Goal: Task Accomplishment & Management: Complete application form

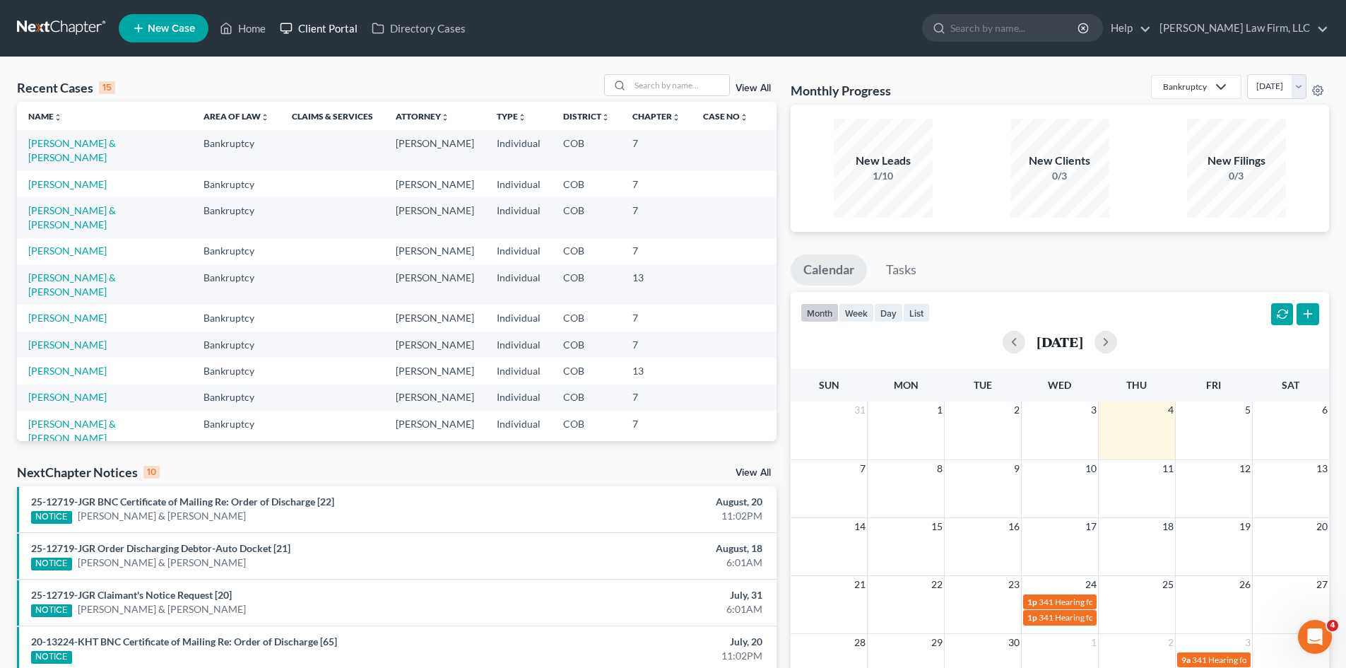
click at [338, 17] on link "Client Portal" at bounding box center [319, 28] width 92 height 25
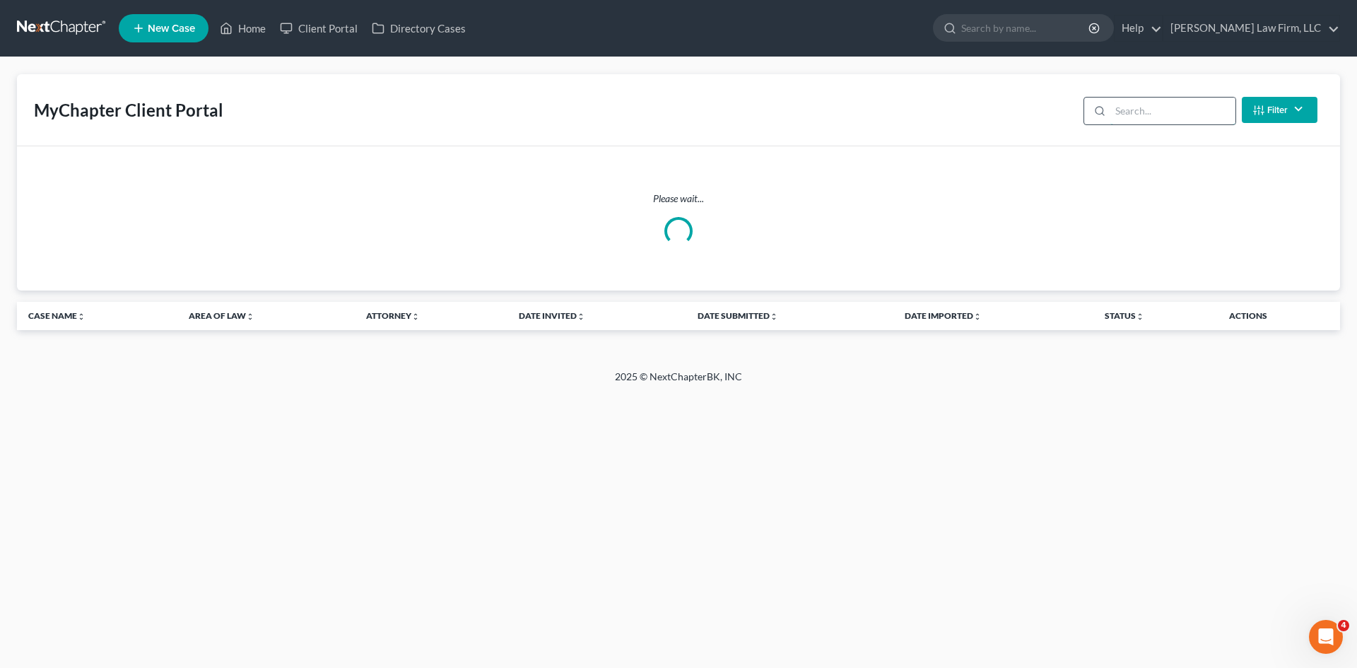
click at [1185, 100] on input "search" at bounding box center [1172, 111] width 125 height 27
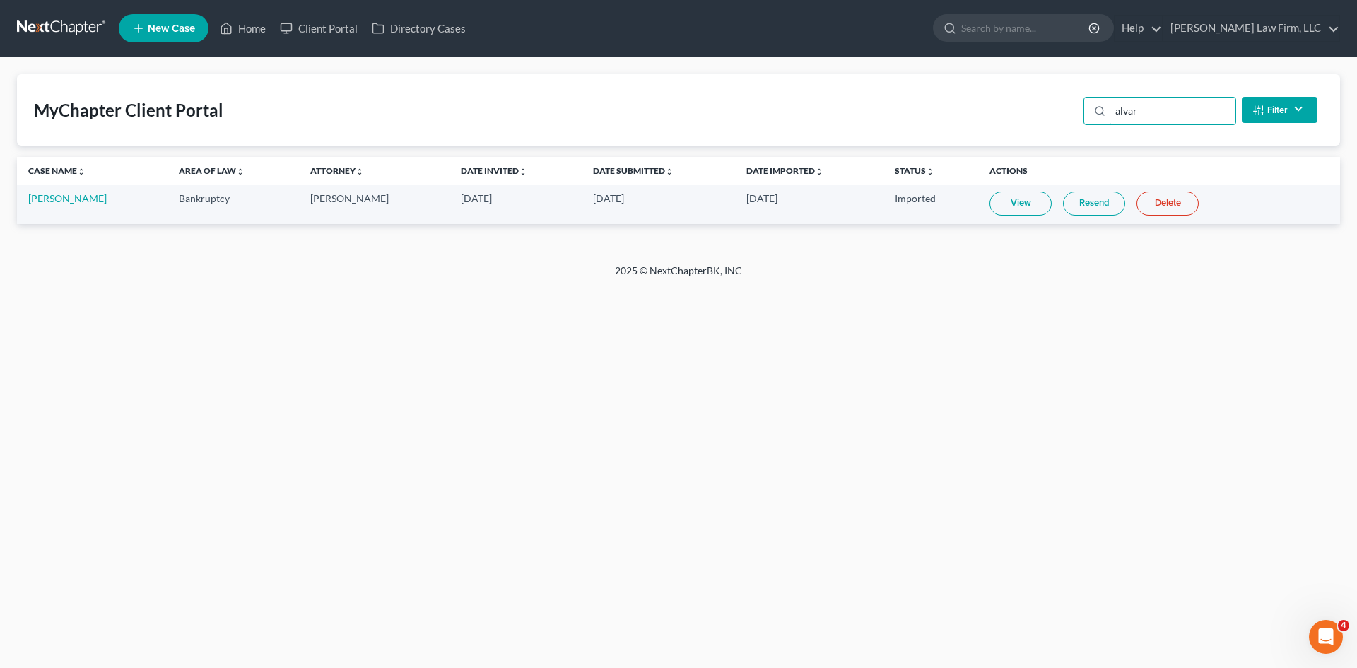
type input "alvar"
click at [184, 23] on span "New Case" at bounding box center [171, 28] width 47 height 11
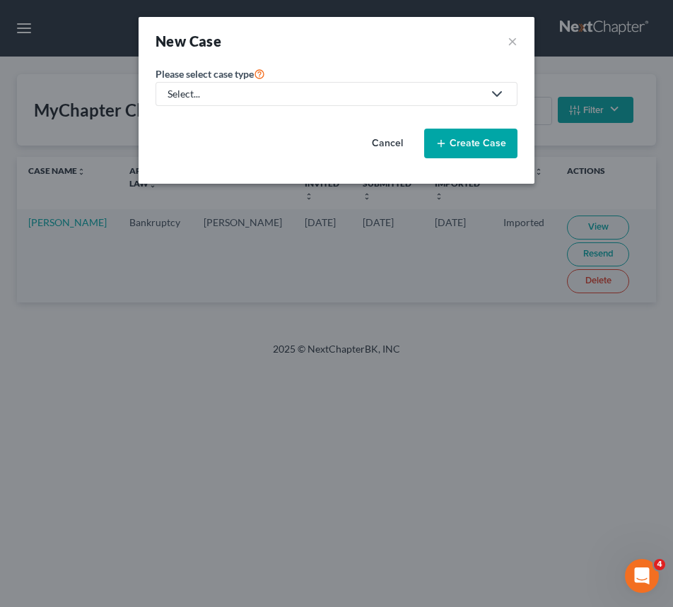
click at [257, 105] on link "Select..." at bounding box center [336, 94] width 362 height 24
click at [197, 129] on link "Bankruptcy" at bounding box center [194, 123] width 78 height 22
select select "11"
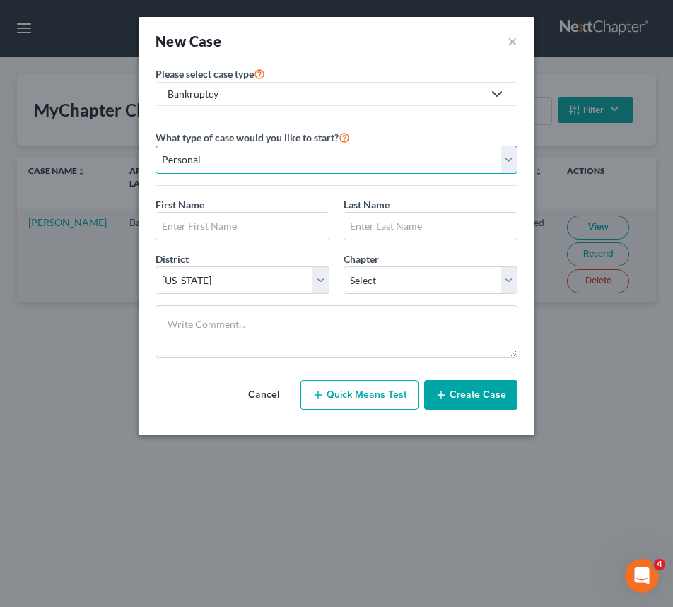
click at [264, 146] on select "Personal Business" at bounding box center [336, 160] width 362 height 28
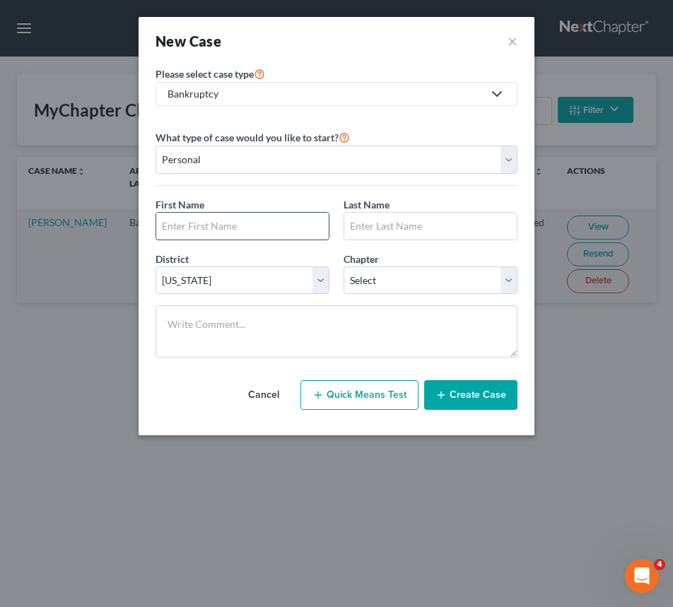
click at [258, 220] on input "text" at bounding box center [242, 226] width 172 height 27
type input "[PERSON_NAME]"
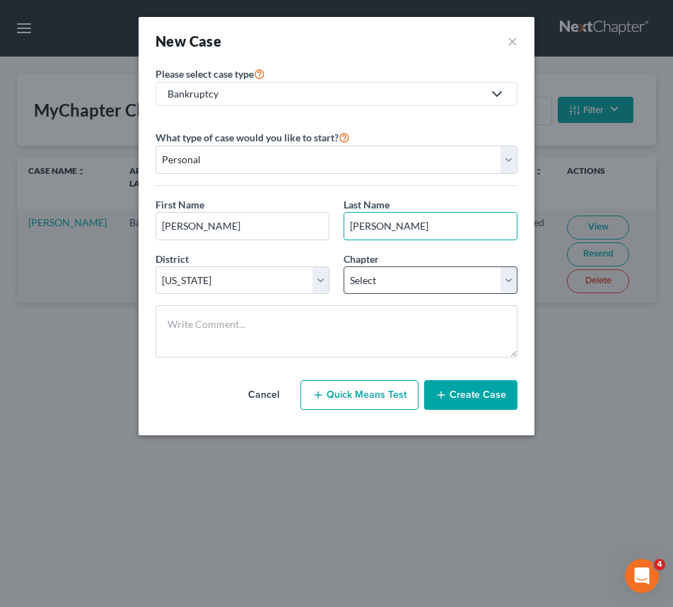
type input "[PERSON_NAME]"
click at [427, 278] on select "Select 7 11 12 13" at bounding box center [430, 280] width 174 height 28
select select "3"
click at [343, 266] on select "Select 7 11 12 13" at bounding box center [430, 280] width 174 height 28
click at [473, 394] on button "Create Case" at bounding box center [470, 395] width 93 height 30
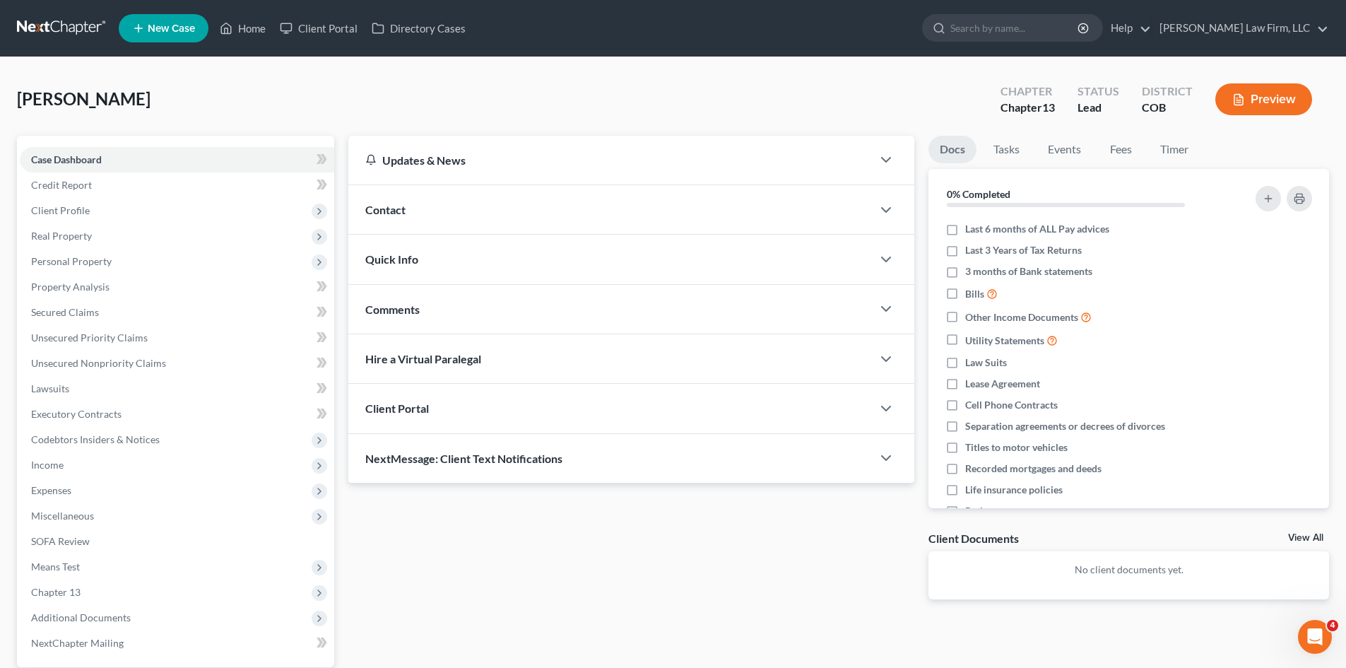
click at [556, 406] on div "Client Portal" at bounding box center [610, 408] width 524 height 49
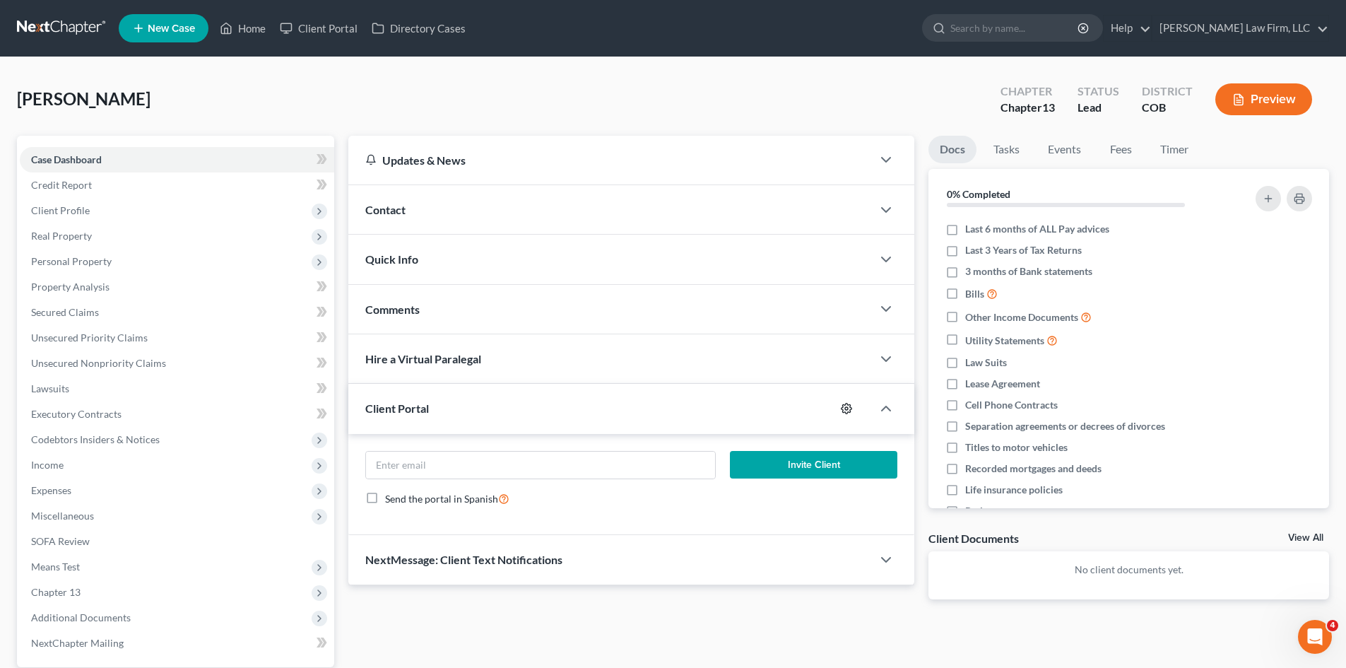
click at [849, 407] on icon "button" at bounding box center [846, 408] width 11 height 11
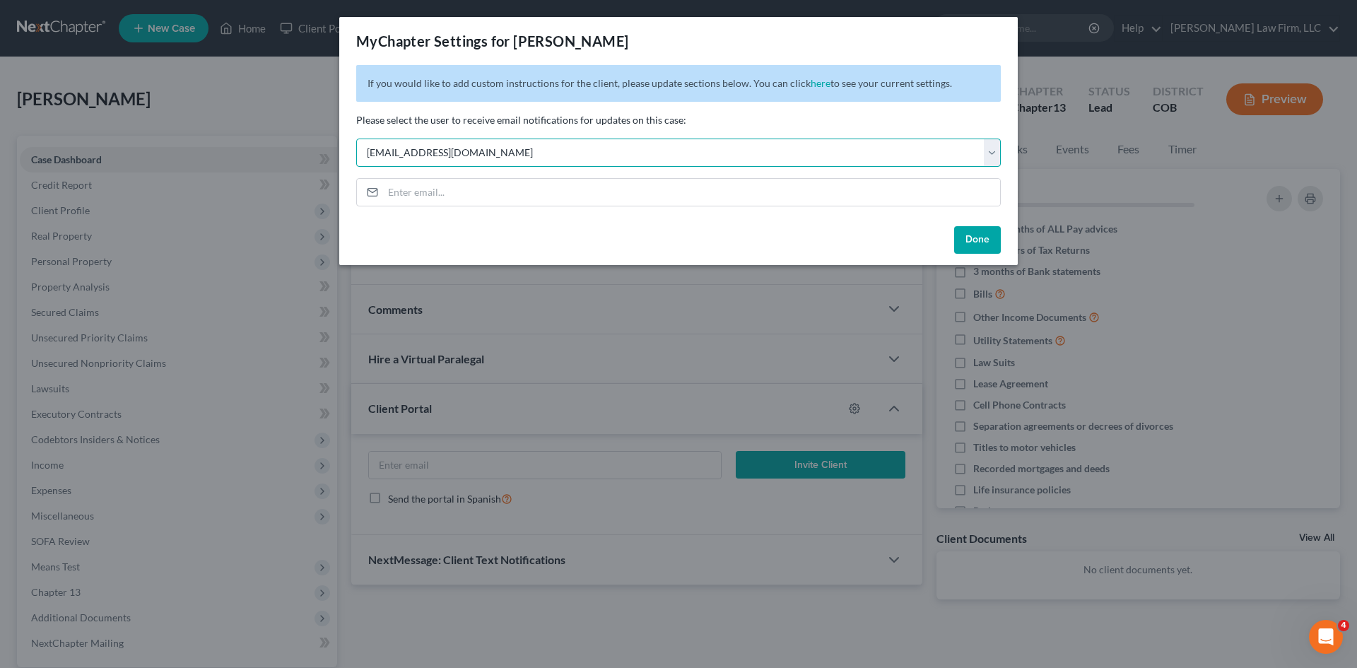
drag, startPoint x: 536, startPoint y: 154, endPoint x: 379, endPoint y: 153, distance: 157.6
click at [379, 153] on select "Select [EMAIL_ADDRESS][DOMAIN_NAME] [EMAIL_ADDRESS][DOMAIN_NAME] [EMAIL_ADDRESS…" at bounding box center [678, 152] width 644 height 28
select select "5"
click at [356, 138] on select "Select [EMAIL_ADDRESS][DOMAIN_NAME] [EMAIL_ADDRESS][DOMAIN_NAME] [EMAIL_ADDRESS…" at bounding box center [678, 152] width 644 height 28
click at [755, 146] on select "Select [EMAIL_ADDRESS][DOMAIN_NAME] [EMAIL_ADDRESS][DOMAIN_NAME] [EMAIL_ADDRESS…" at bounding box center [678, 152] width 644 height 28
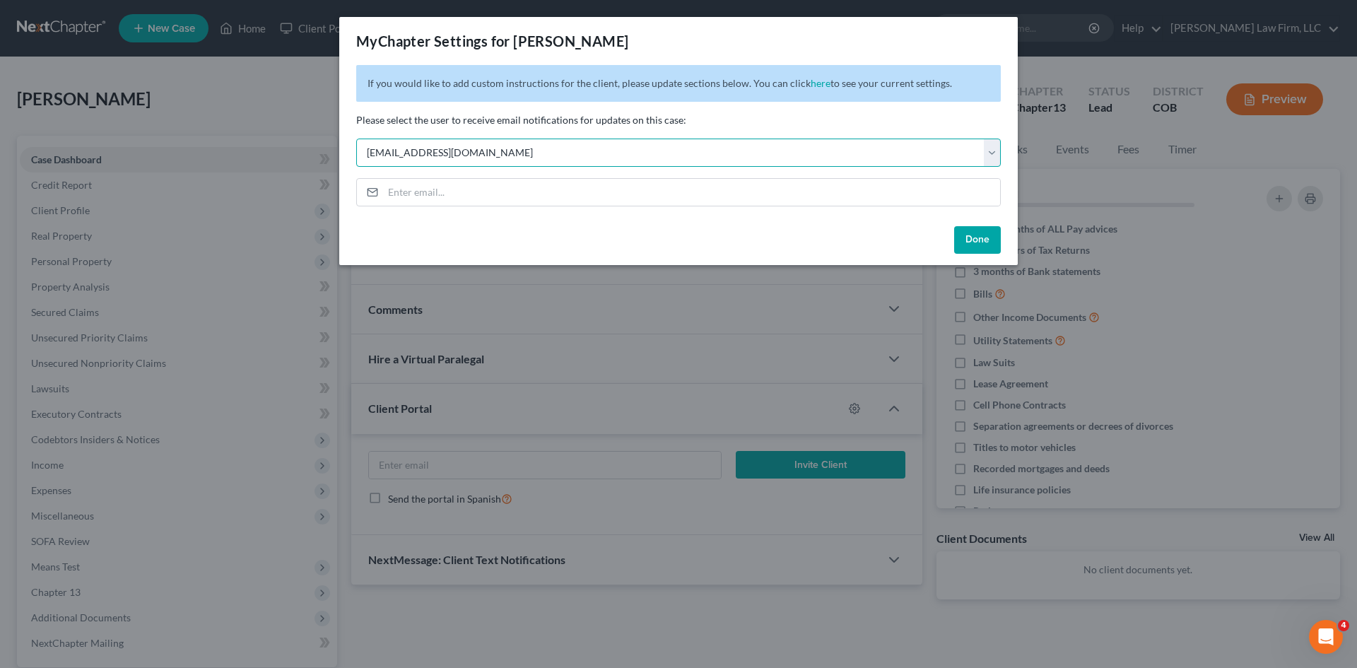
click at [356, 138] on select "Select [EMAIL_ADDRESS][DOMAIN_NAME] [EMAIL_ADDRESS][DOMAIN_NAME] [EMAIL_ADDRESS…" at bounding box center [678, 152] width 644 height 28
click at [796, 197] on input "email" at bounding box center [691, 192] width 617 height 27
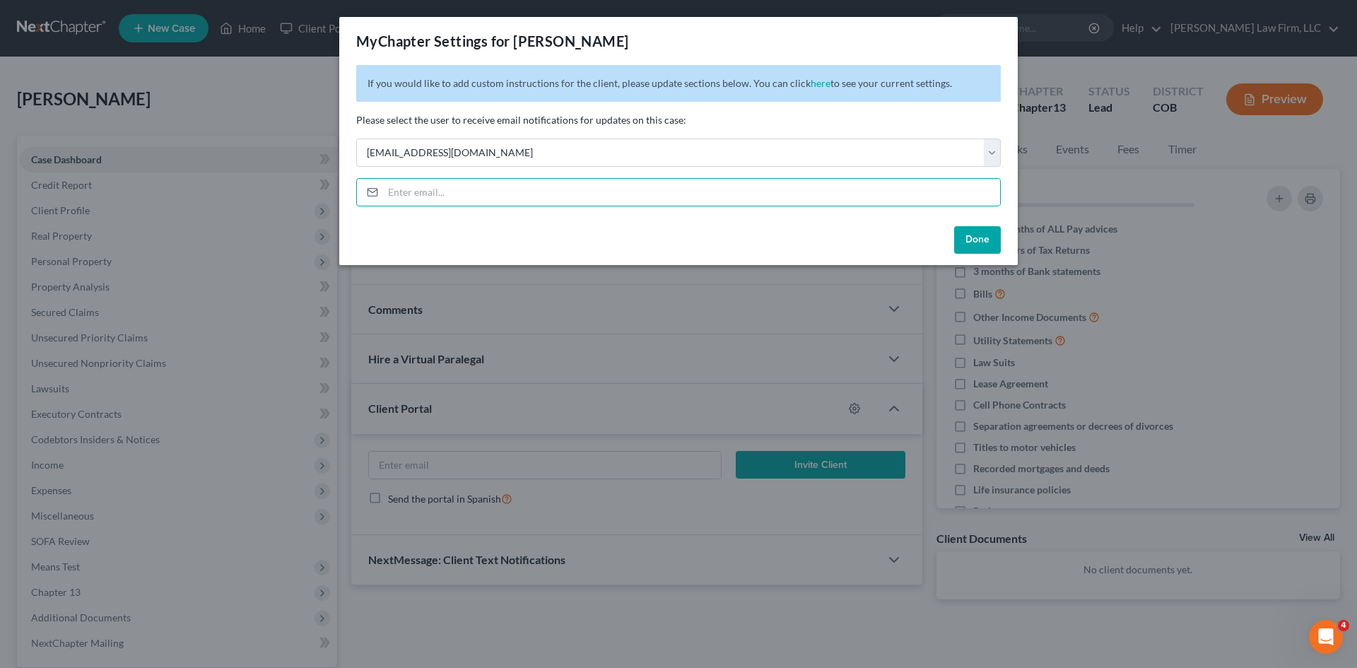
click at [792, 219] on div "If you would like to add custom instructions for the client, please update sect…" at bounding box center [678, 142] width 678 height 155
drag, startPoint x: 813, startPoint y: 83, endPoint x: 855, endPoint y: 143, distance: 72.9
click at [813, 83] on link "here" at bounding box center [820, 83] width 20 height 12
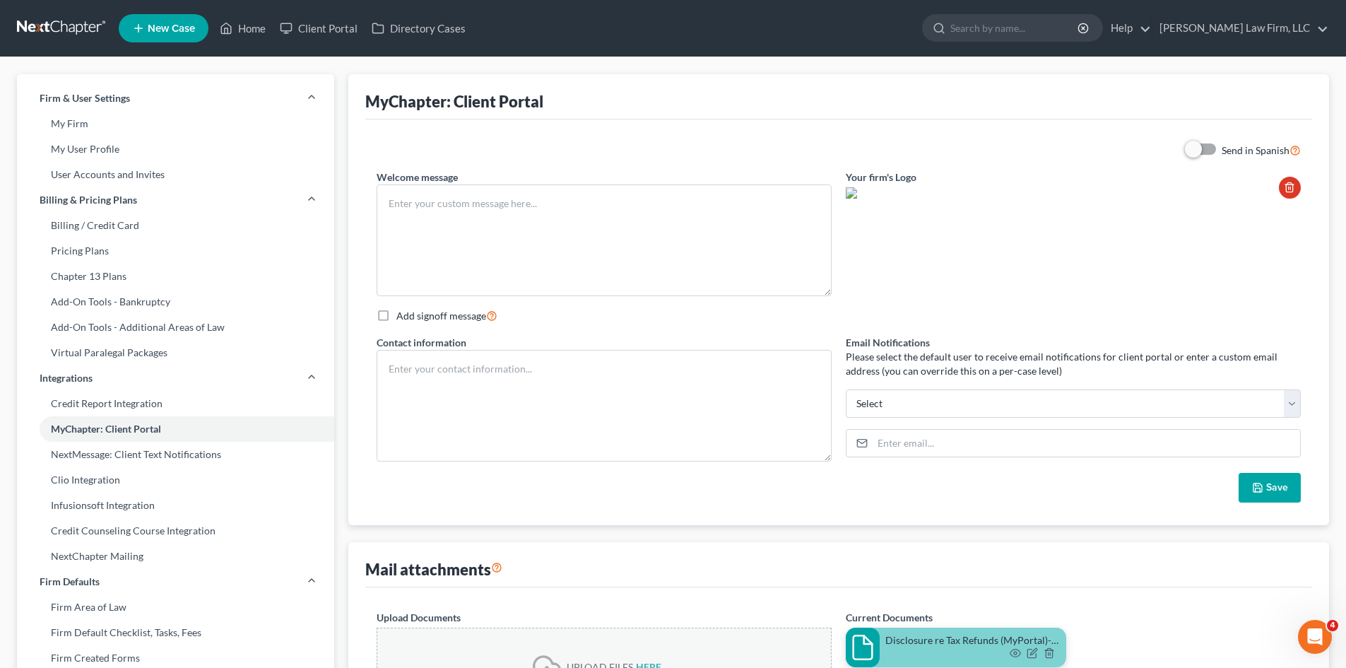
type textarea "Lorem! Ipsumdo si AmEtconse. Ad eli sedd ei temp inci utl etdolorema aliqua eni…"
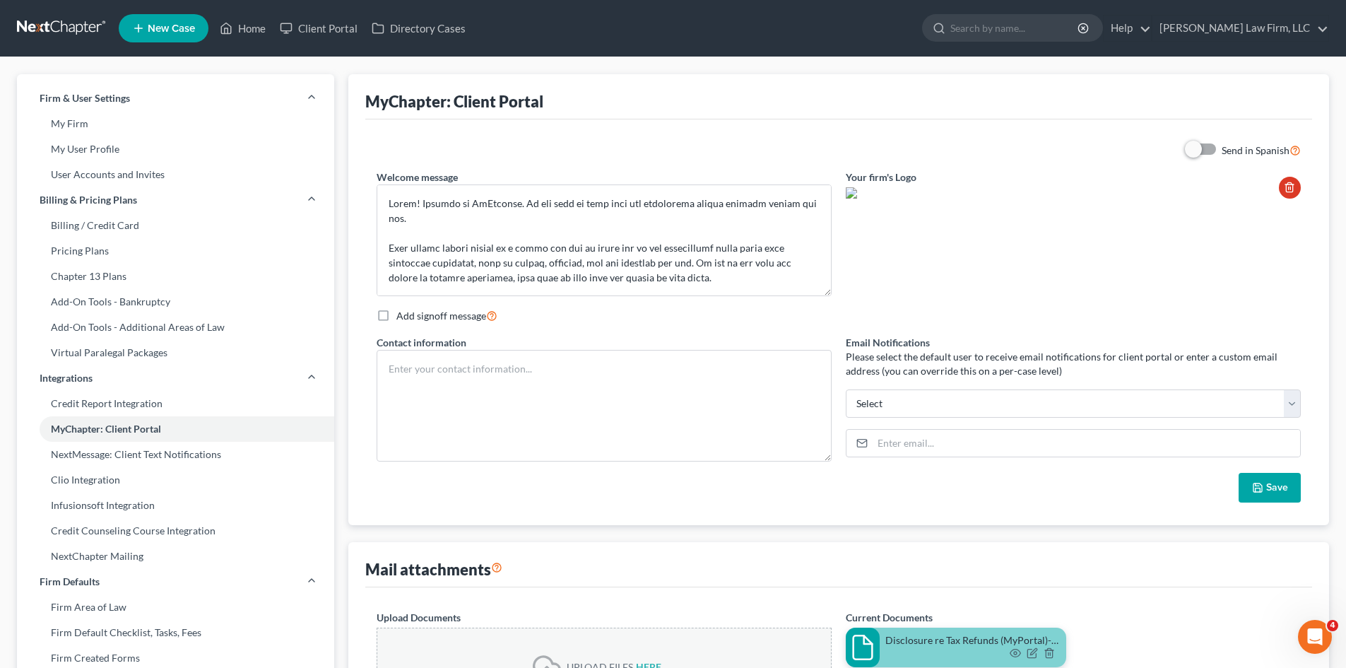
click at [1209, 146] on span at bounding box center [1202, 149] width 34 height 17
click at [1222, 142] on label "Send in Spanish" at bounding box center [1261, 150] width 79 height 16
click at [1227, 142] on input "Send in Spanish" at bounding box center [1231, 146] width 9 height 9
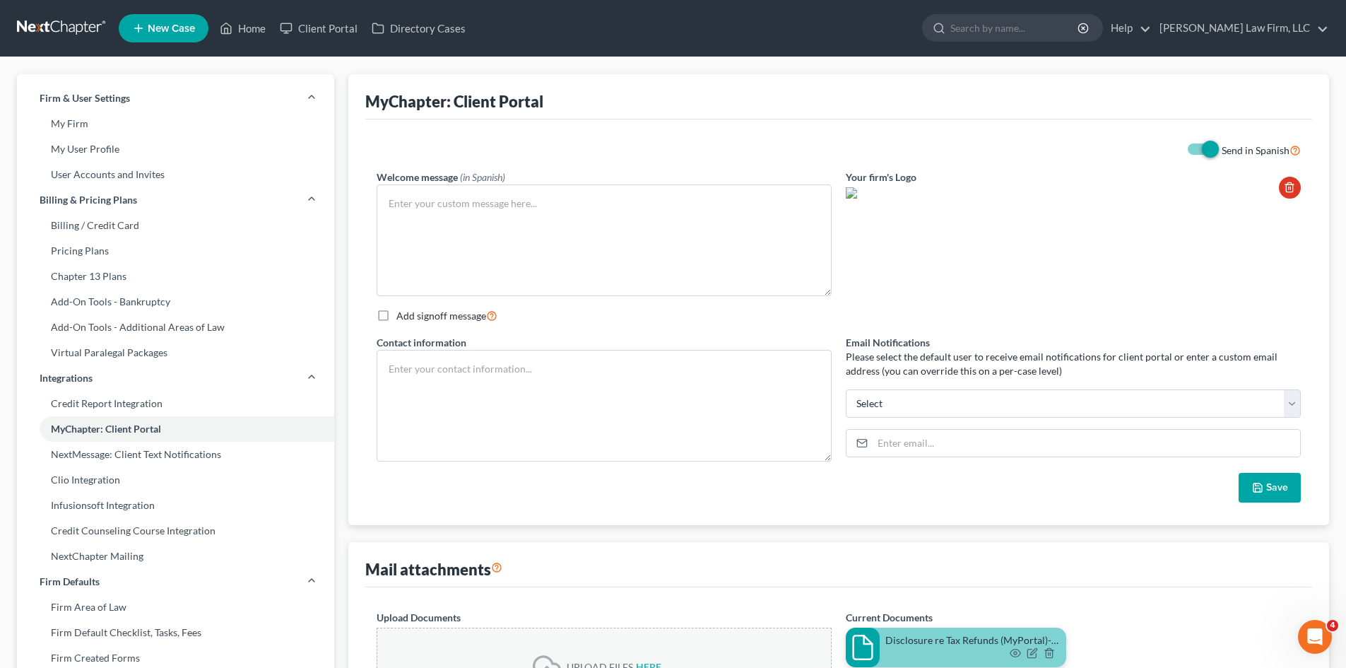
click at [1222, 143] on label "Send in Spanish" at bounding box center [1261, 150] width 79 height 16
click at [1227, 143] on input "Send in Spanish" at bounding box center [1231, 146] width 9 height 9
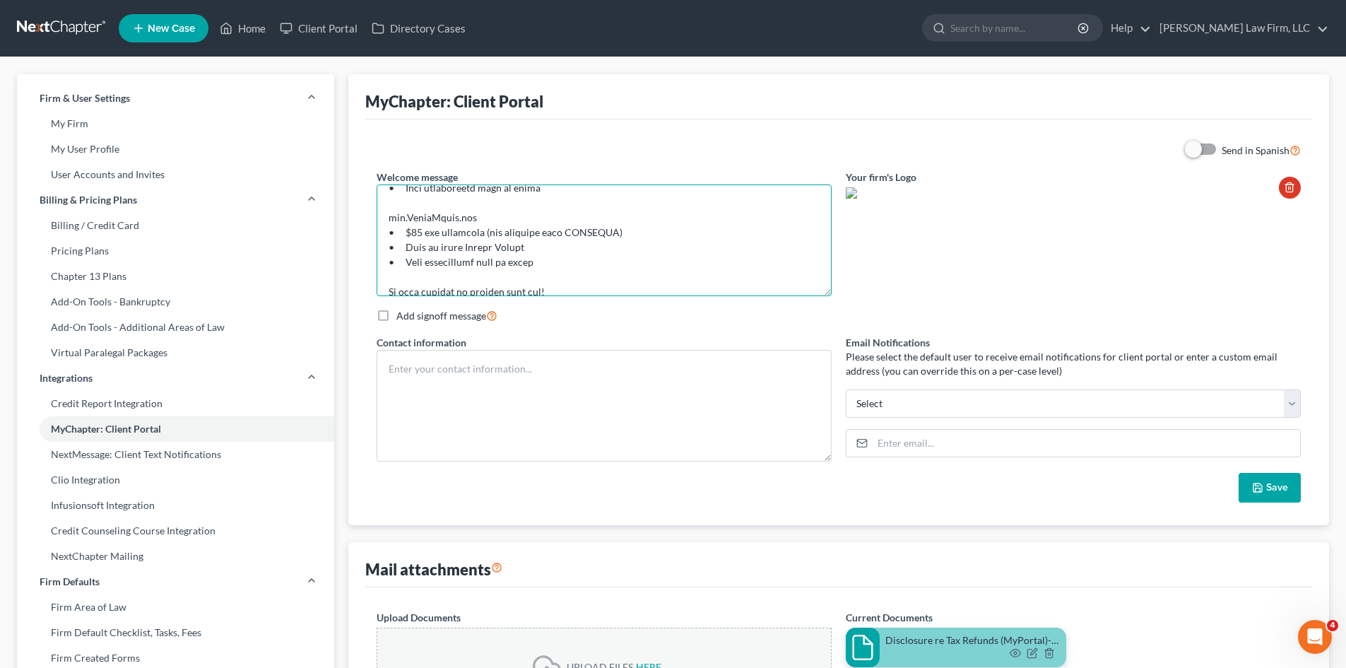
scroll to position [297, 0]
drag, startPoint x: 389, startPoint y: 204, endPoint x: 710, endPoint y: 283, distance: 330.2
click at [710, 283] on textarea at bounding box center [604, 240] width 455 height 112
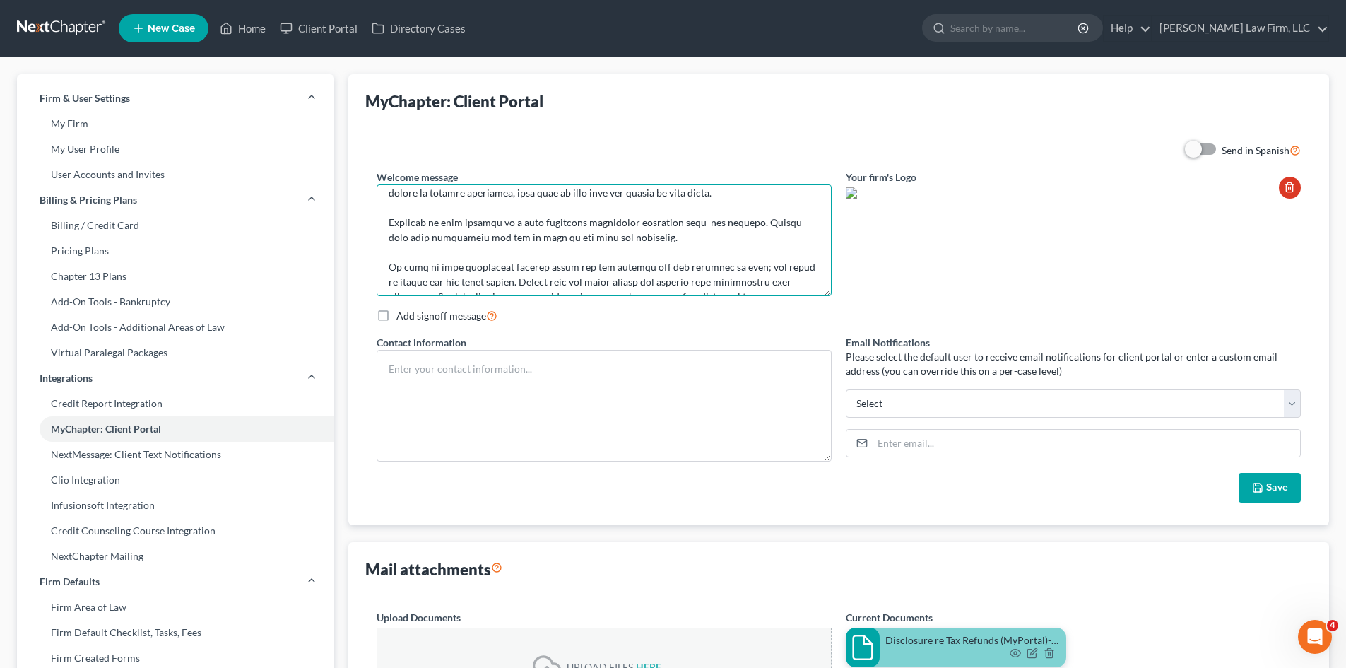
scroll to position [155, 0]
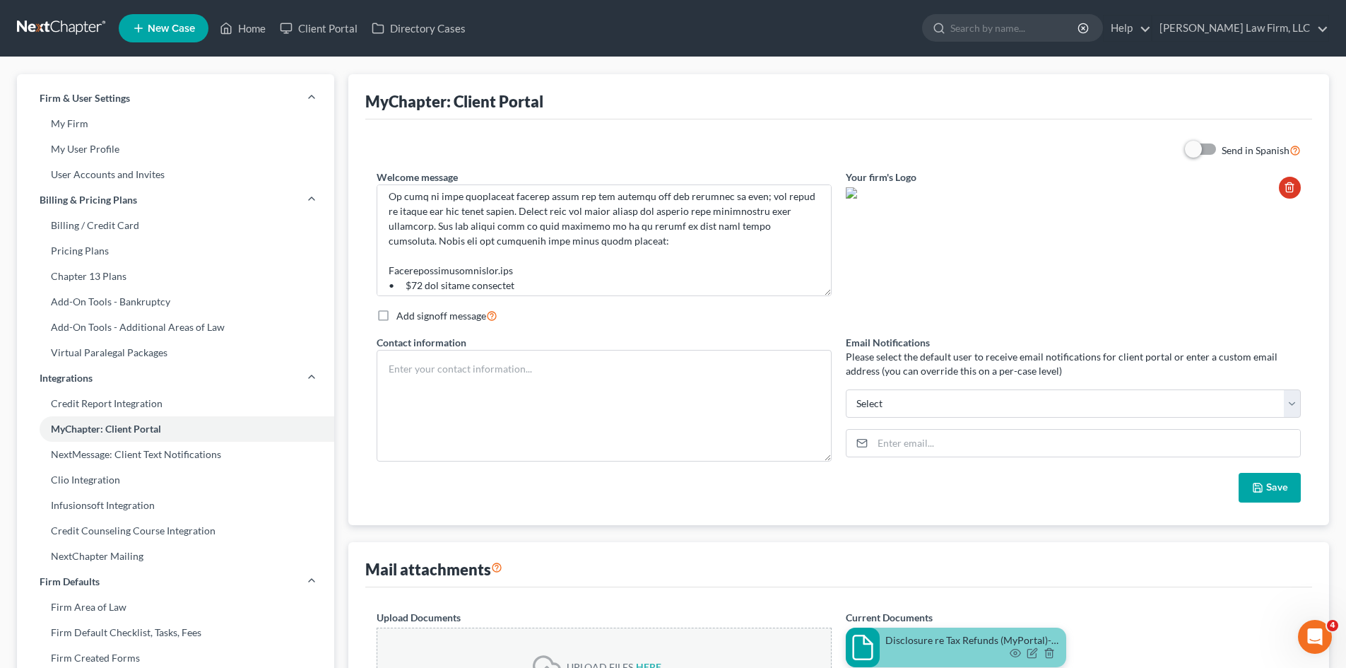
click at [1222, 144] on label "Send in Spanish" at bounding box center [1261, 150] width 79 height 16
click at [1227, 144] on input "Send in Spanish" at bounding box center [1231, 146] width 9 height 9
checkbox input "true"
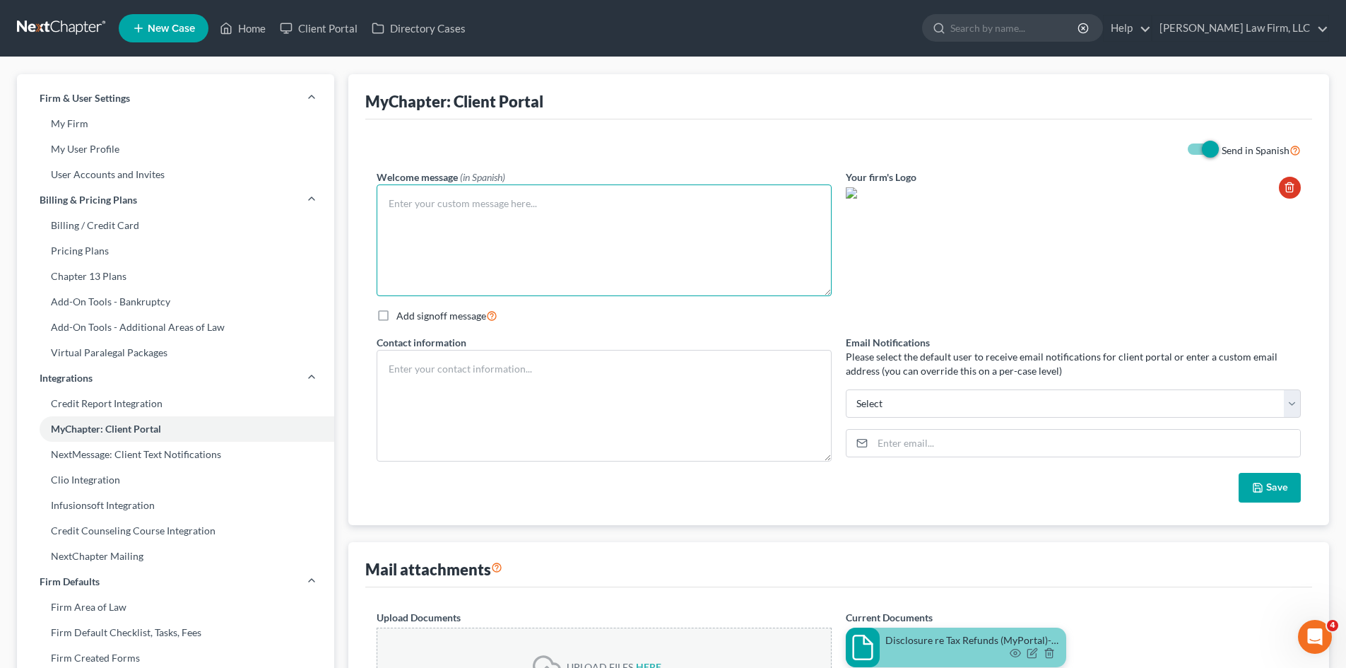
click at [675, 239] on textarea at bounding box center [604, 240] width 455 height 112
paste textarea "¡Lore! Ipsumdolor s AmEtconse. Adipisc elit sedd eiusmodt i utlaboree do magnaa…"
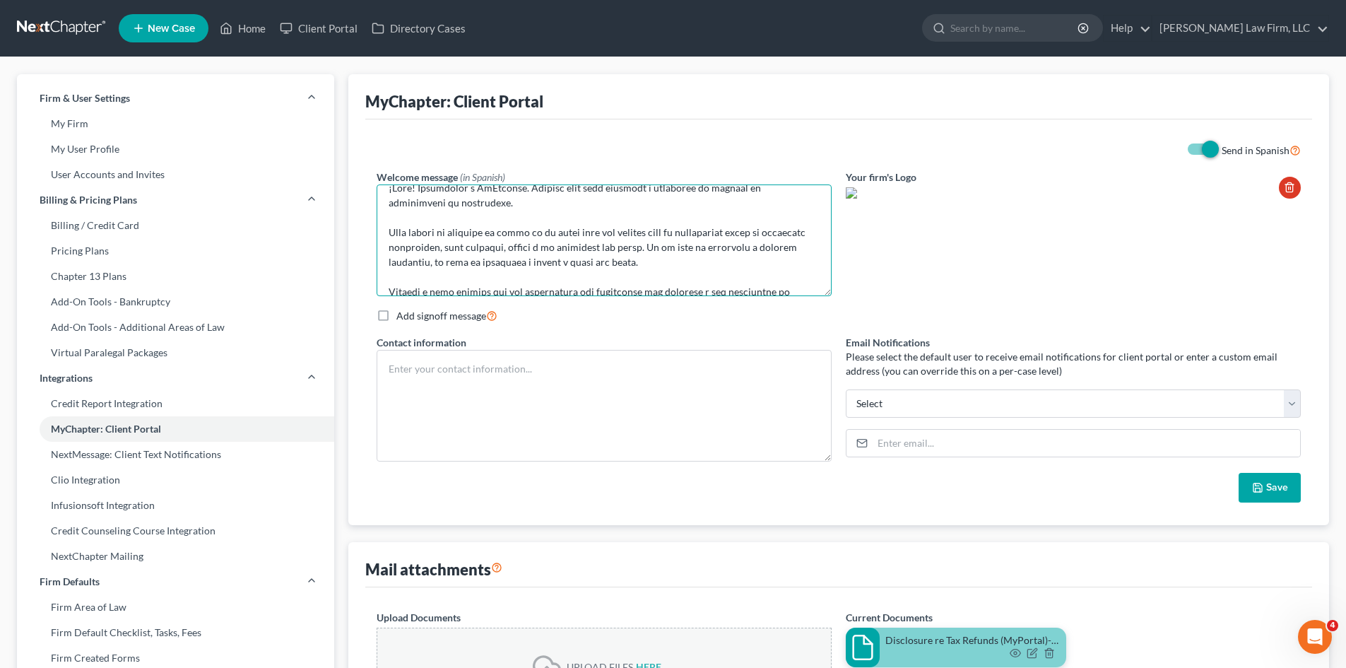
scroll to position [0, 0]
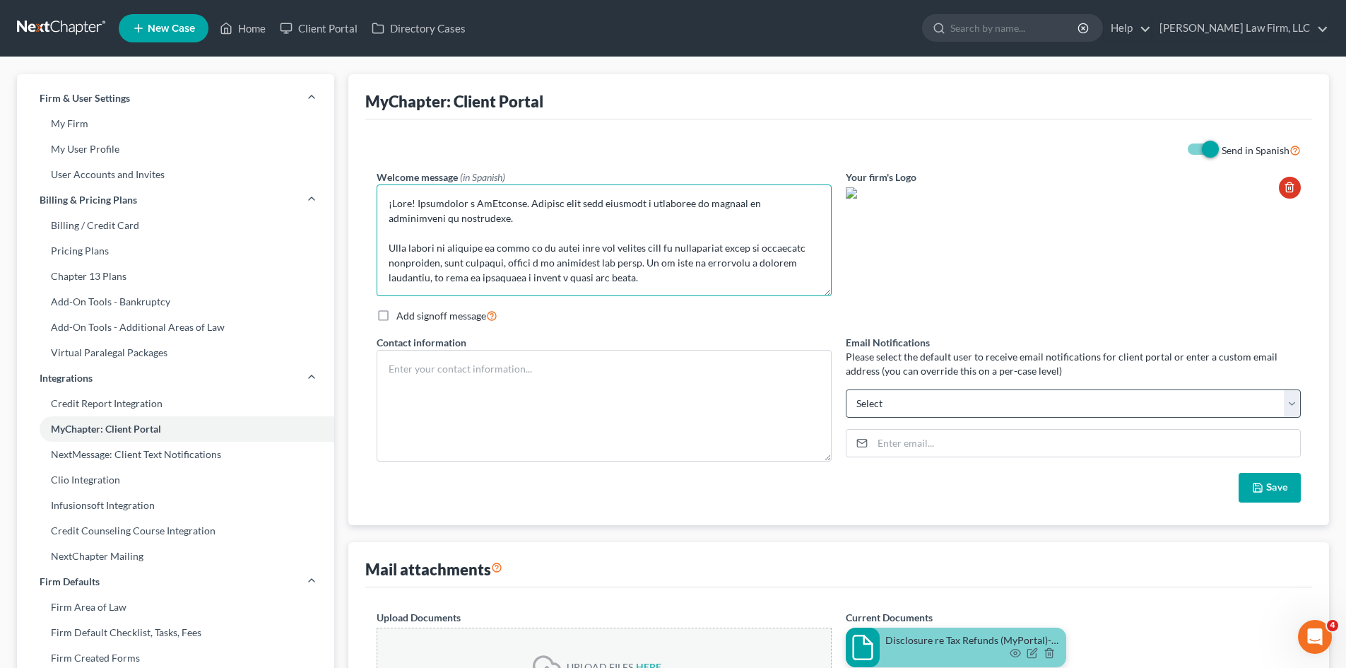
type textarea "¡Lore! Ipsumdolor s AmEtconse. Adipisc elit sedd eiusmodt i utlaboree do magnaa…"
click at [1082, 403] on select "[EMAIL_ADDRESS][DOMAIN_NAME] [EMAIL_ADDRESS][DOMAIN_NAME] [EMAIL_ADDRESS][DOMAI…" at bounding box center [1073, 403] width 455 height 28
select select "5"
click at [846, 389] on select "[EMAIL_ADDRESS][DOMAIN_NAME] [EMAIL_ADDRESS][DOMAIN_NAME] [EMAIL_ADDRESS][DOMAI…" at bounding box center [1073, 403] width 455 height 28
click at [1284, 493] on button "Save" at bounding box center [1270, 488] width 62 height 30
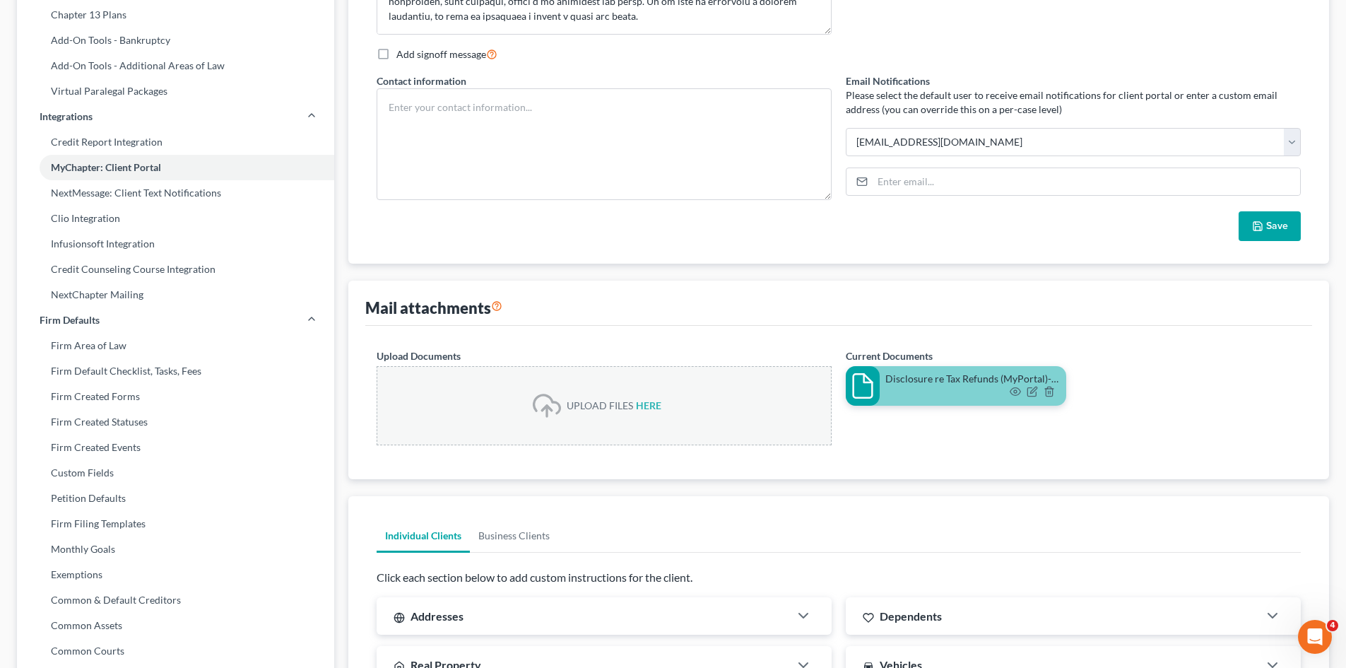
scroll to position [283, 0]
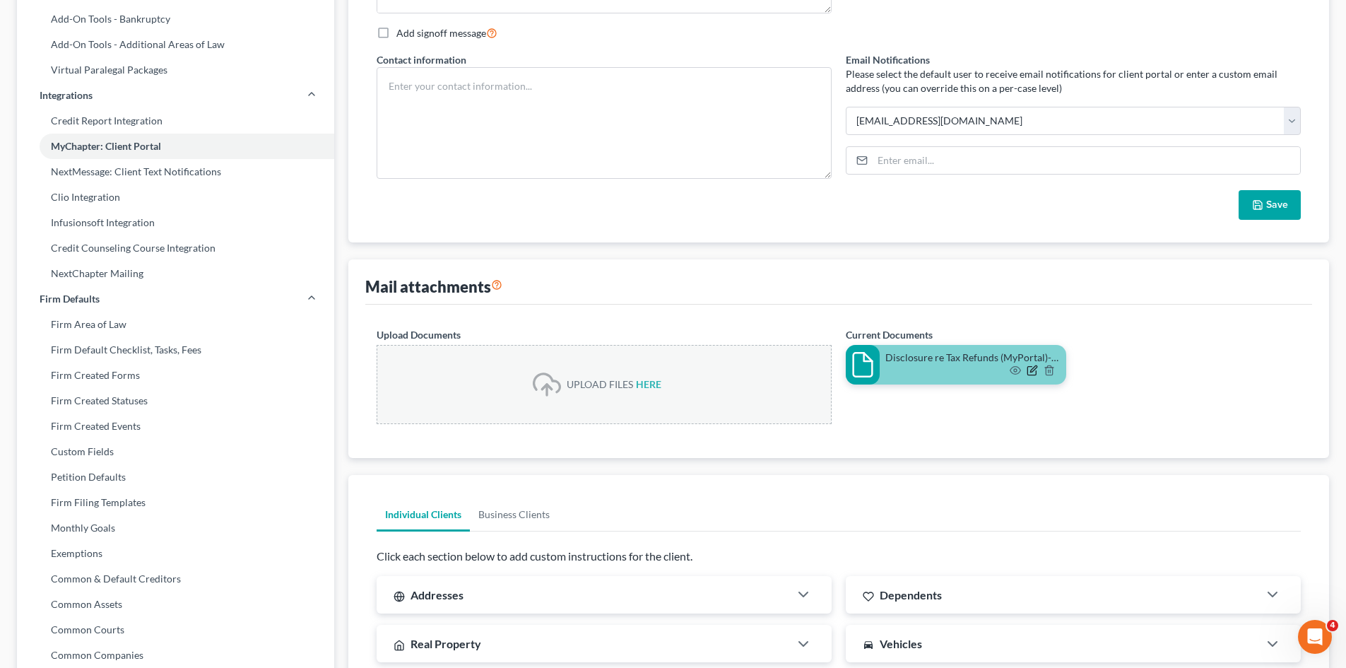
click at [1034, 369] on icon "button" at bounding box center [1032, 370] width 11 height 11
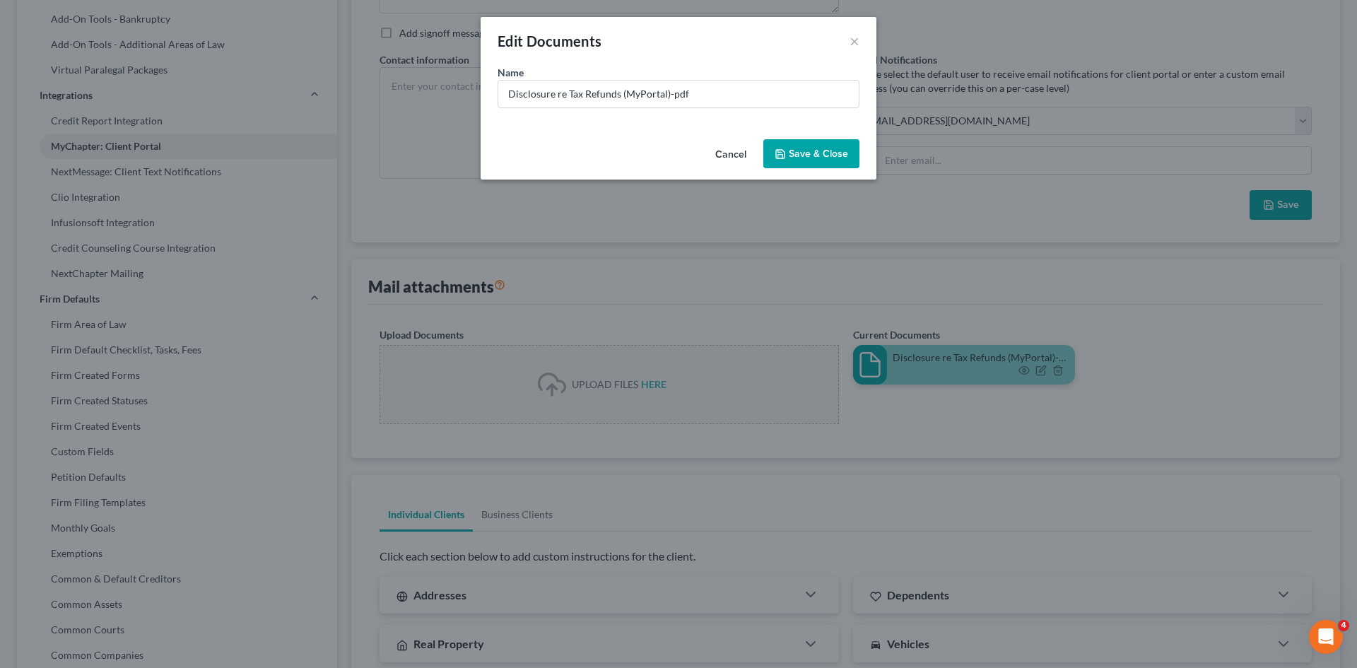
click at [739, 155] on button "Cancel" at bounding box center [731, 155] width 54 height 28
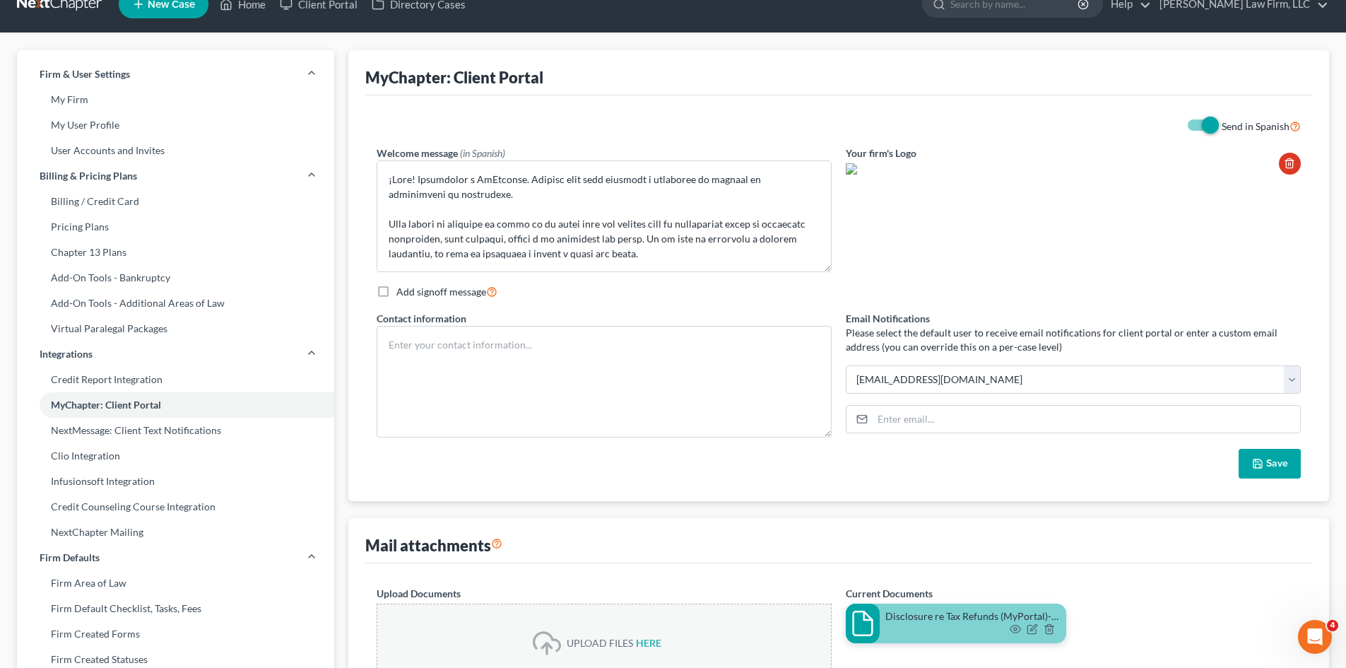
scroll to position [17, 0]
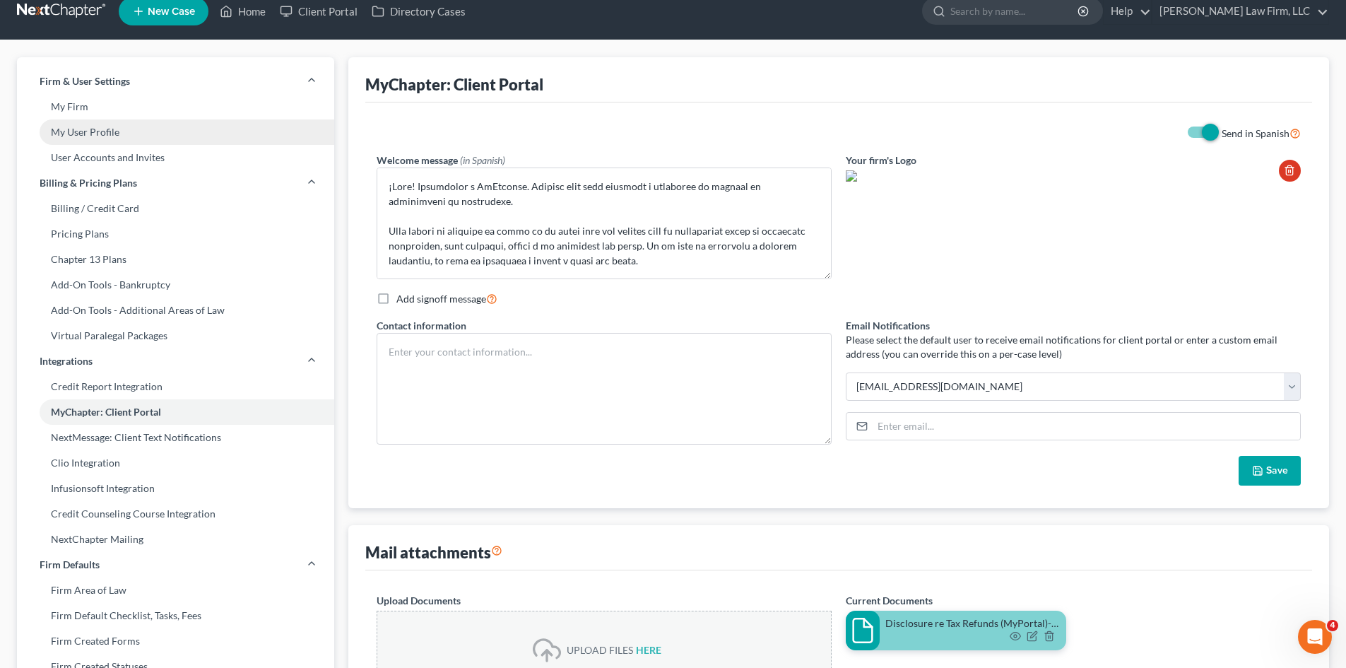
click at [84, 128] on link "My User Profile" at bounding box center [175, 131] width 317 height 25
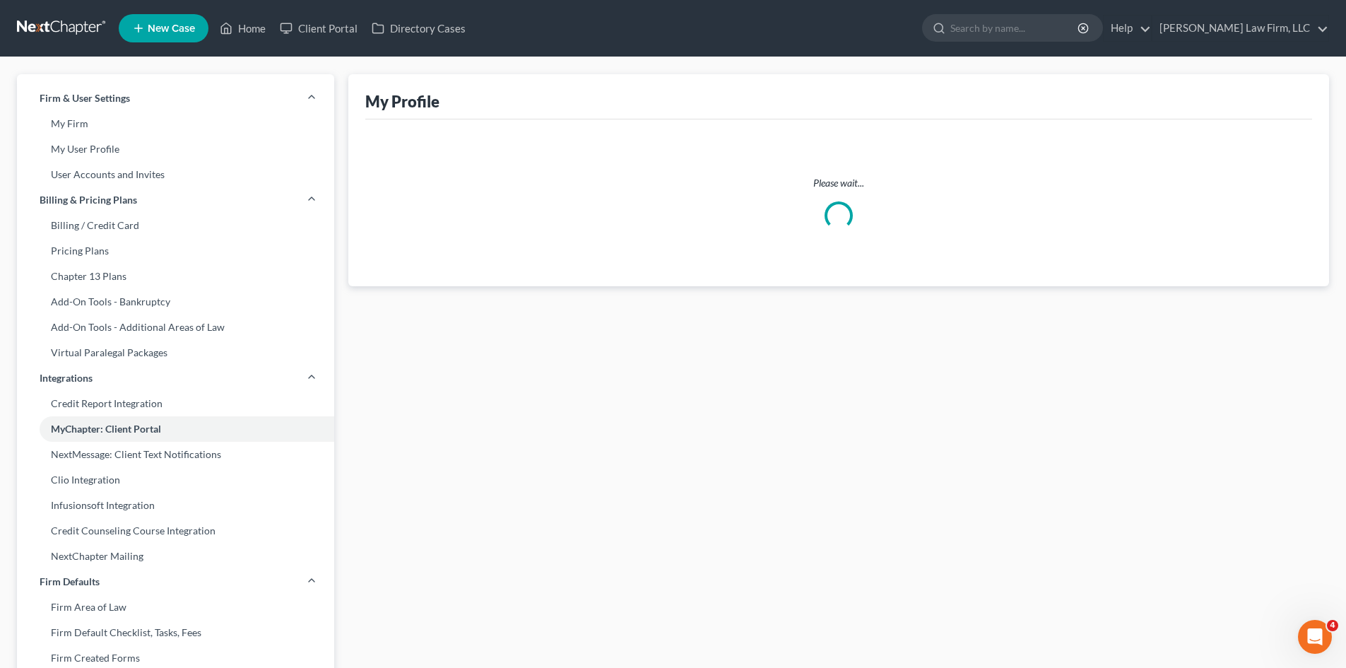
select select "5"
select select "paralegal"
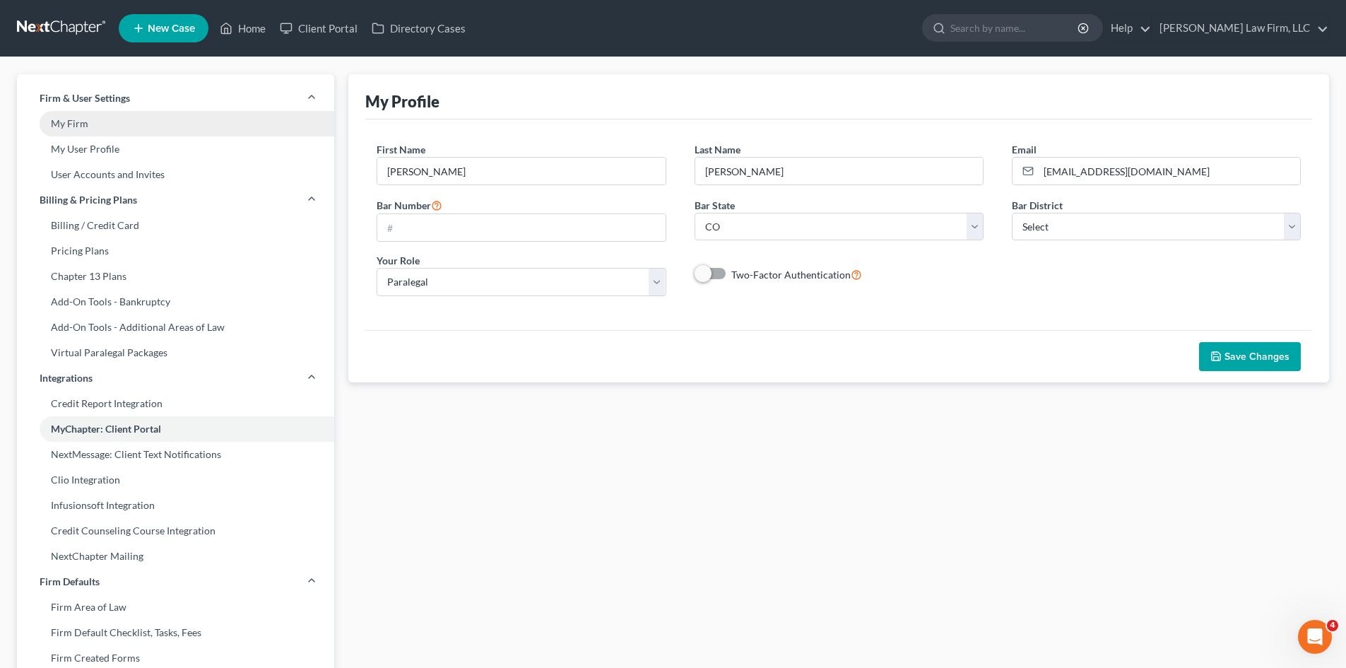
click at [78, 119] on link "My Firm" at bounding box center [175, 123] width 317 height 25
select select "11"
select select "28"
select select "5"
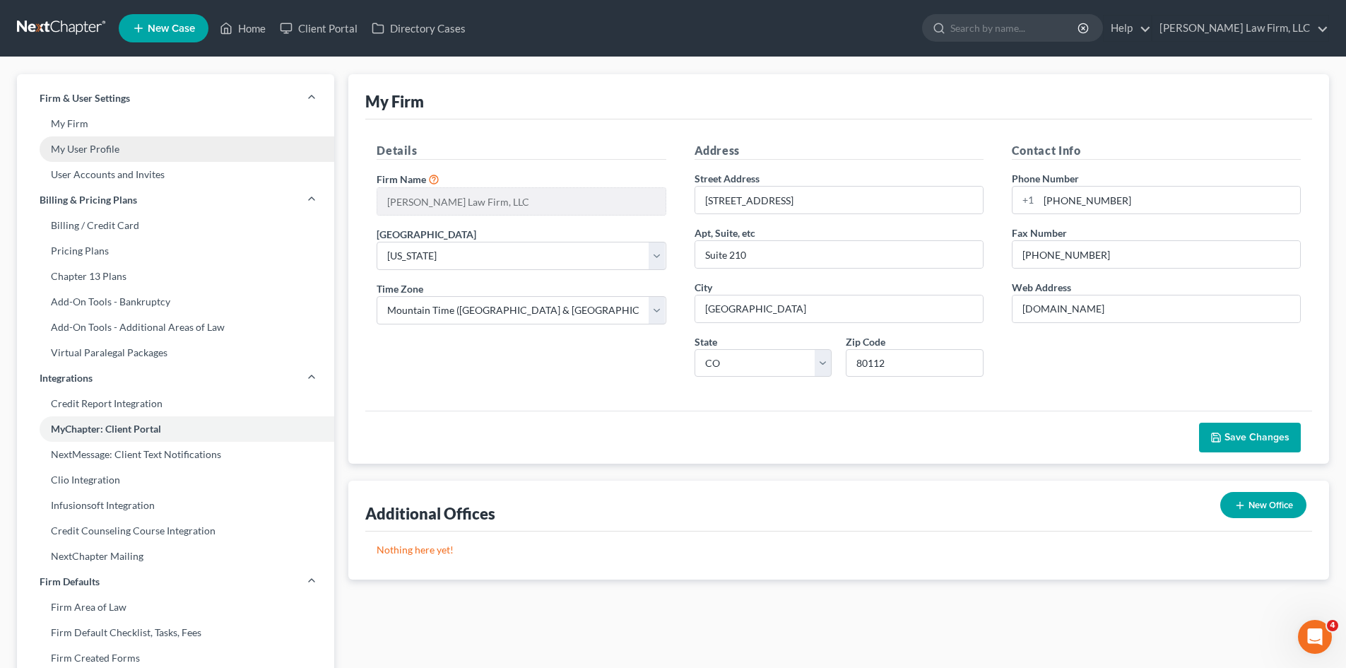
click at [100, 141] on link "My User Profile" at bounding box center [175, 148] width 317 height 25
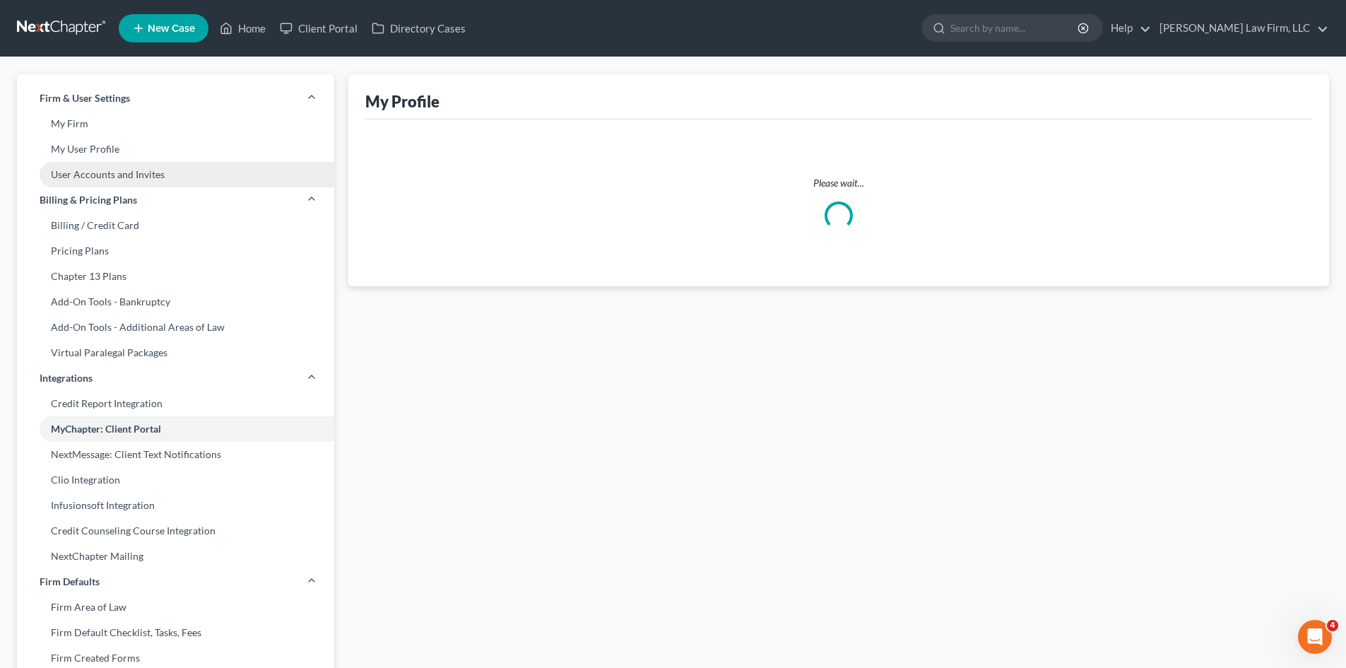
select select "5"
select select "paralegal"
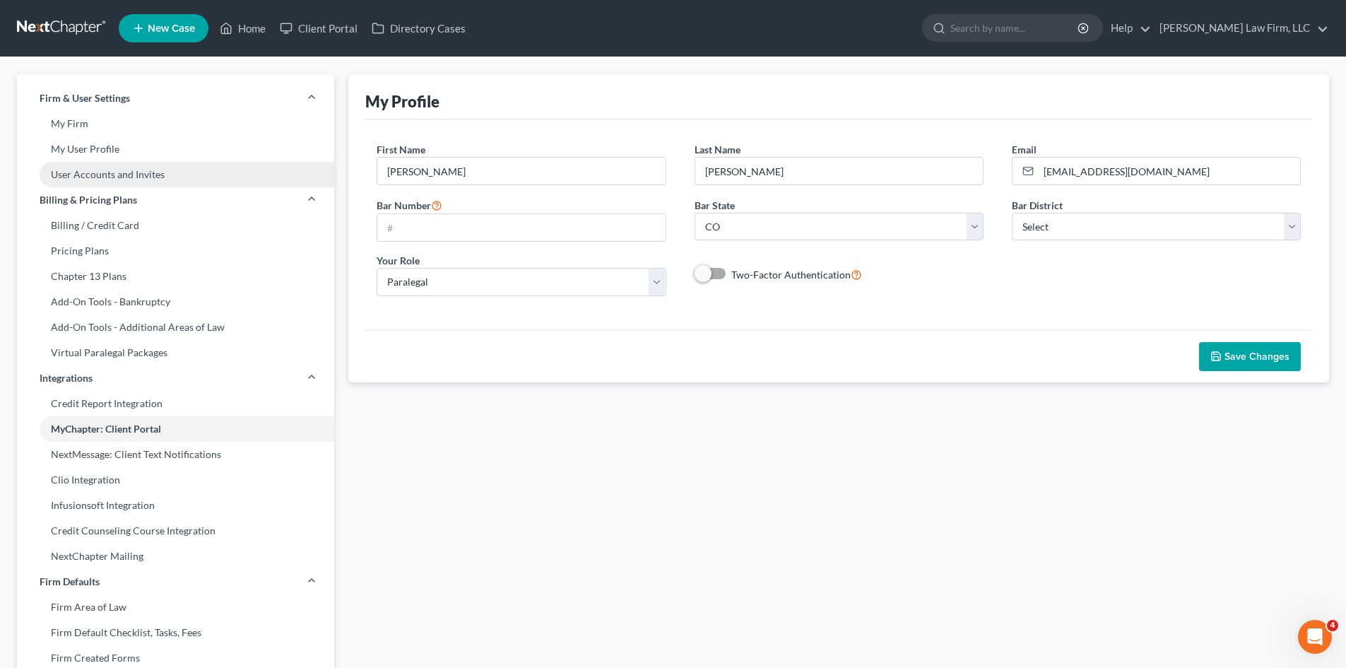
click at [109, 173] on link "User Accounts and Invites" at bounding box center [175, 174] width 317 height 25
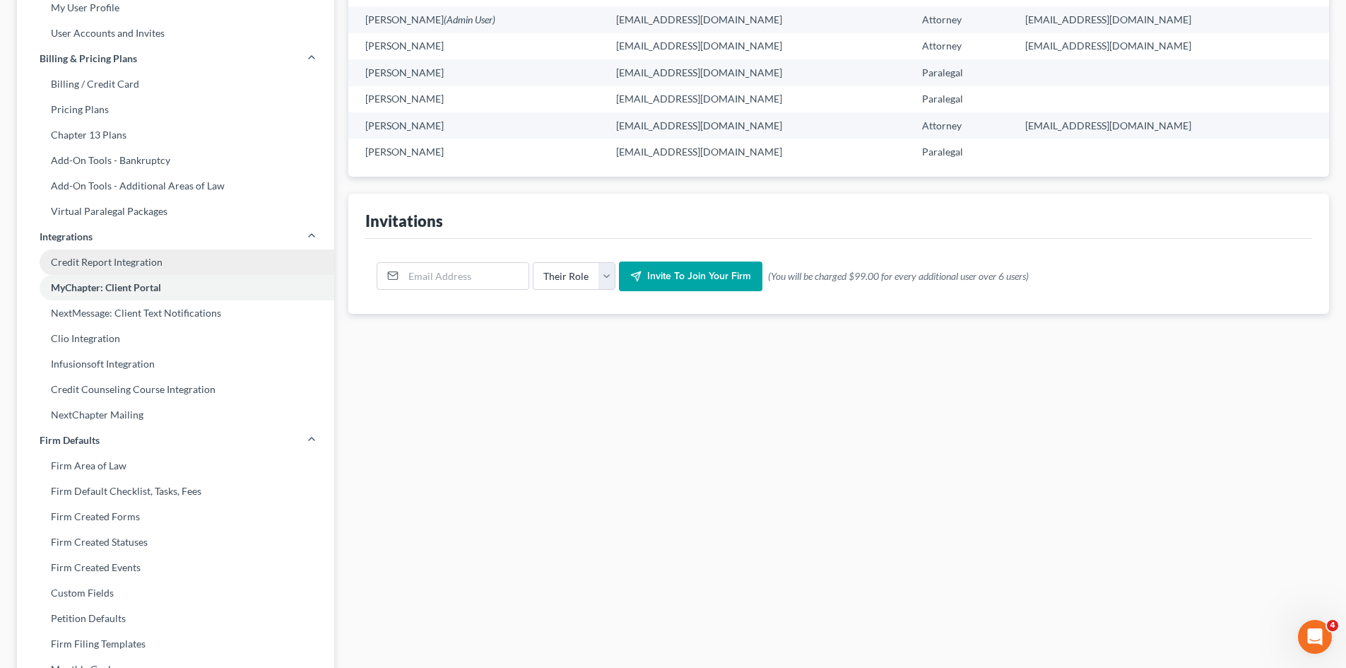
click at [99, 261] on link "Credit Report Integration" at bounding box center [175, 261] width 317 height 25
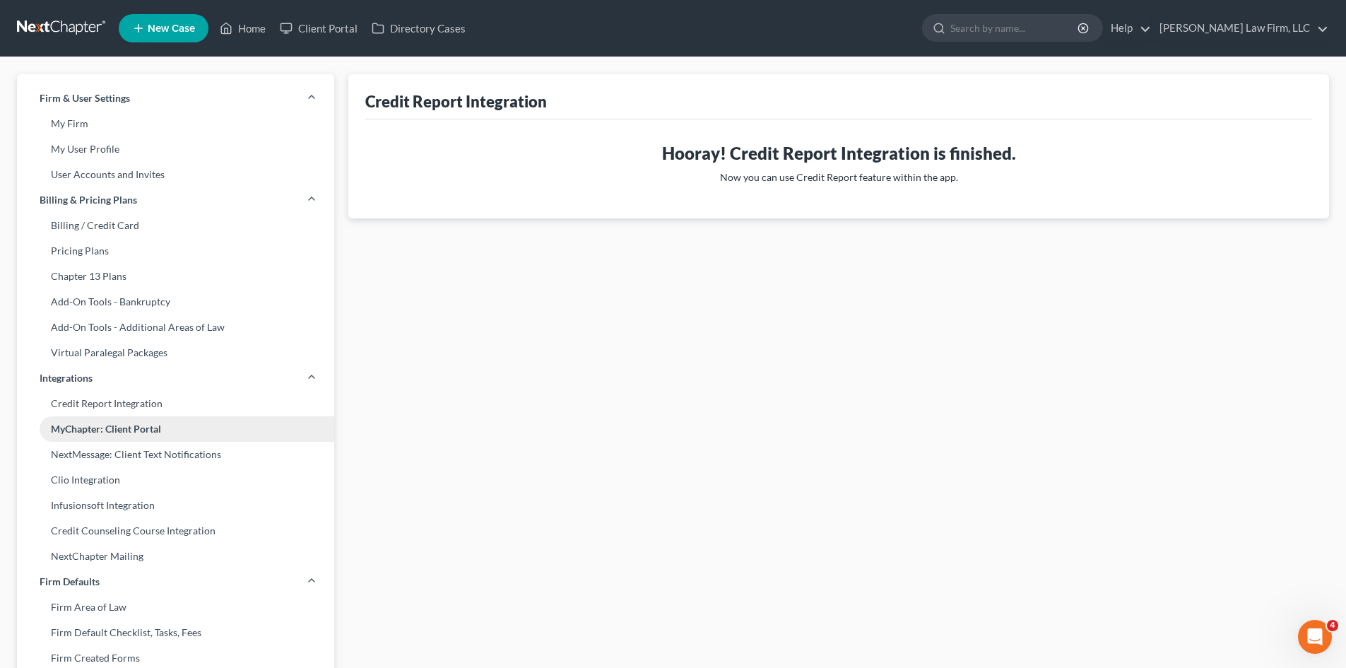
click at [100, 428] on link "MyChapter: Client Portal" at bounding box center [175, 428] width 317 height 25
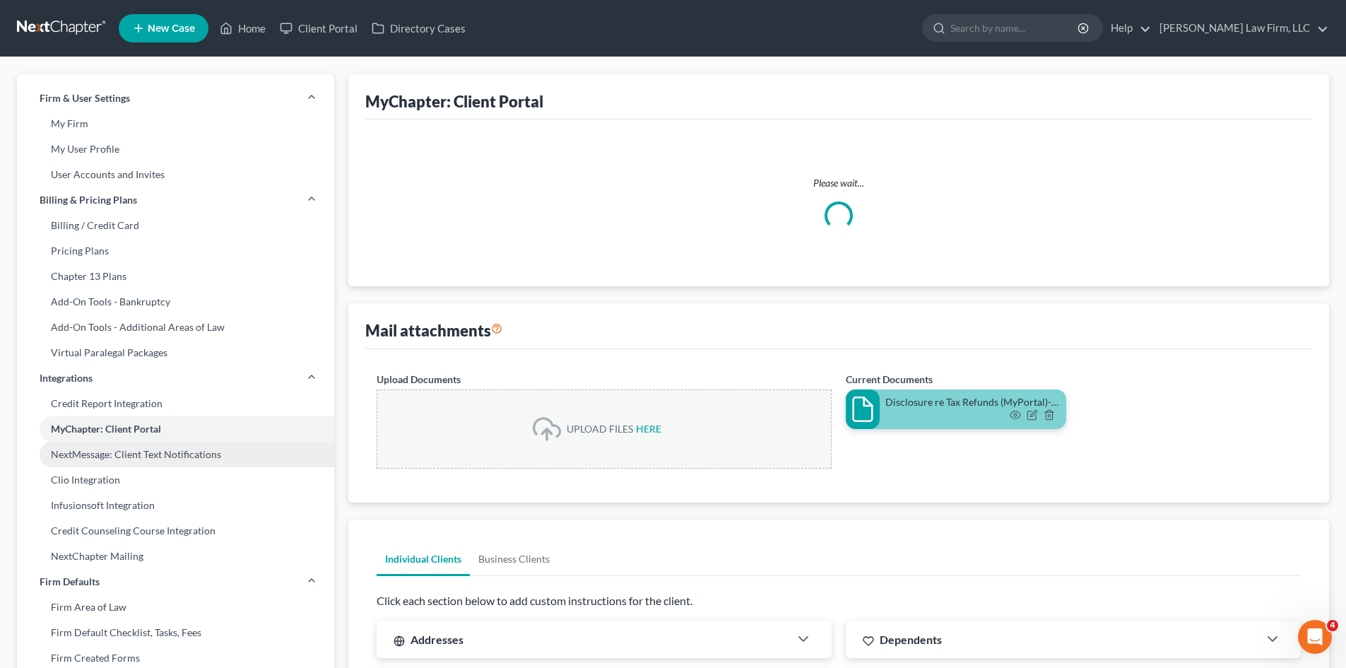
select select
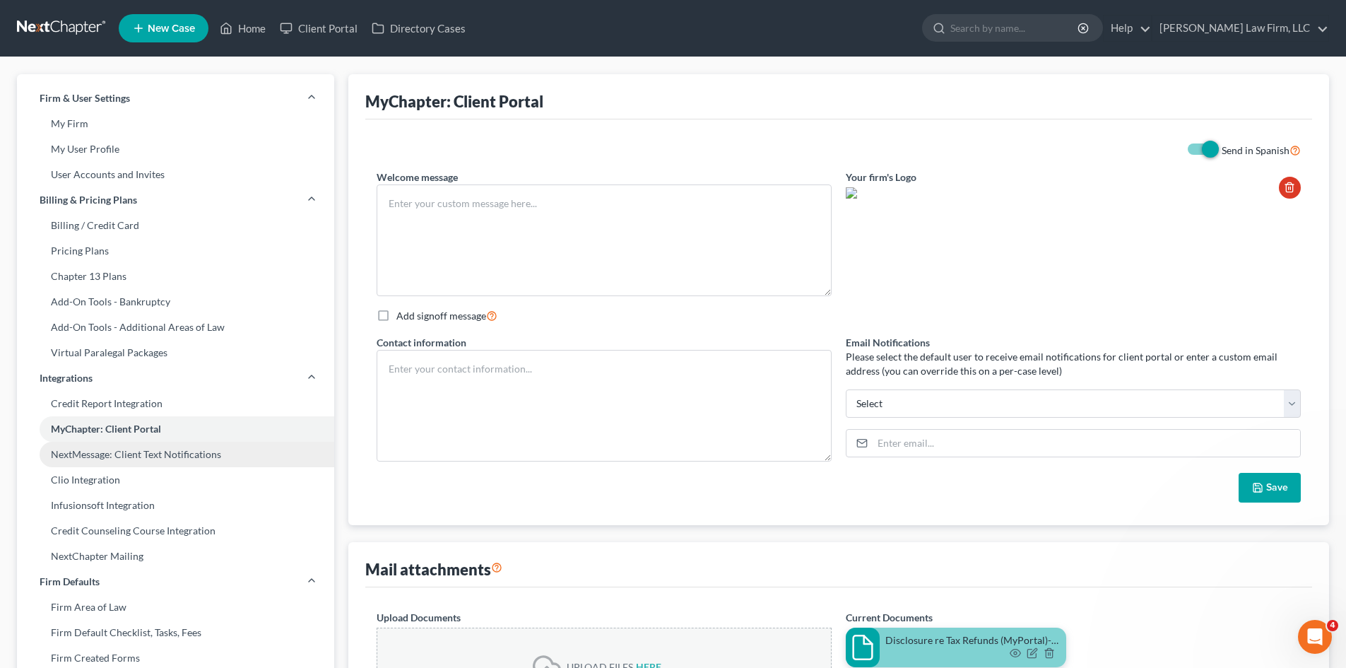
checkbox input "true"
select select "5"
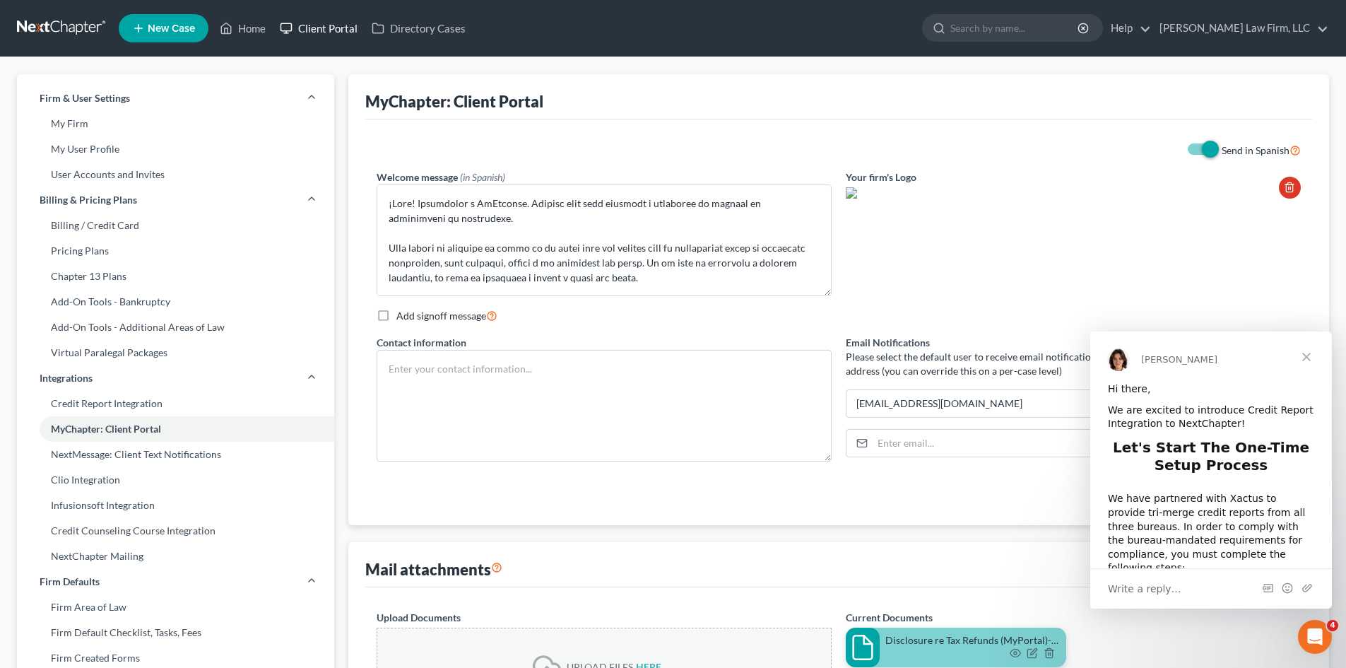
click at [325, 33] on link "Client Portal" at bounding box center [319, 28] width 92 height 25
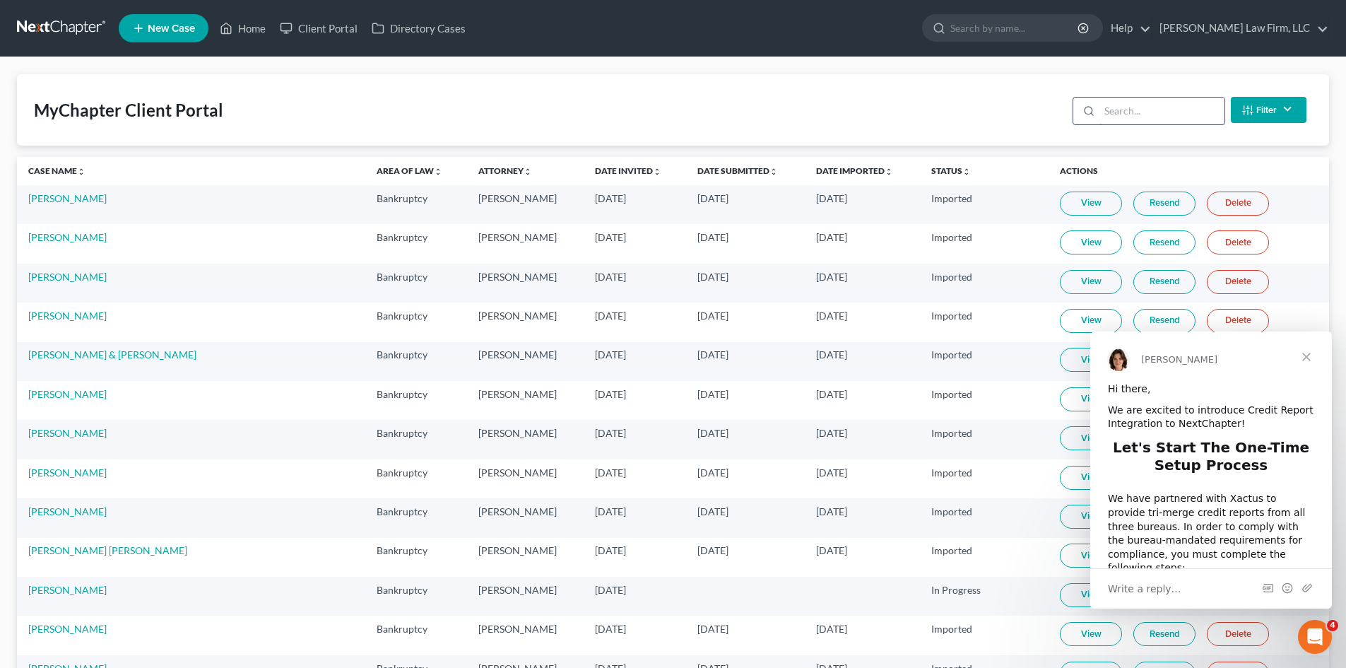
click at [1156, 113] on input "search" at bounding box center [1161, 111] width 125 height 27
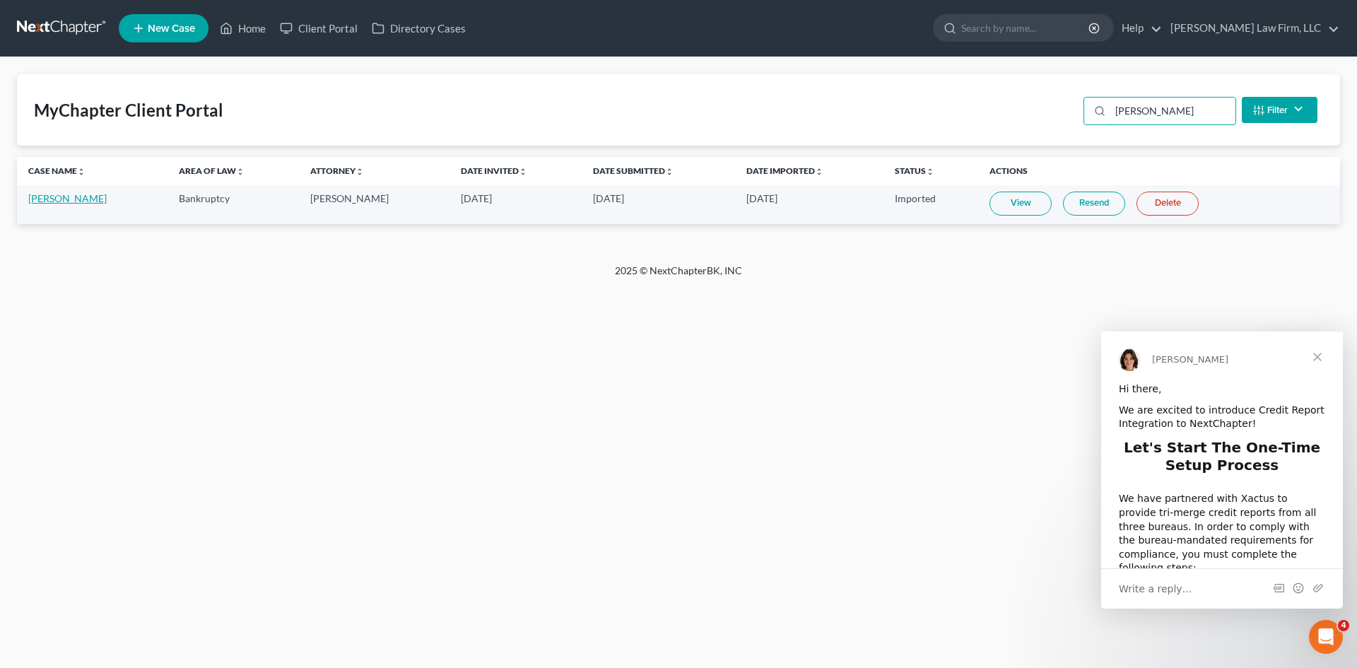
type input "[PERSON_NAME]"
click at [61, 196] on link "[PERSON_NAME]" at bounding box center [67, 198] width 78 height 12
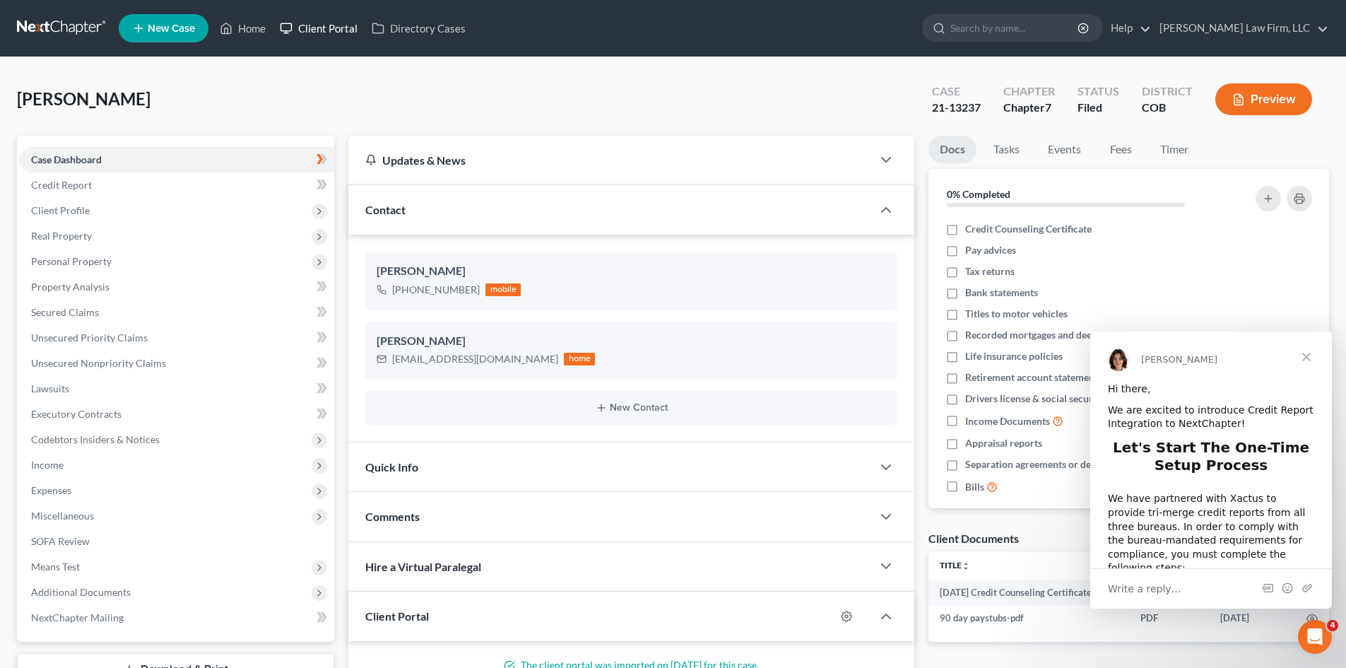
click at [303, 26] on link "Client Portal" at bounding box center [319, 28] width 92 height 25
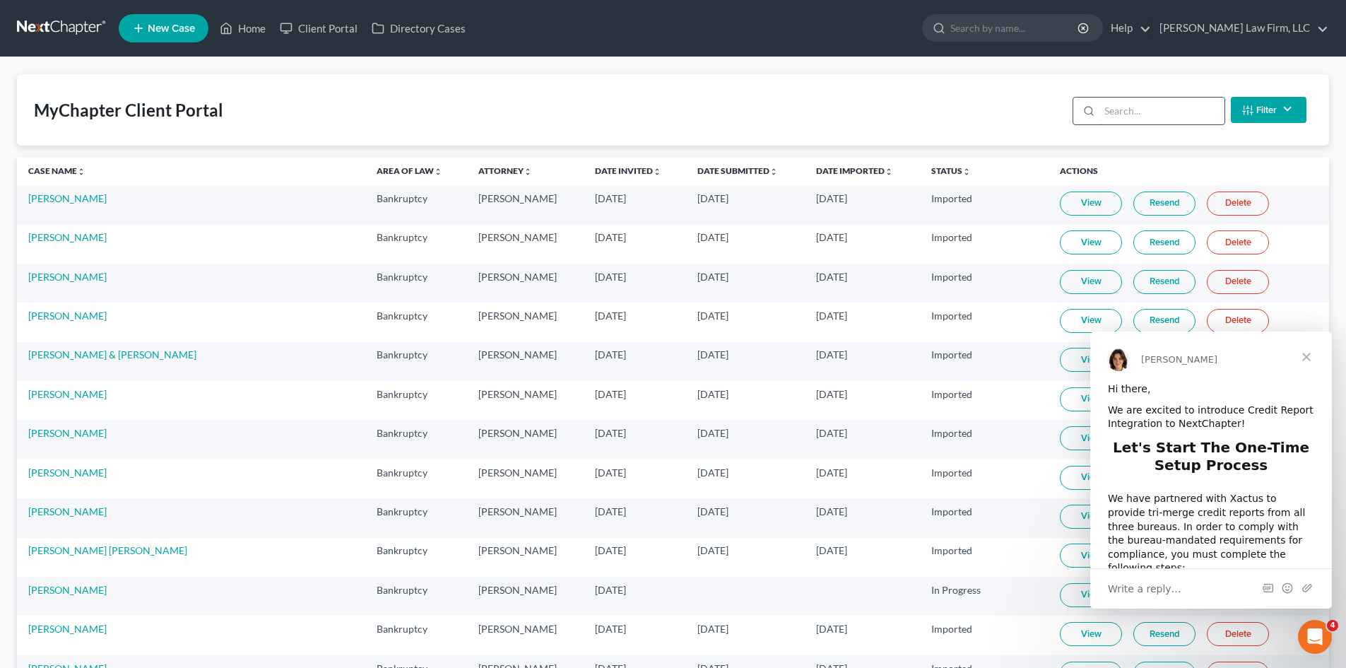
click at [1133, 101] on input "search" at bounding box center [1161, 111] width 125 height 27
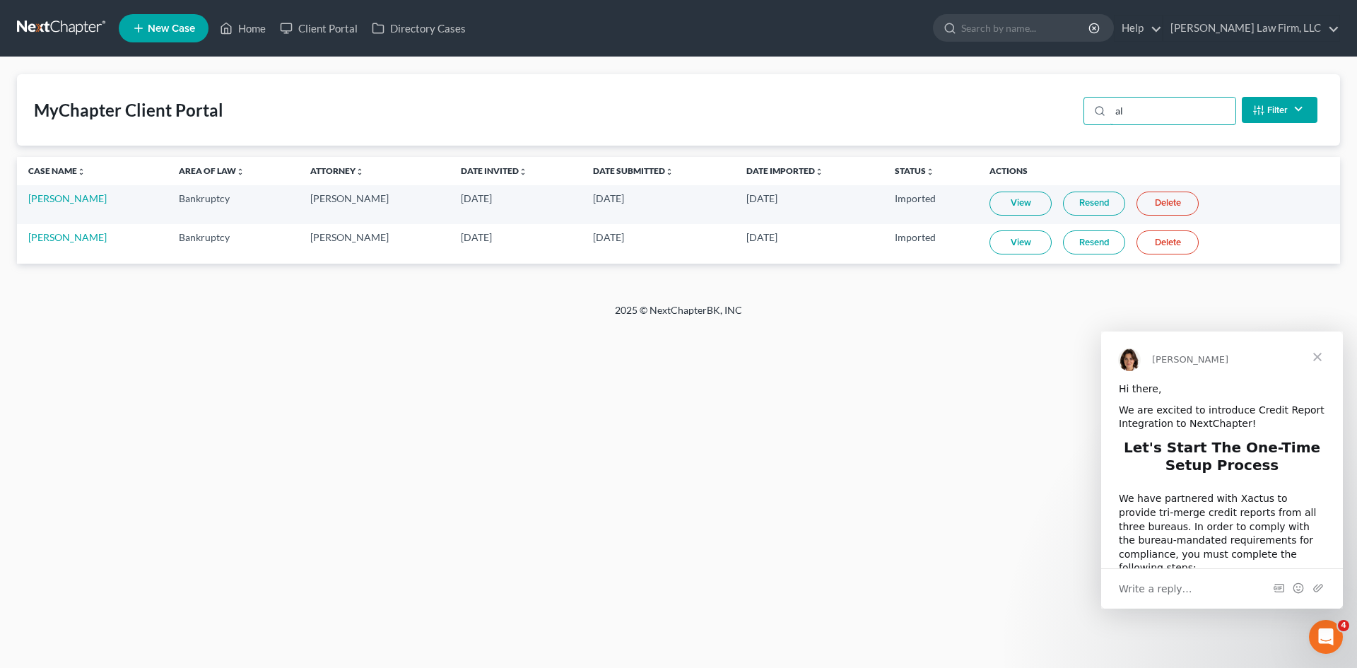
type input "a"
type input "vict"
click at [181, 23] on span "New Case" at bounding box center [171, 28] width 47 height 11
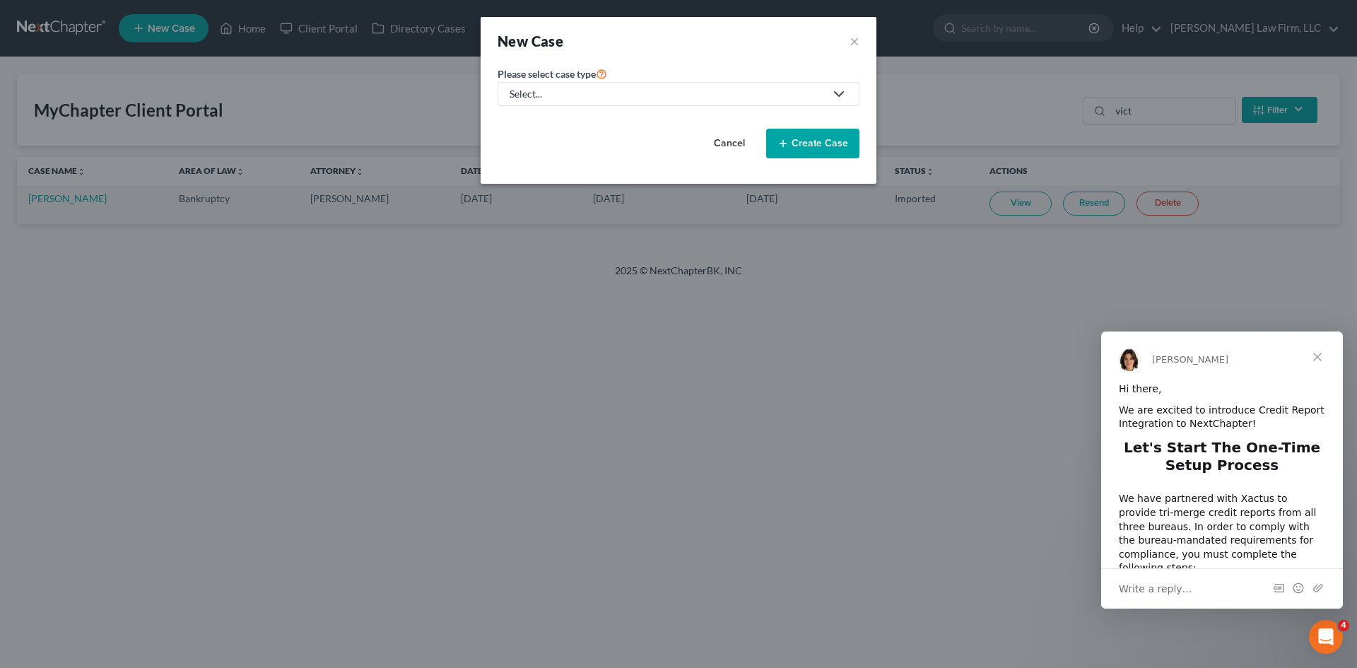
click at [727, 141] on button "Cancel" at bounding box center [729, 143] width 62 height 28
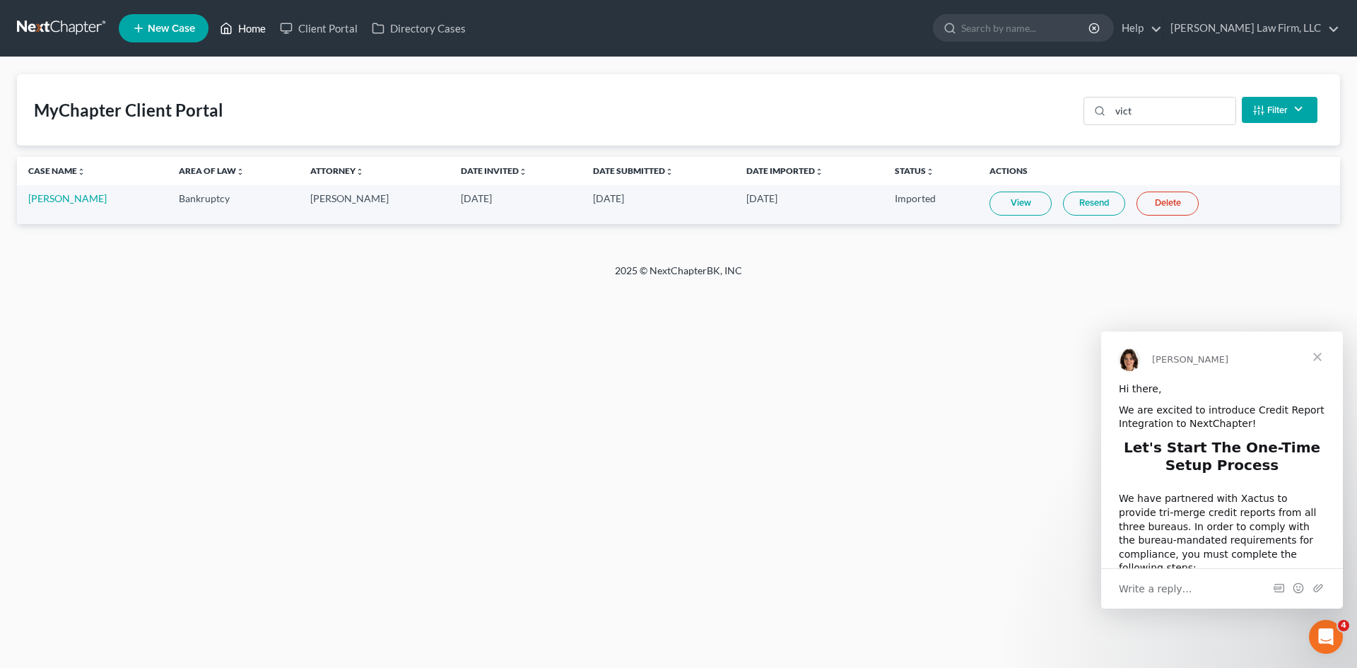
click at [255, 30] on link "Home" at bounding box center [243, 28] width 60 height 25
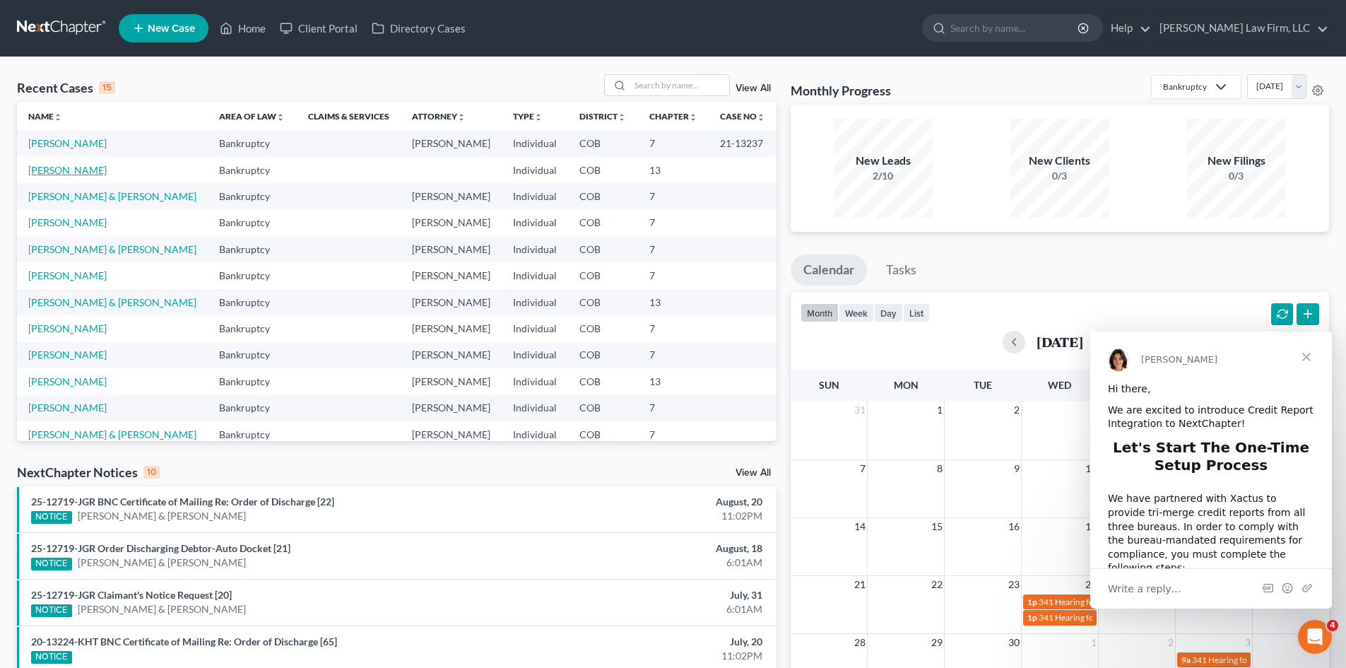
click at [77, 175] on link "[PERSON_NAME]" at bounding box center [67, 170] width 78 height 12
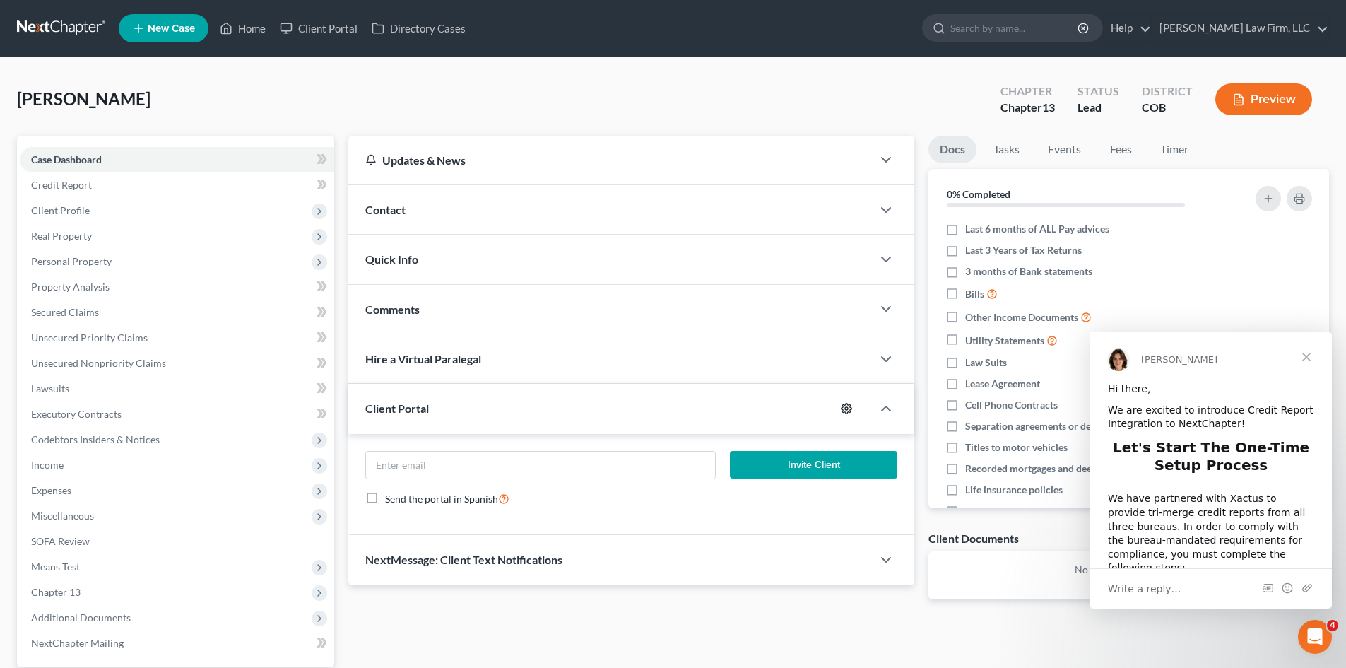
click at [846, 410] on circle "button" at bounding box center [846, 408] width 3 height 3
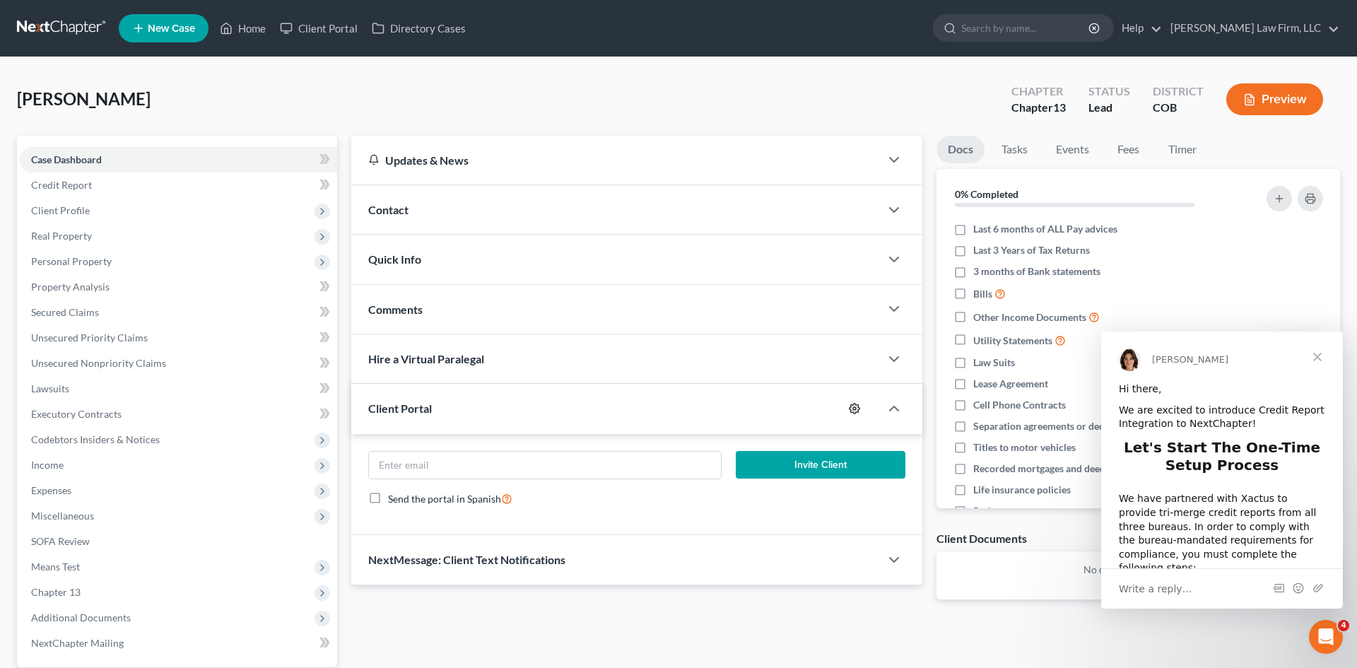
select select "5"
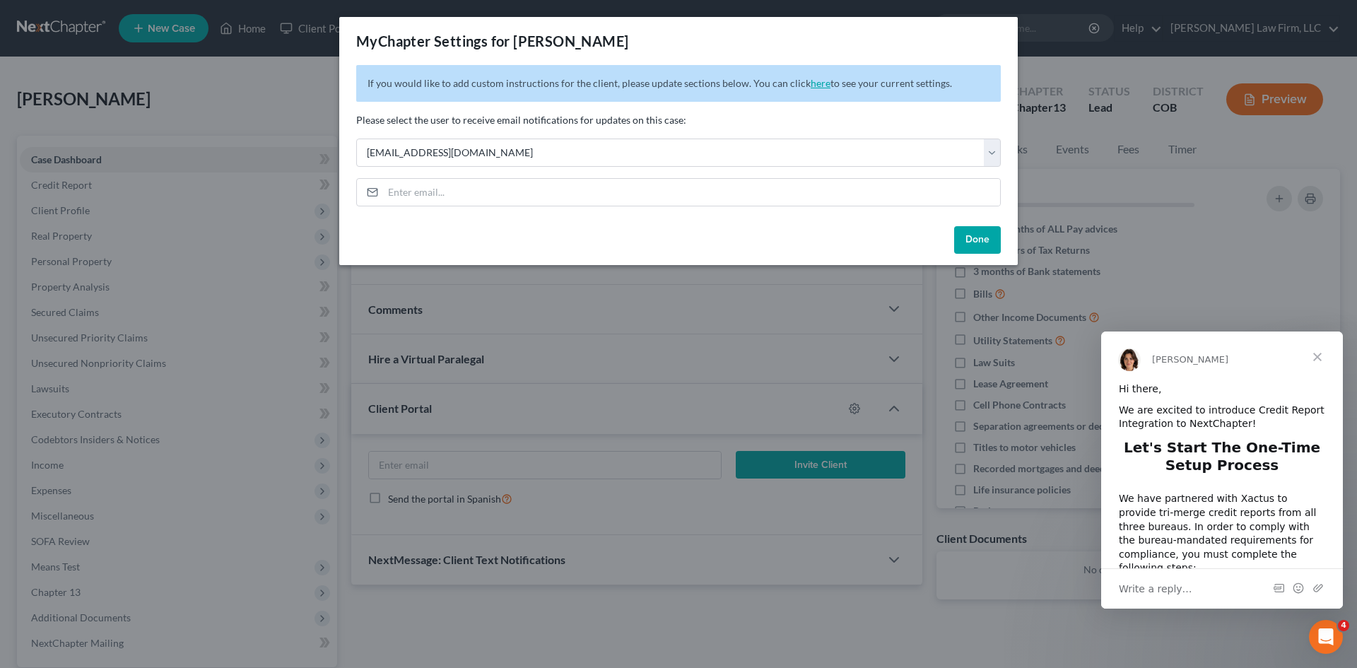
click at [817, 82] on link "here" at bounding box center [820, 83] width 20 height 12
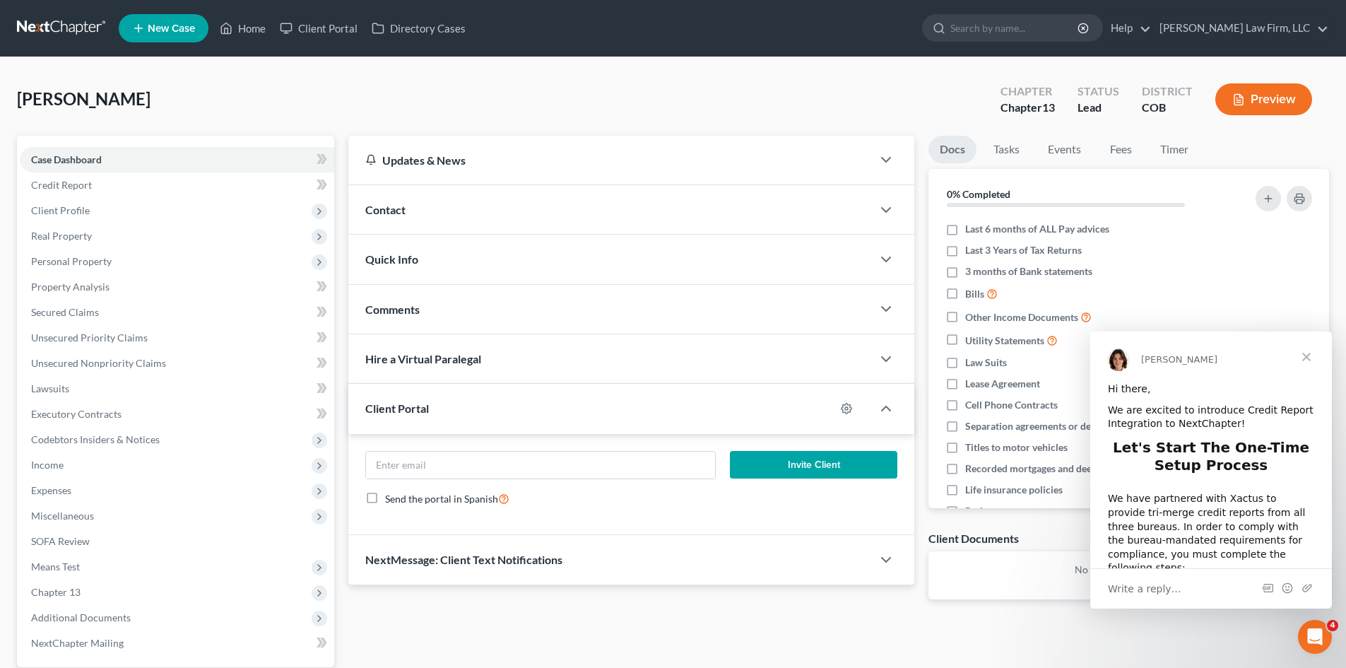
select select "5"
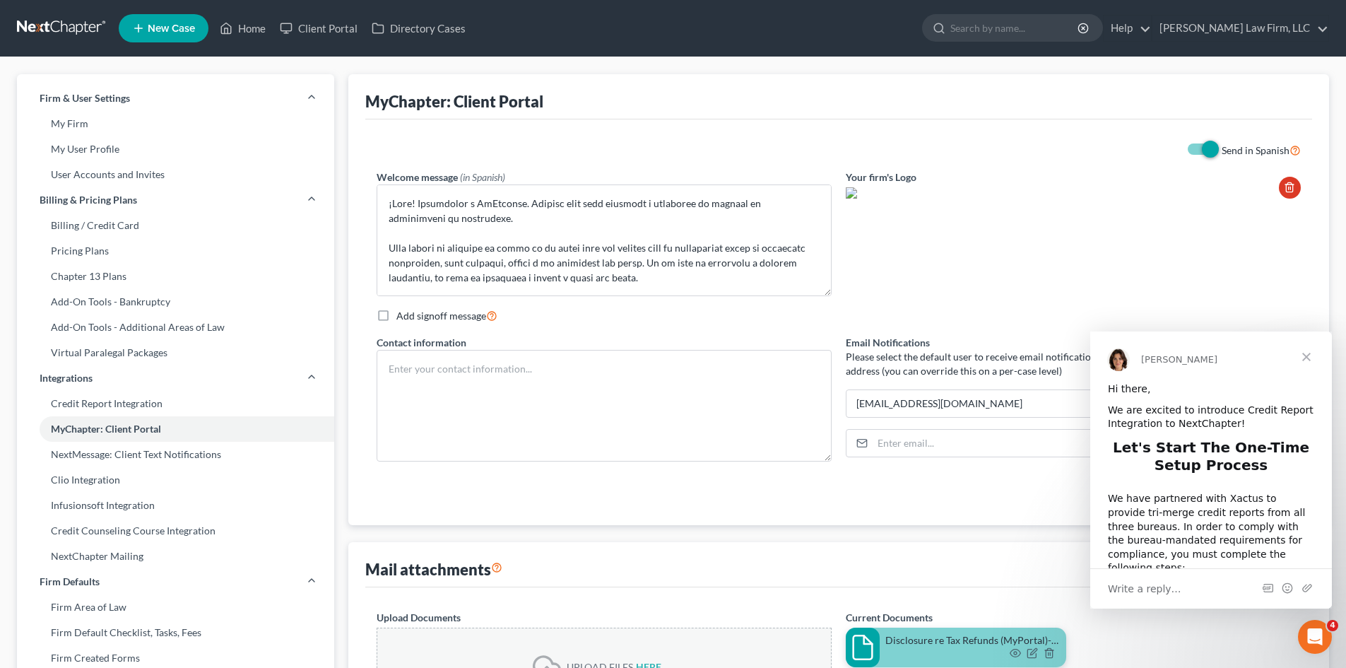
click at [1304, 352] on span "Close" at bounding box center [1306, 356] width 51 height 51
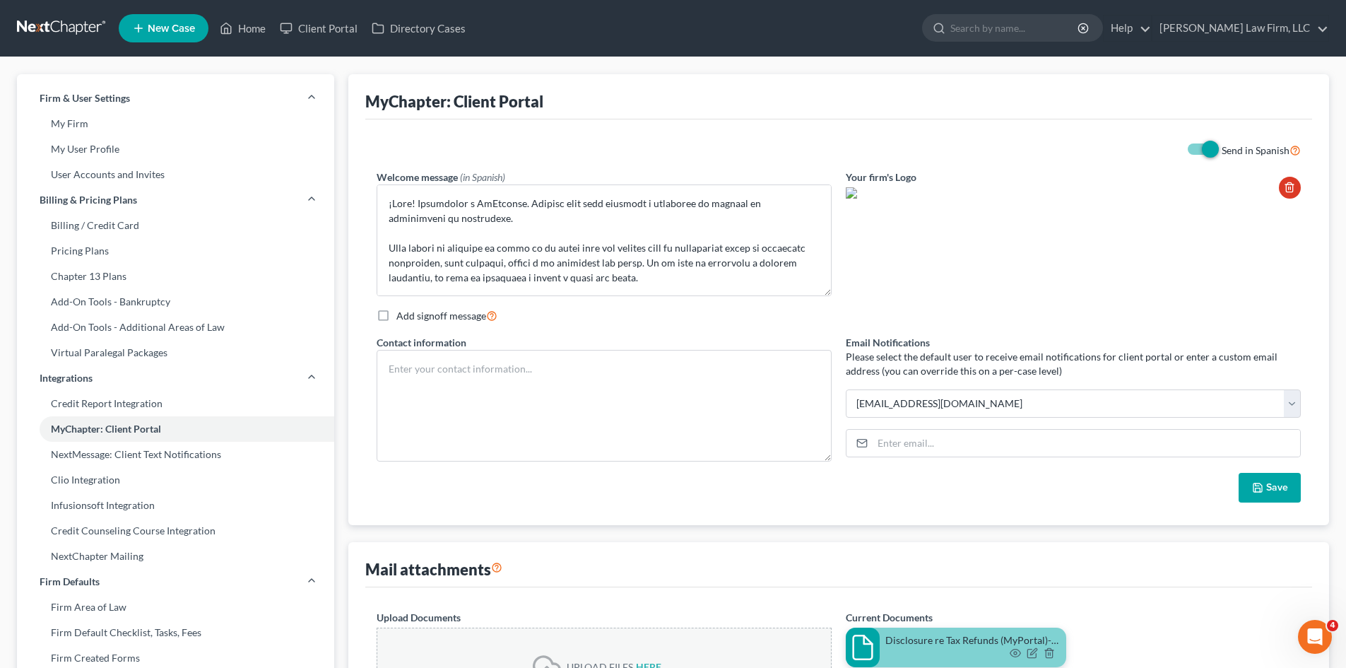
click at [1269, 492] on button "Save" at bounding box center [1270, 488] width 62 height 30
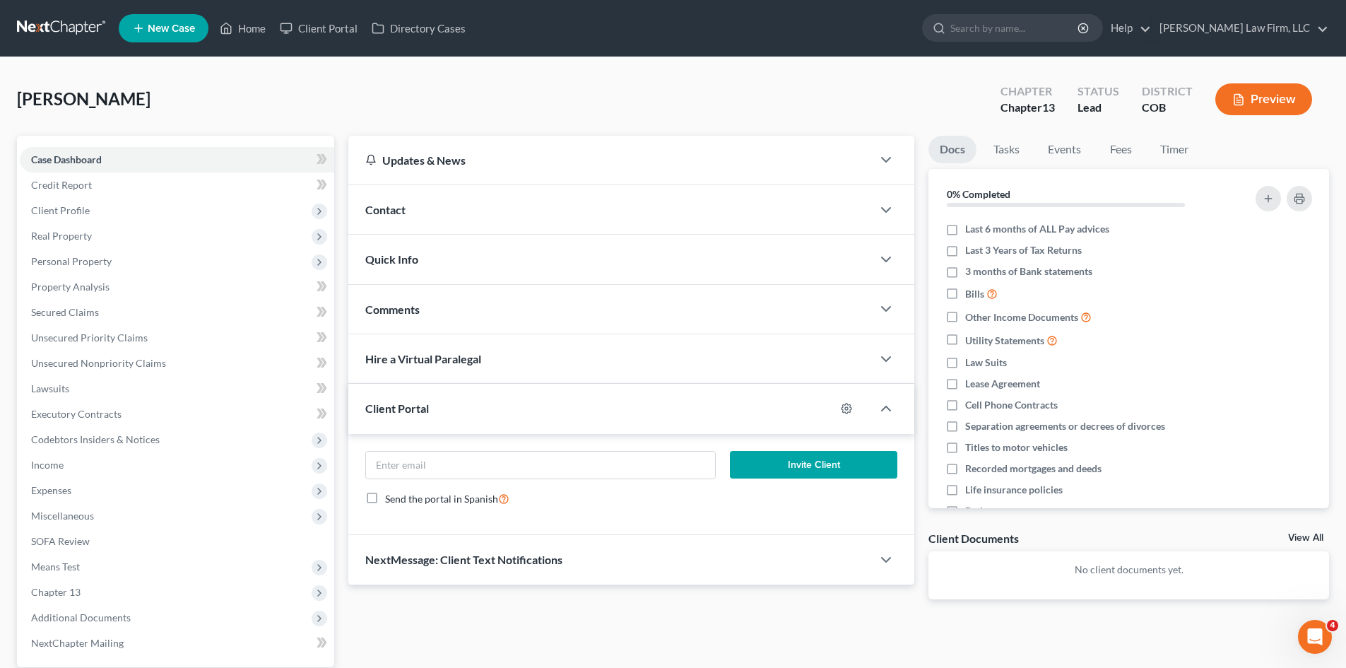
click at [418, 500] on span "Send the portal in Spanish" at bounding box center [441, 498] width 113 height 12
click at [400, 500] on input "Send the portal in Spanish" at bounding box center [395, 494] width 9 height 9
checkbox input "true"
click at [843, 411] on icon "button" at bounding box center [847, 408] width 11 height 11
select select "5"
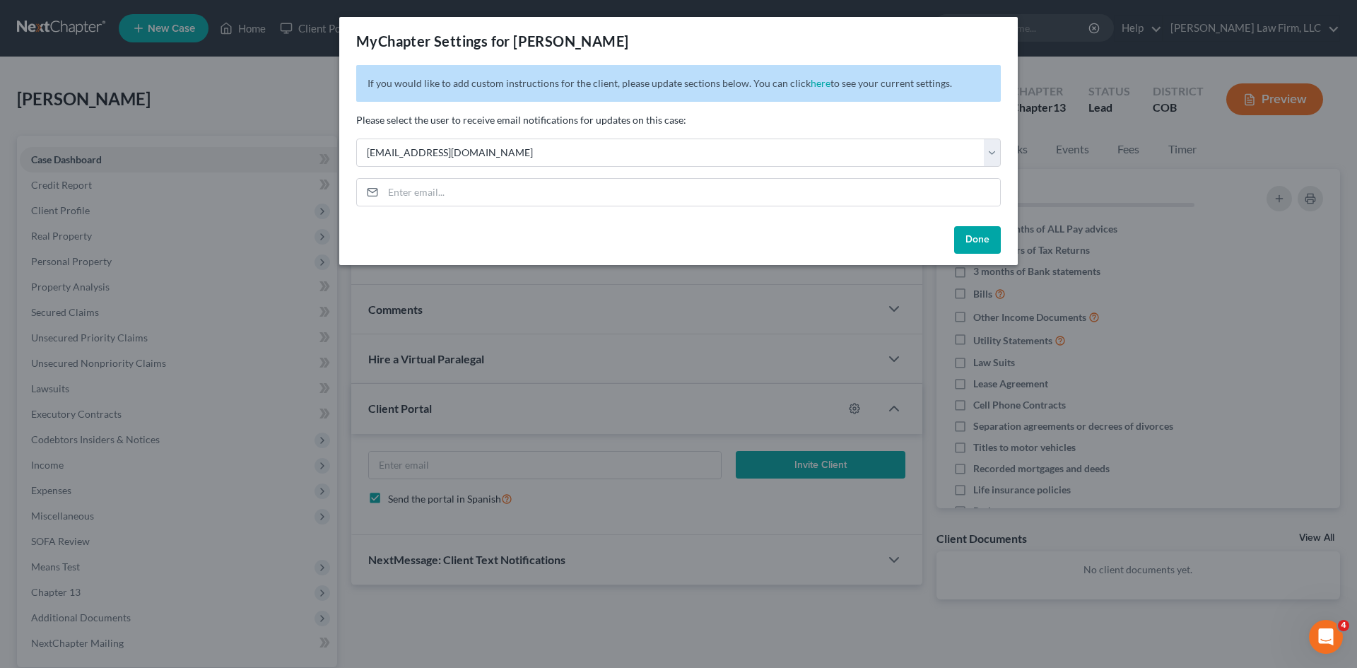
click at [969, 230] on button "Done" at bounding box center [977, 240] width 47 height 28
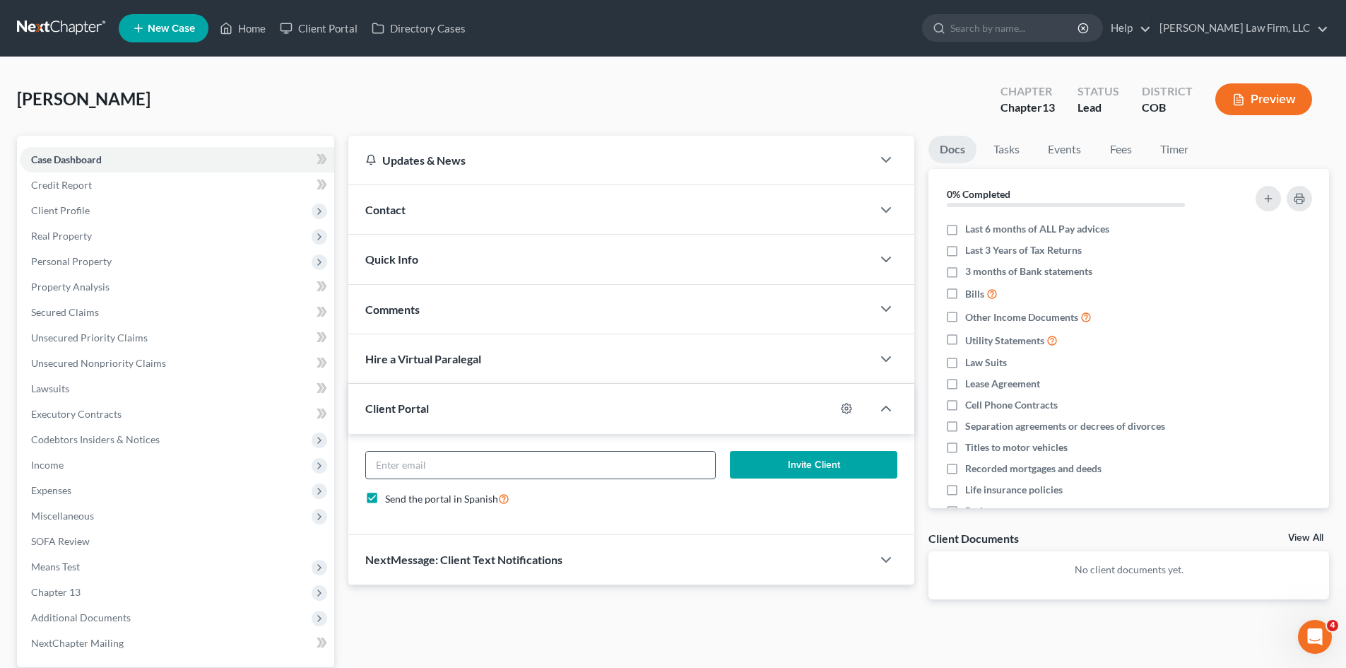
click at [460, 473] on input "email" at bounding box center [540, 464] width 348 height 27
click at [598, 466] on input "email" at bounding box center [540, 464] width 348 height 27
paste input "[EMAIL_ADDRESS][DOMAIN_NAME]"
type input "[EMAIL_ADDRESS][DOMAIN_NAME]"
click at [798, 462] on button "Invite Client" at bounding box center [814, 465] width 168 height 28
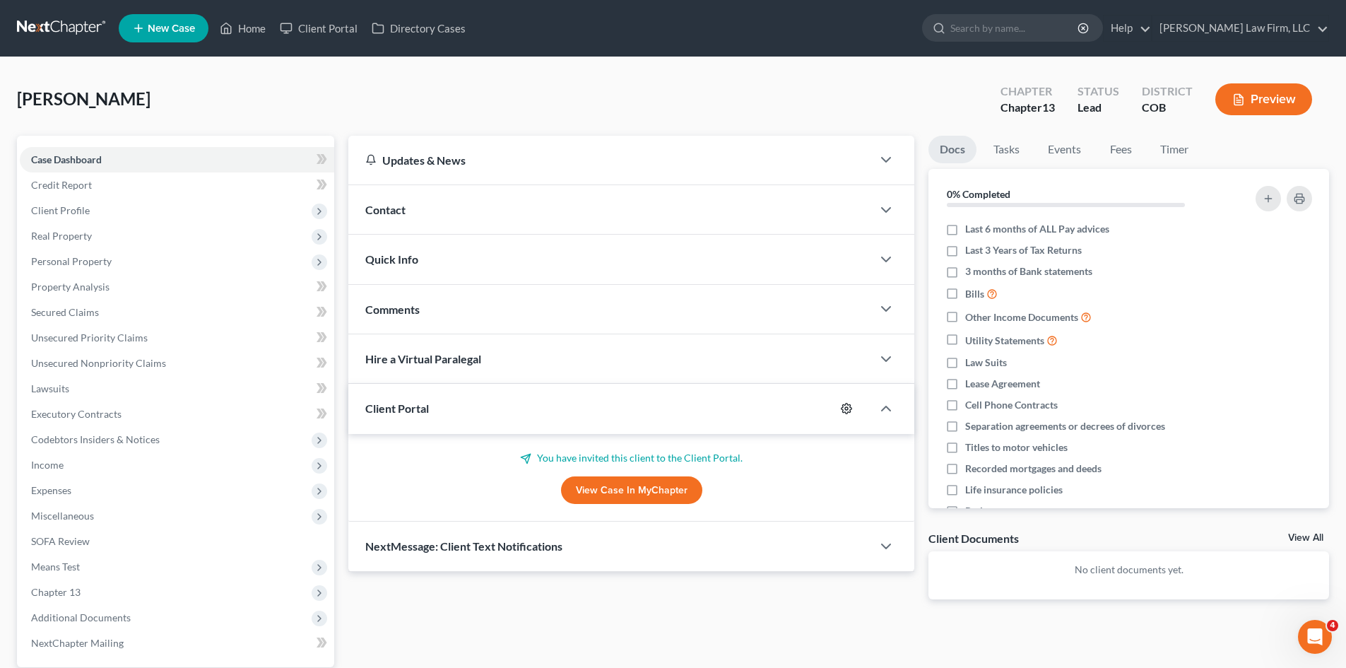
click at [845, 404] on icon "button" at bounding box center [846, 408] width 11 height 11
select select "5"
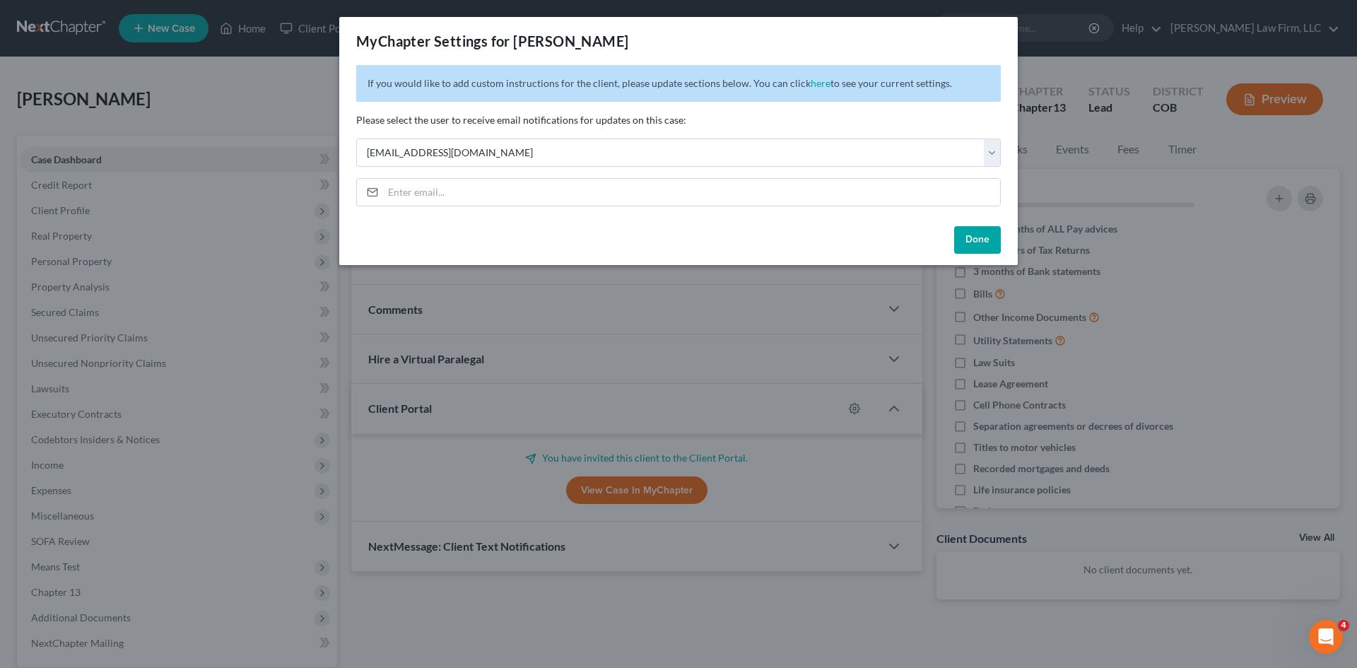
click at [976, 243] on button "Done" at bounding box center [977, 240] width 47 height 28
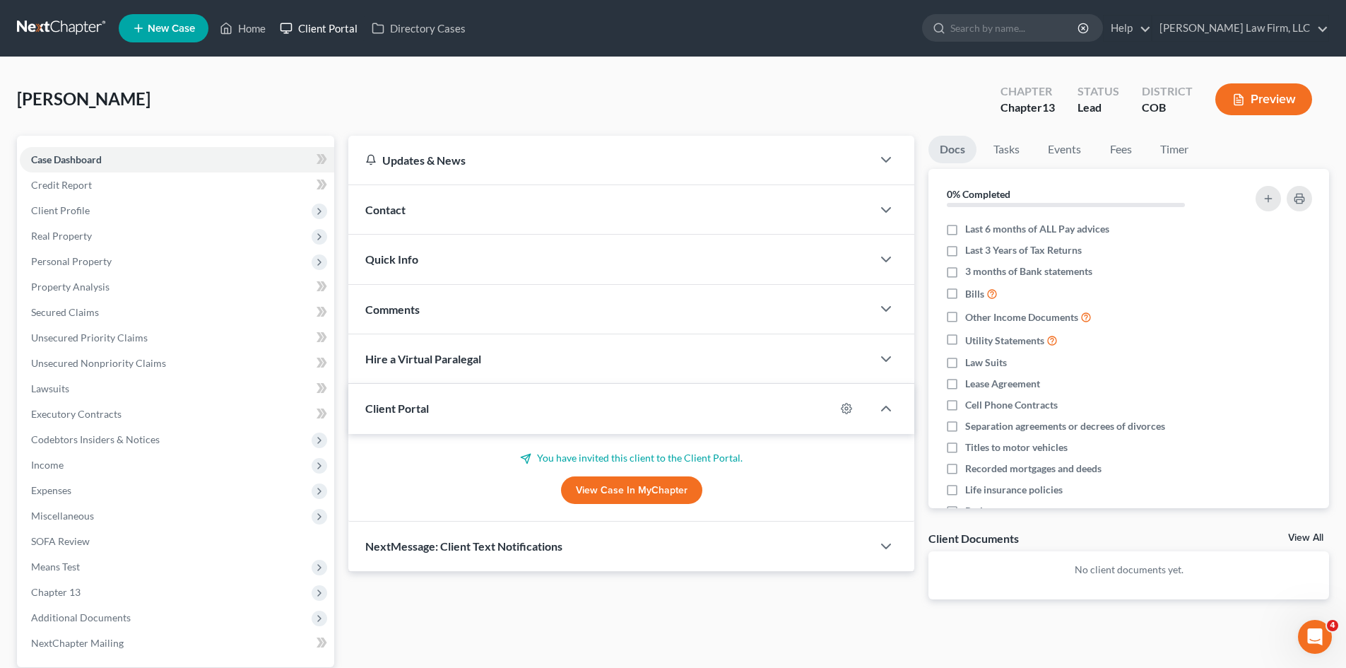
click at [314, 33] on link "Client Portal" at bounding box center [319, 28] width 92 height 25
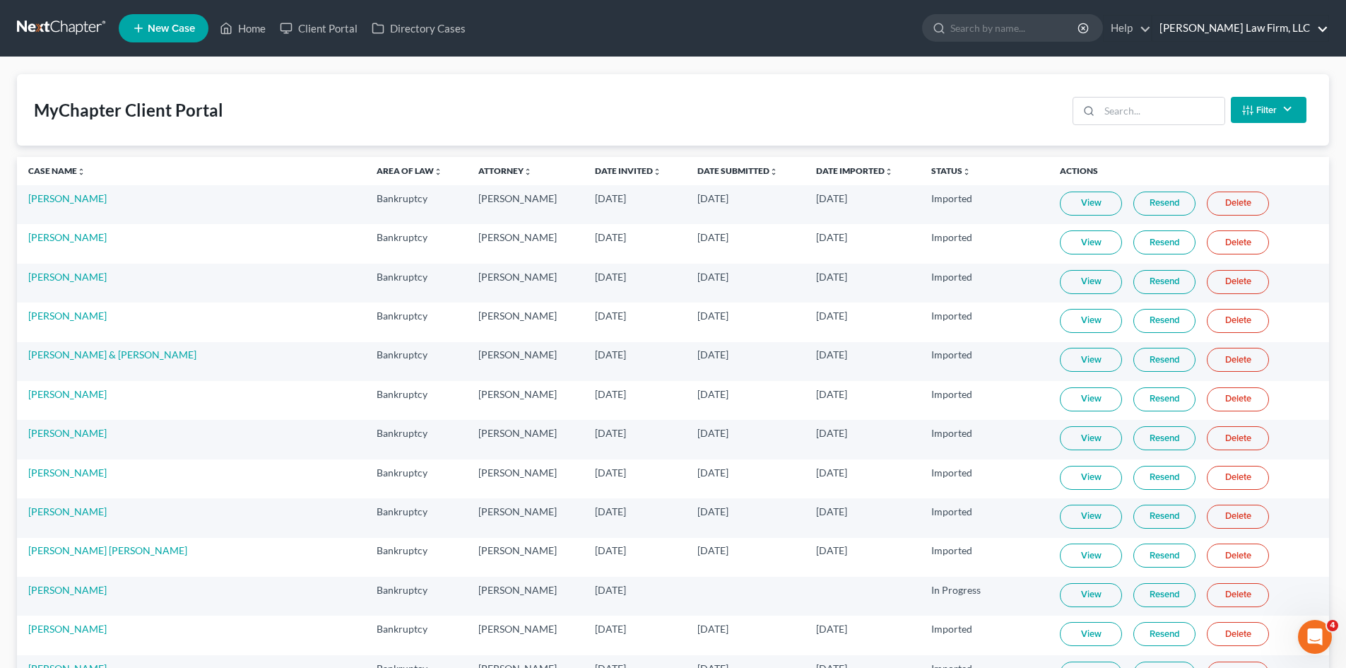
click at [1321, 31] on link "[PERSON_NAME] Law Firm, LLC" at bounding box center [1240, 28] width 176 height 25
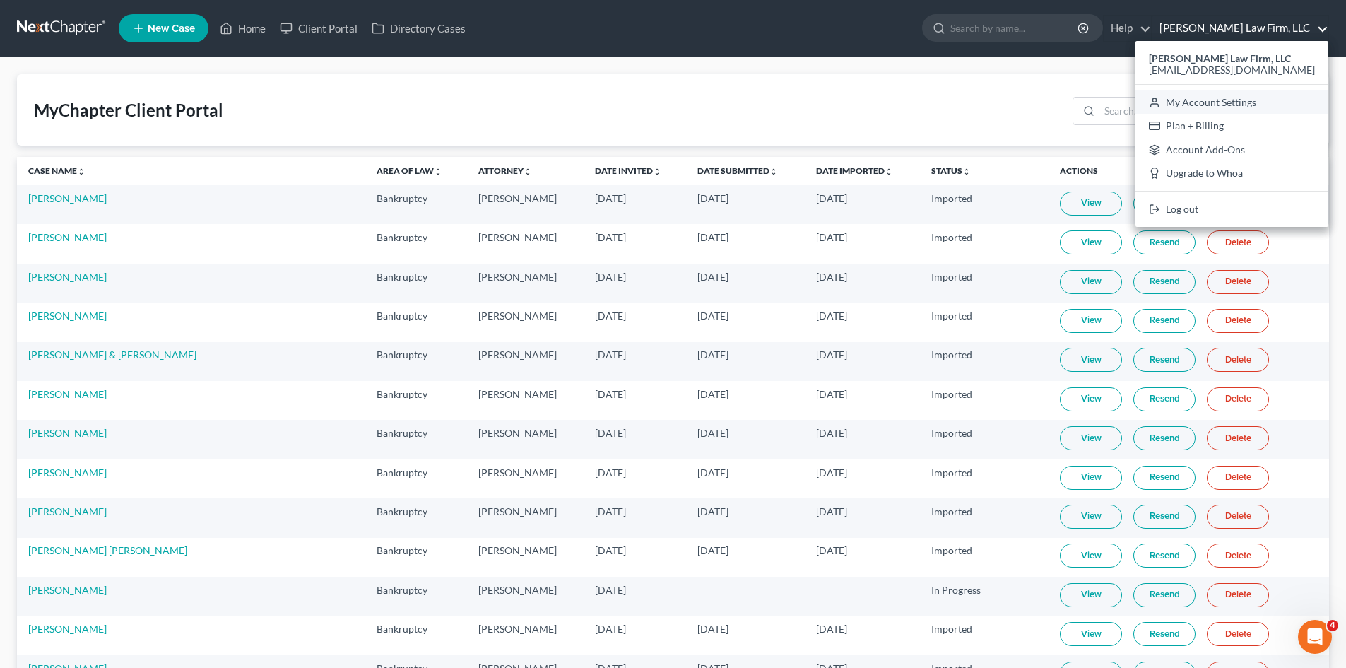
click at [1273, 101] on link "My Account Settings" at bounding box center [1231, 102] width 193 height 24
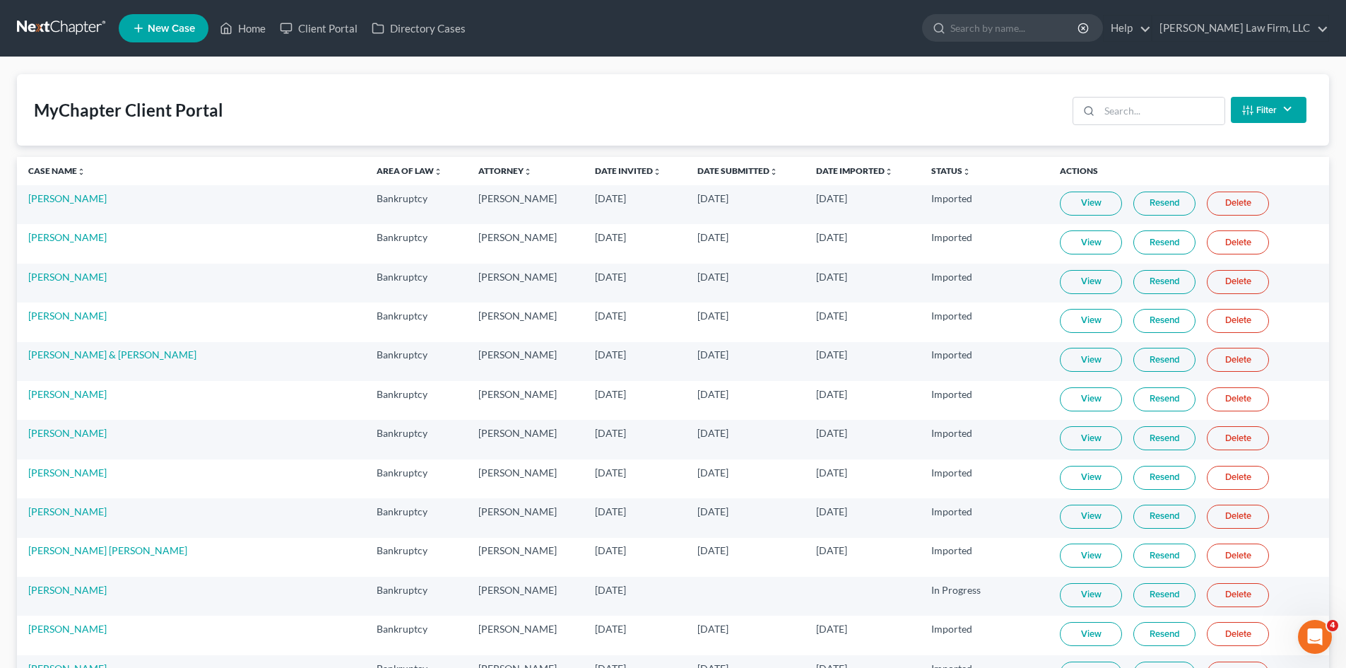
select select "11"
select select "28"
select select "5"
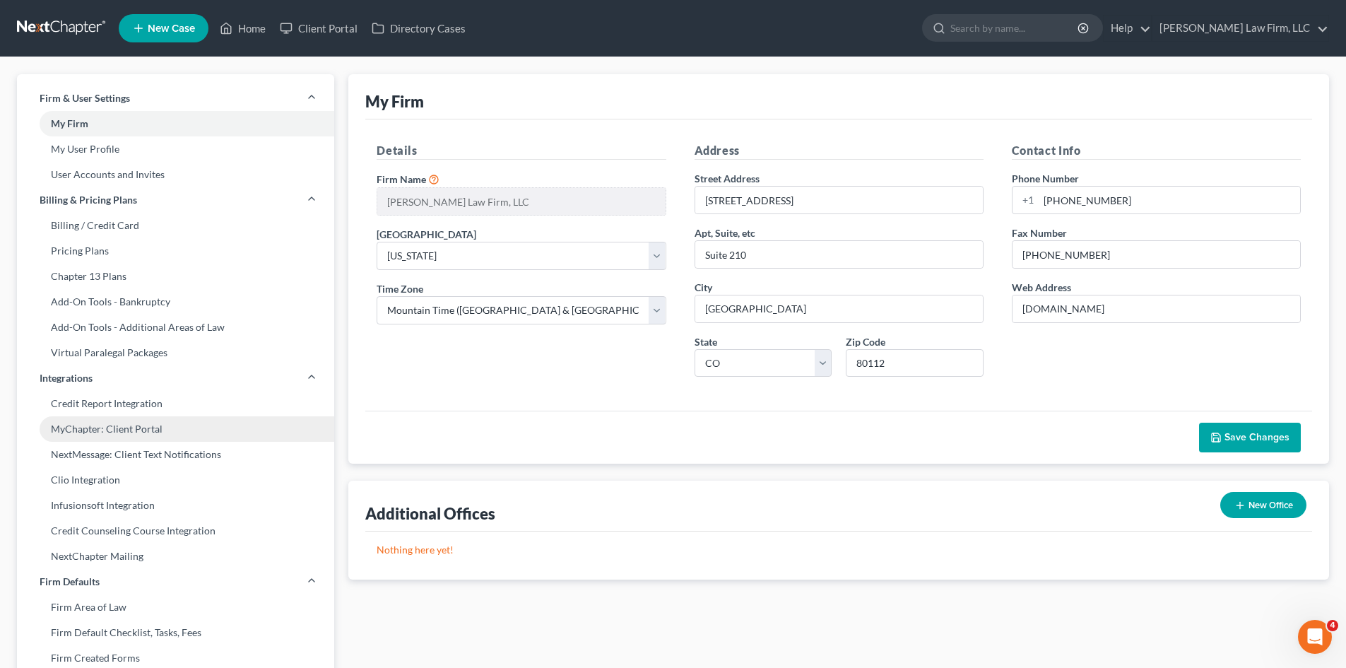
click at [129, 430] on link "MyChapter: Client Portal" at bounding box center [175, 428] width 317 height 25
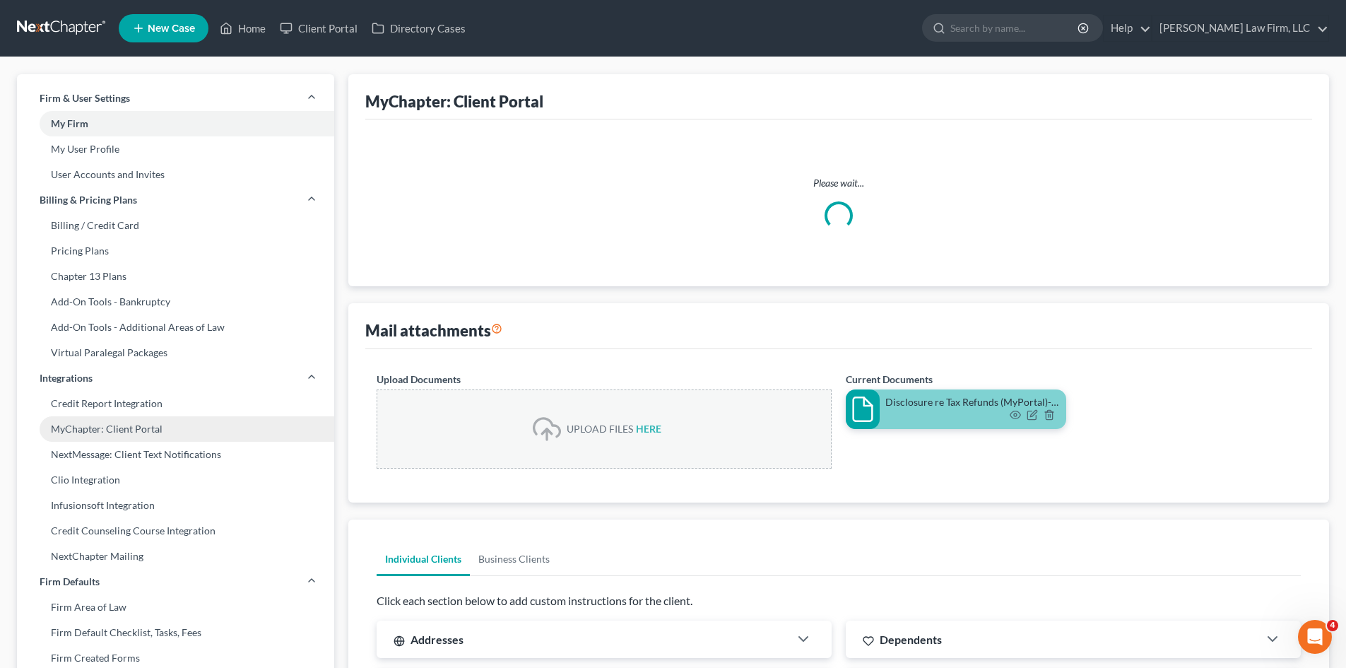
select select
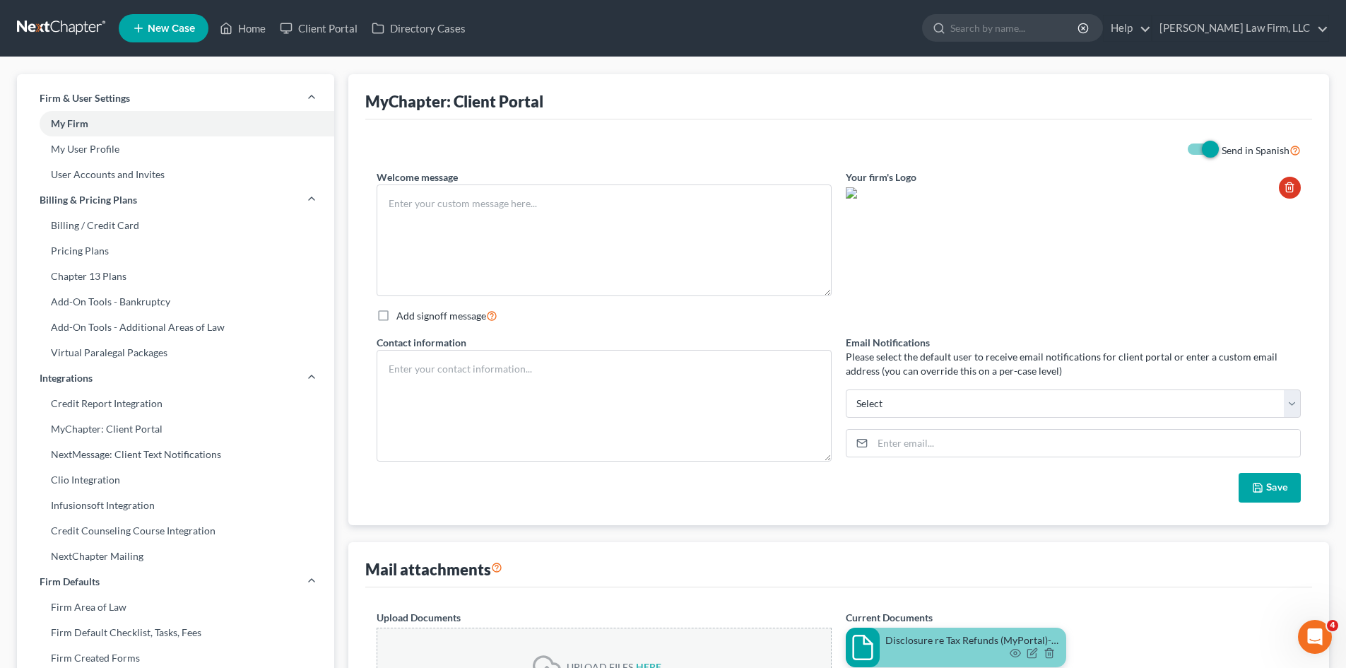
checkbox input "true"
select select "5"
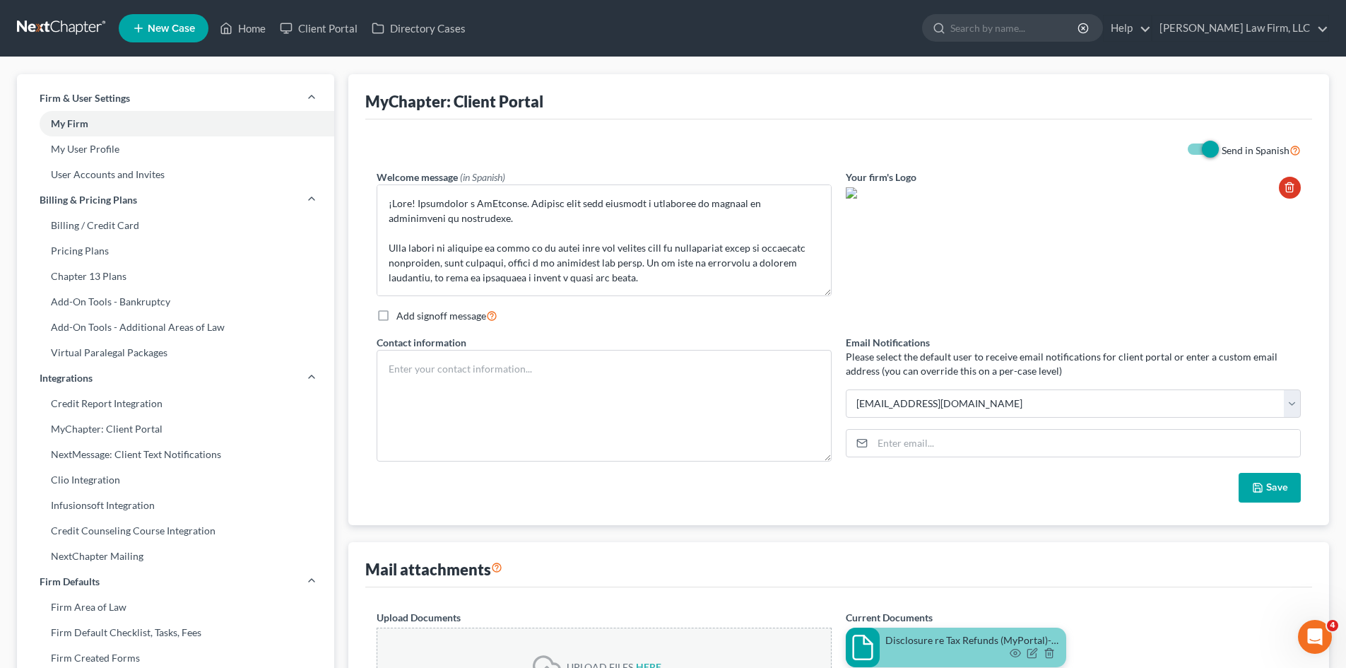
click at [1222, 153] on label "Send in Spanish" at bounding box center [1261, 150] width 79 height 16
click at [1227, 151] on input "Send in Spanish" at bounding box center [1231, 146] width 9 height 9
checkbox input "false"
click at [1198, 295] on div "Your firm's Logo" at bounding box center [1073, 233] width 469 height 126
click at [43, 31] on link at bounding box center [62, 28] width 90 height 25
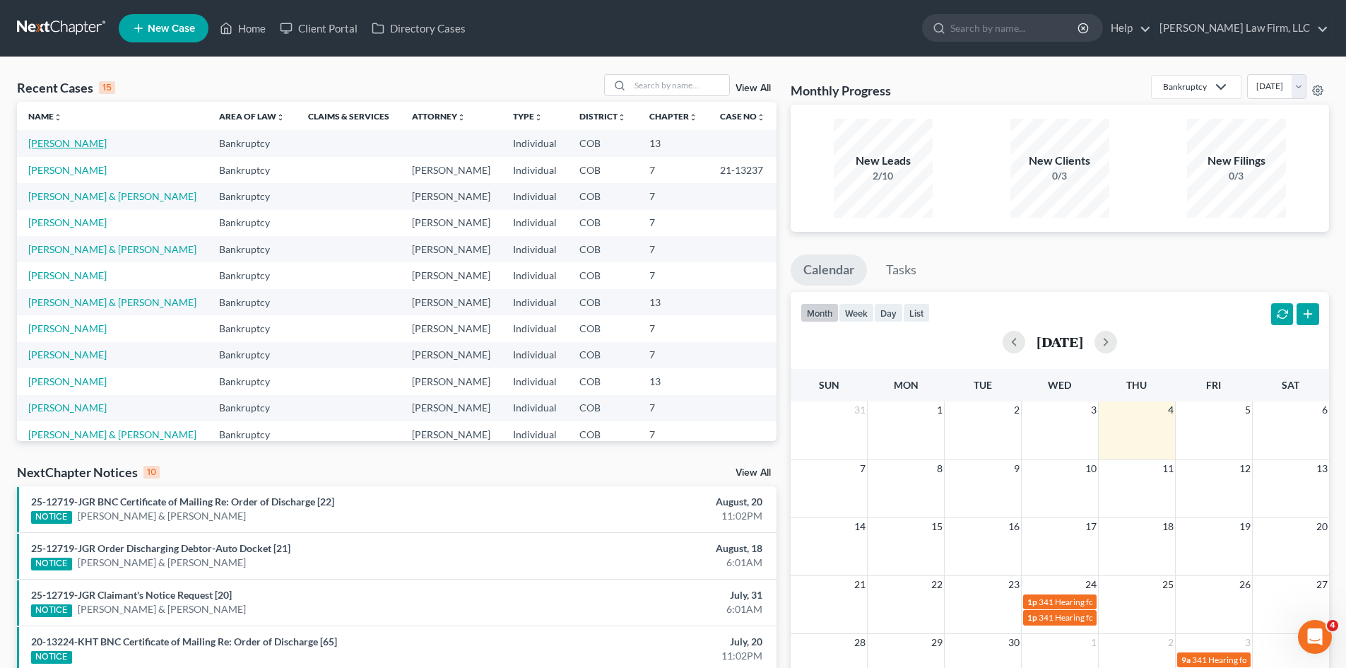
click at [64, 144] on link "[PERSON_NAME]" at bounding box center [67, 143] width 78 height 12
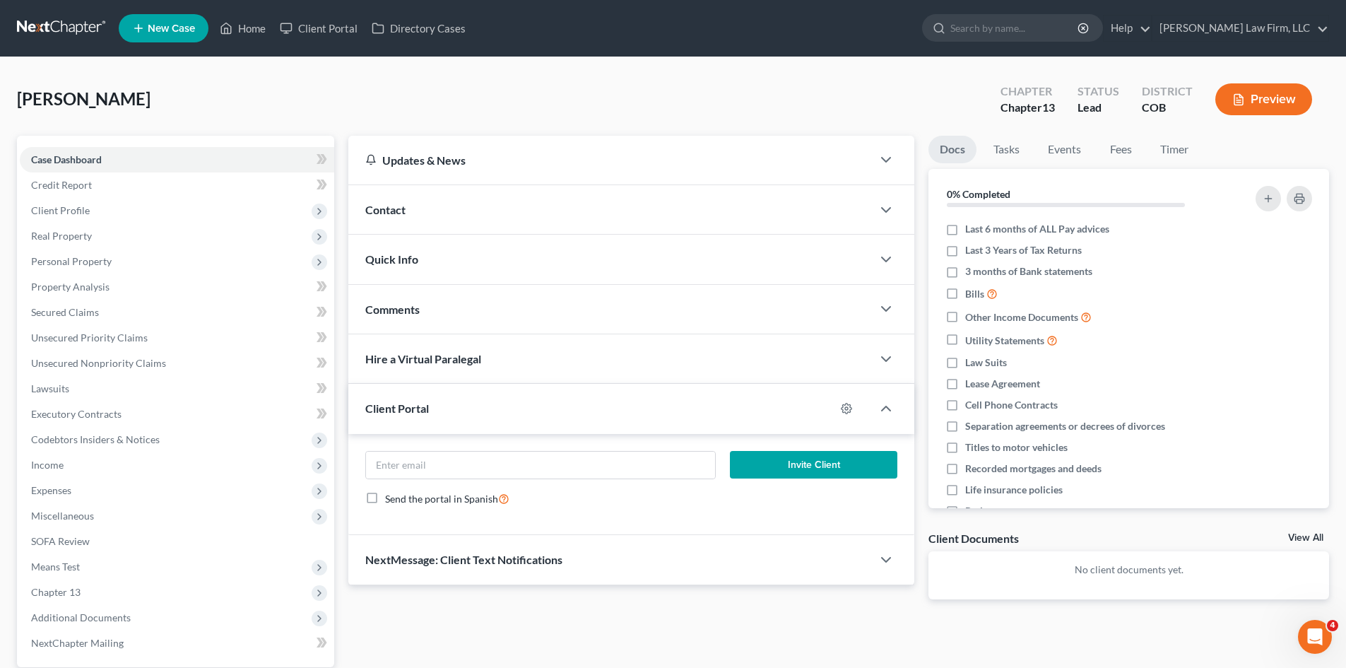
click at [514, 213] on div "Contact" at bounding box center [610, 209] width 524 height 49
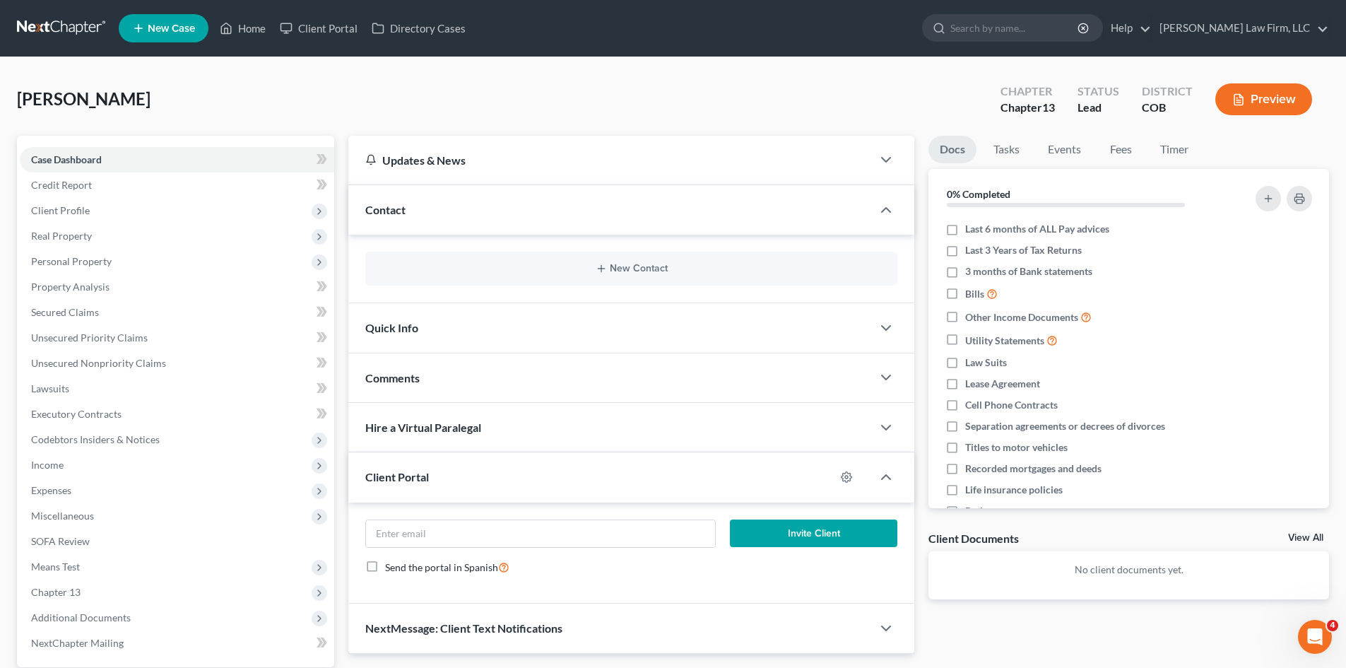
click at [702, 337] on div "Quick Info" at bounding box center [610, 327] width 524 height 49
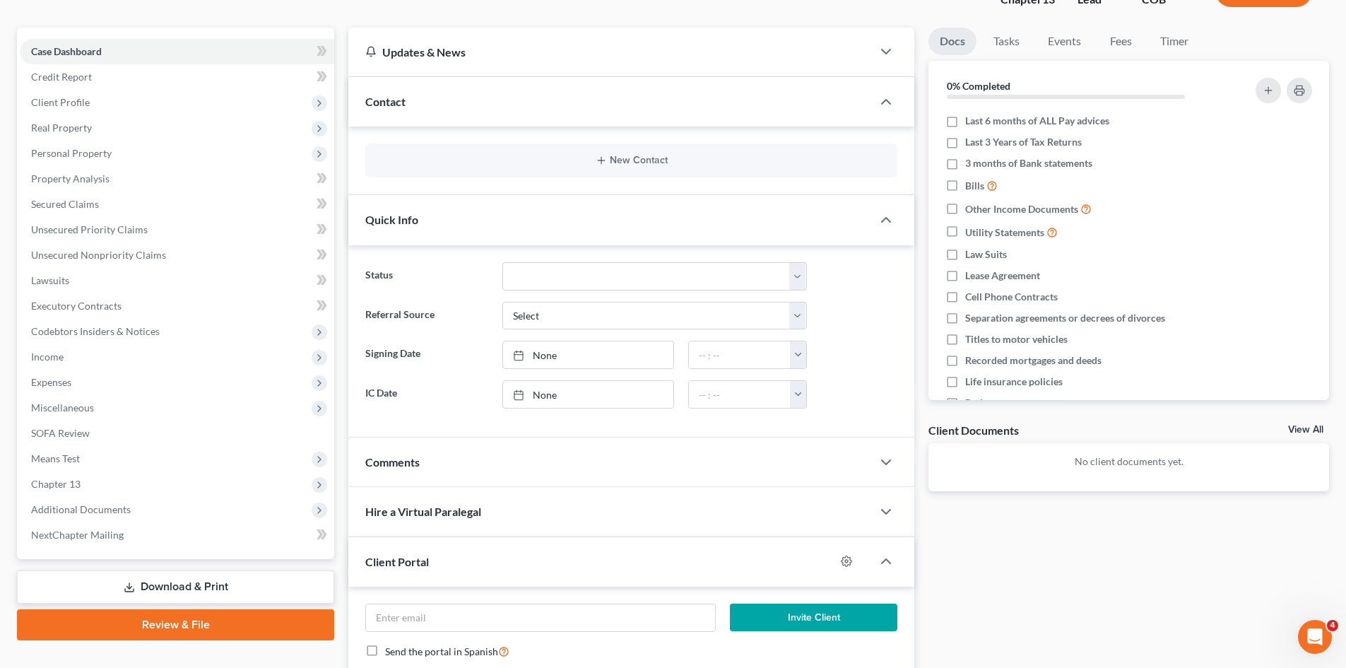
scroll to position [141, 0]
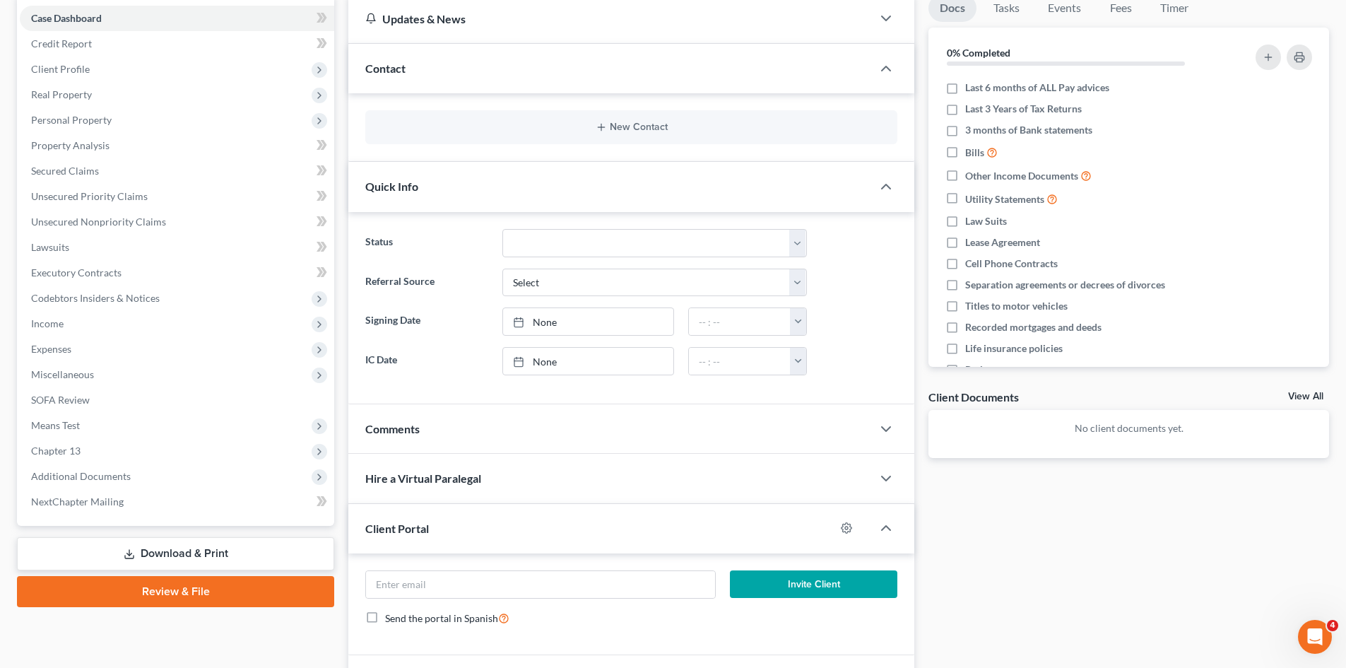
click at [570, 445] on div "Comments" at bounding box center [610, 428] width 524 height 49
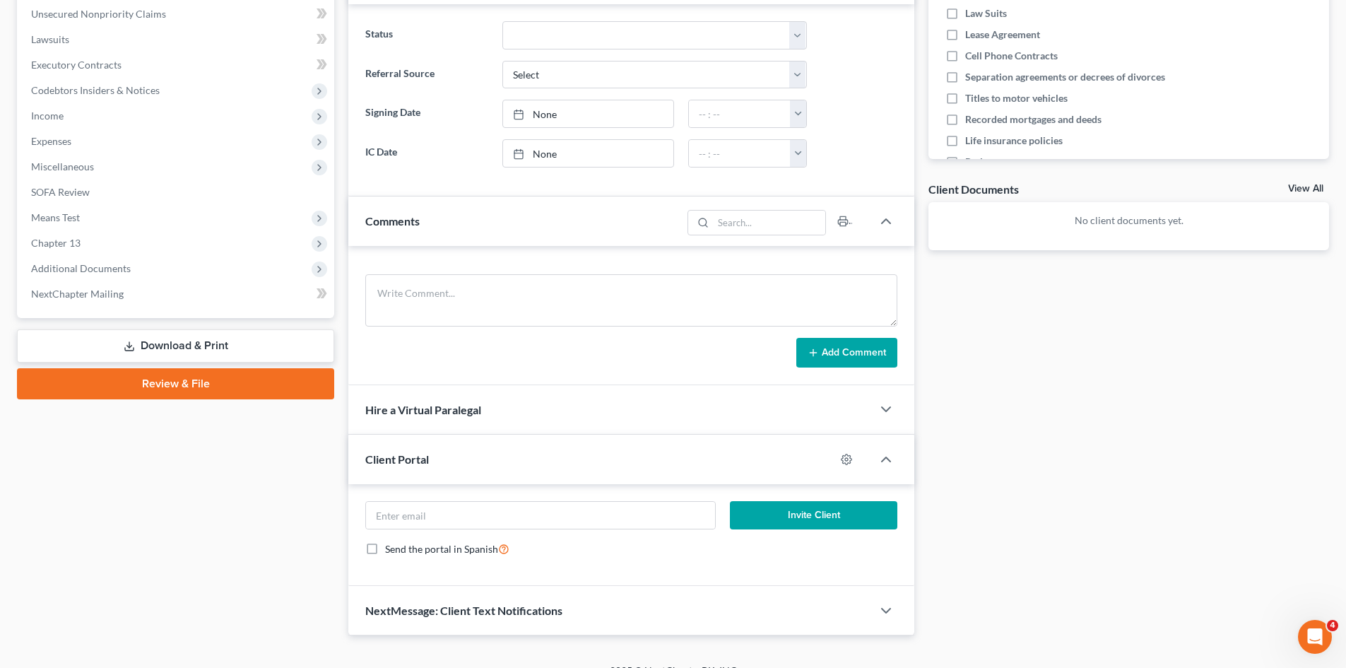
scroll to position [353, 0]
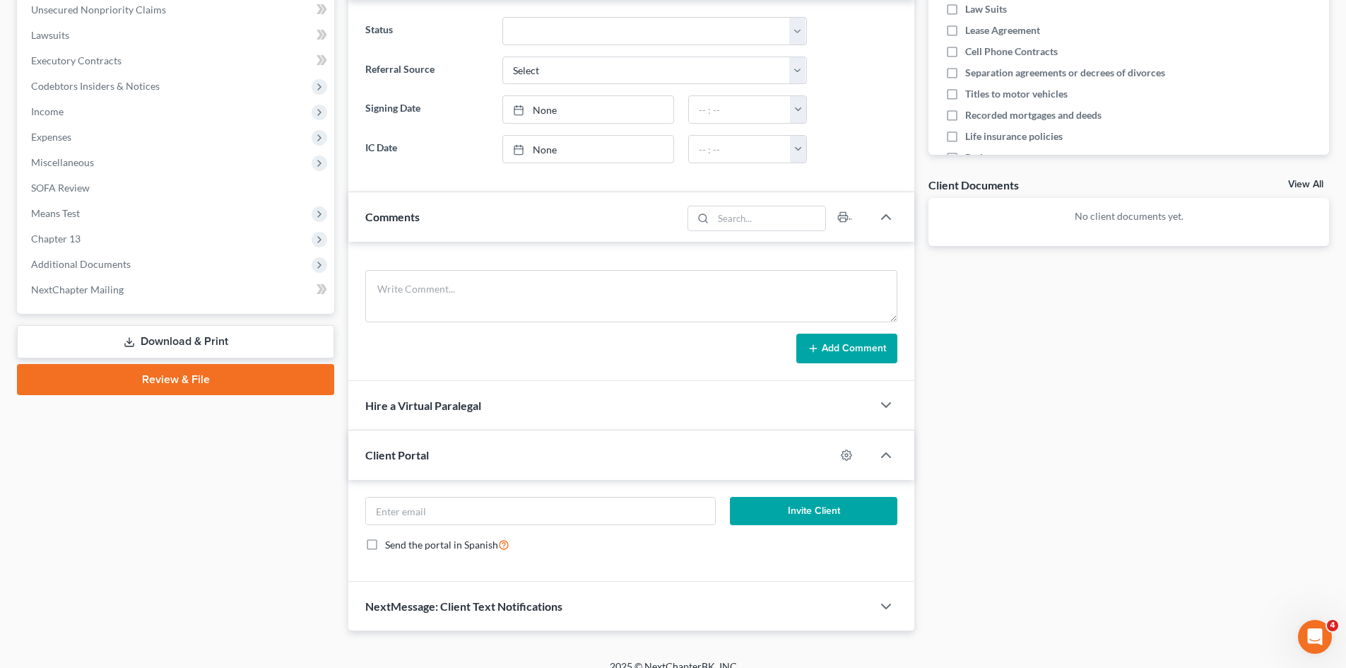
click at [566, 408] on div "Hire a Virtual Paralegal" at bounding box center [610, 405] width 524 height 49
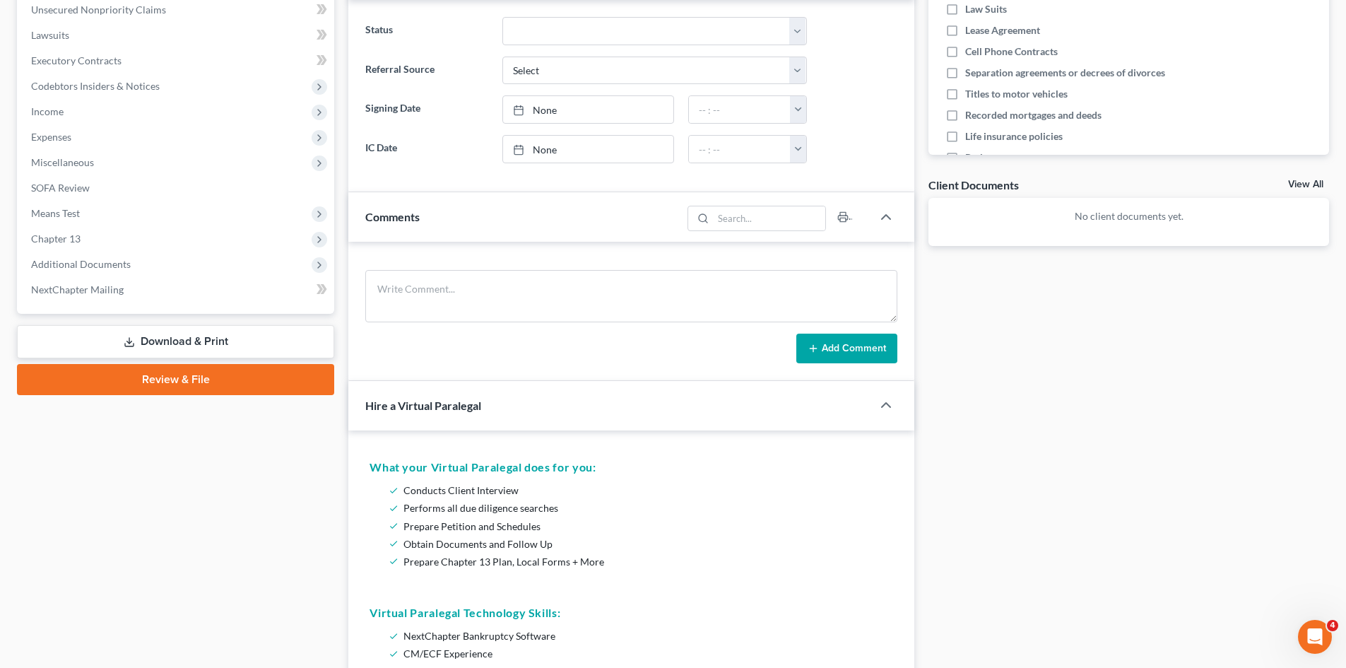
click at [566, 408] on div "Hire a Virtual Paralegal" at bounding box center [600, 405] width 504 height 49
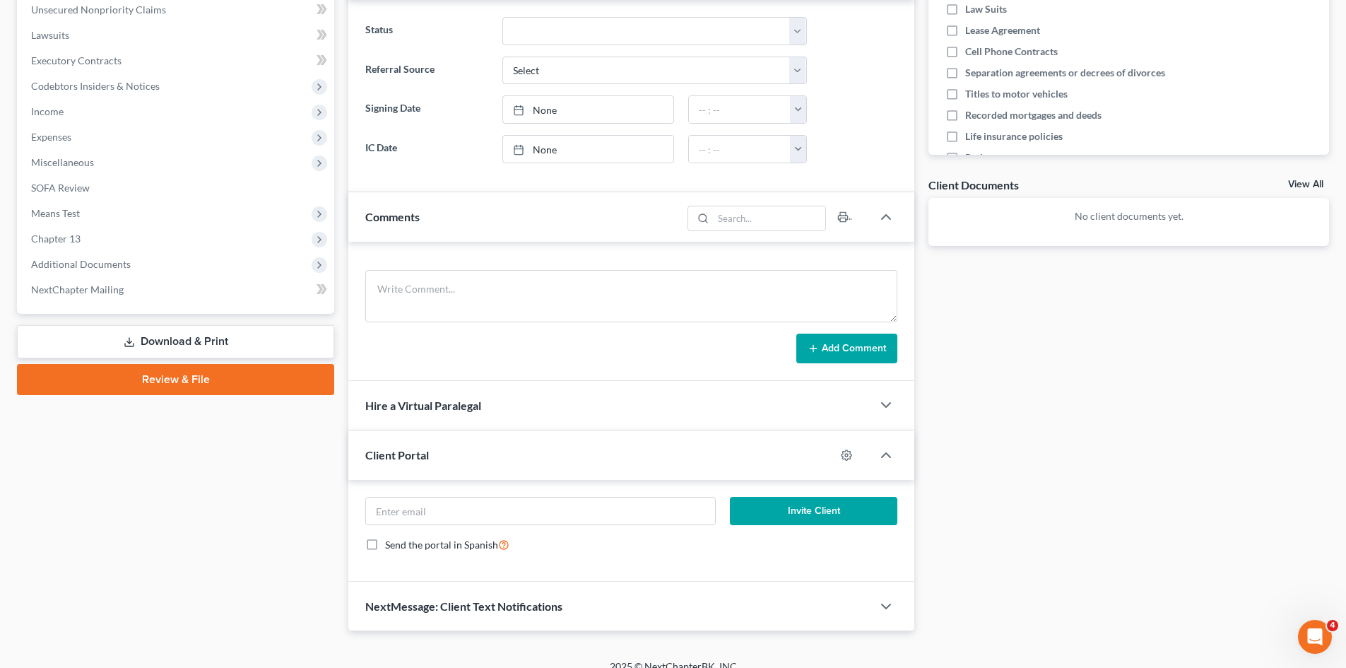
click at [560, 459] on div "Client Portal" at bounding box center [591, 454] width 487 height 49
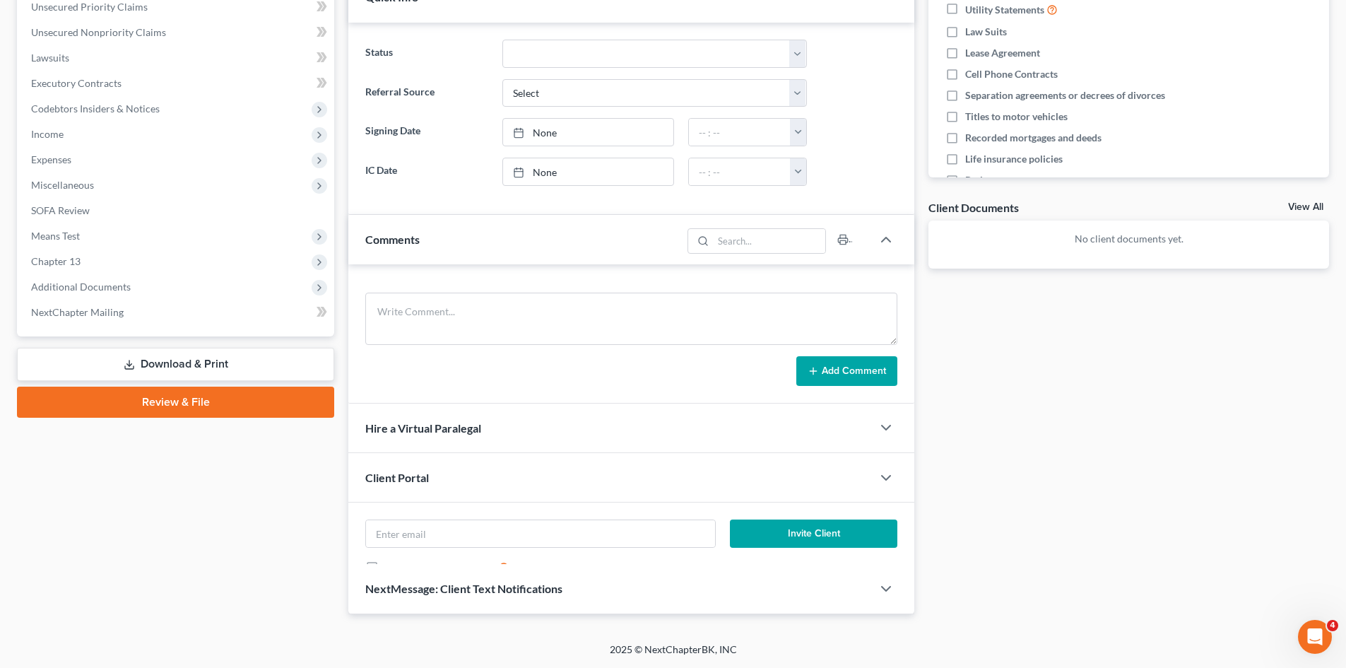
scroll to position [269, 0]
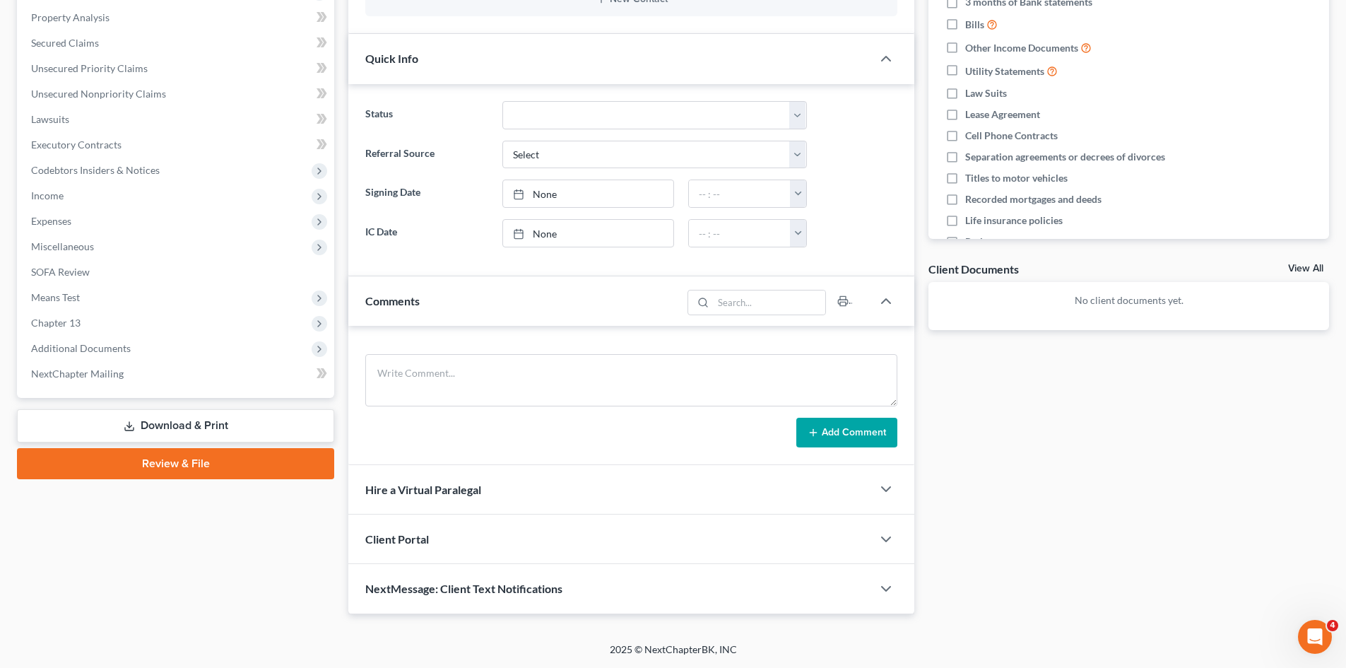
click at [551, 543] on div "Client Portal" at bounding box center [610, 538] width 524 height 49
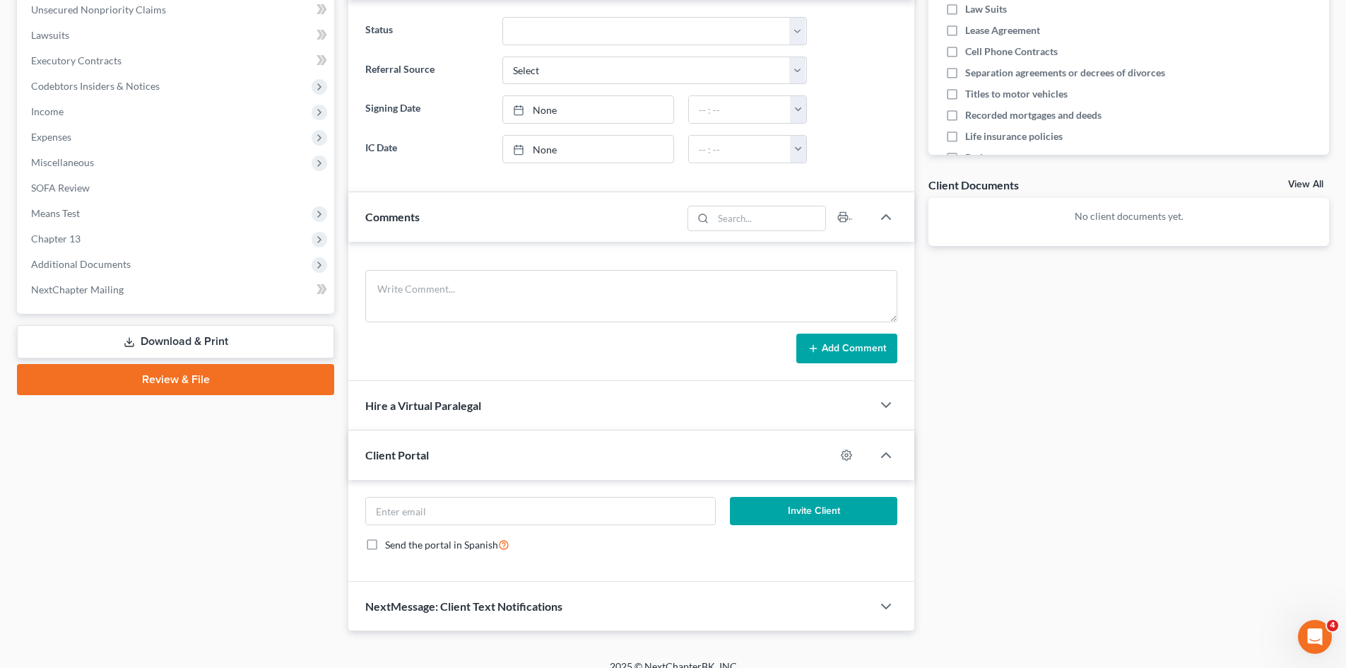
click at [558, 611] on span "NextMessage: Client Text Notifications" at bounding box center [463, 605] width 197 height 13
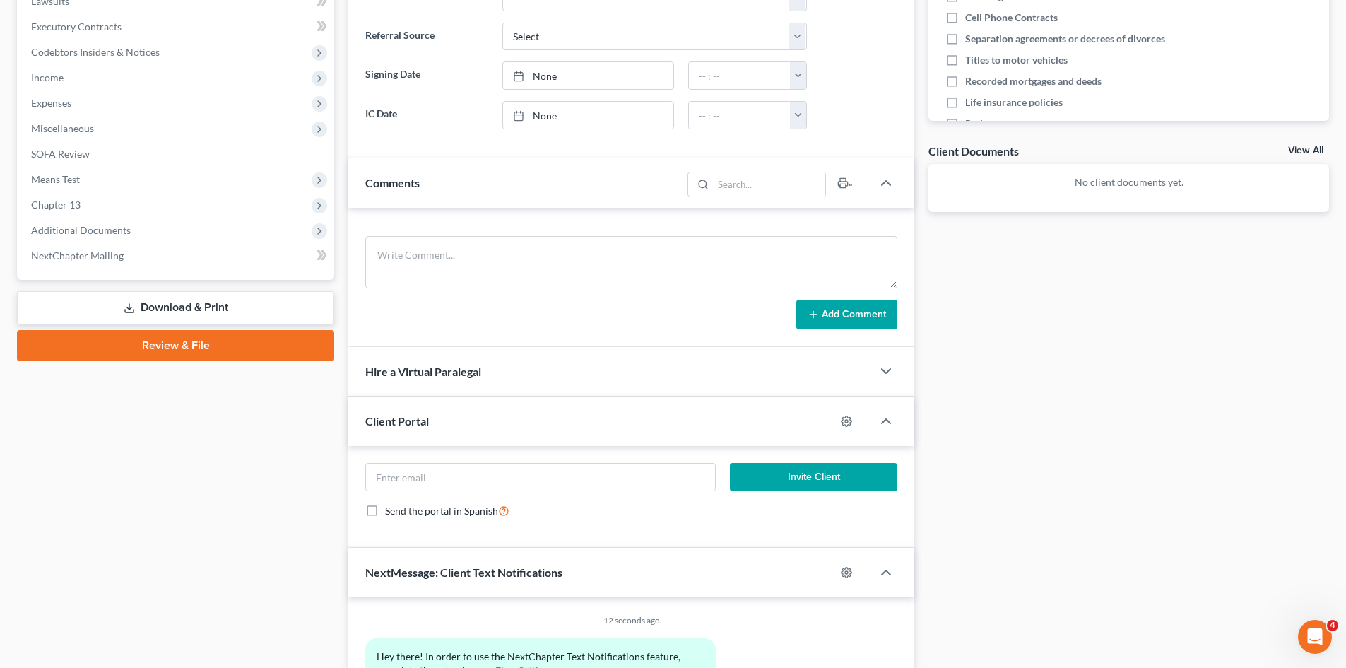
scroll to position [0, 0]
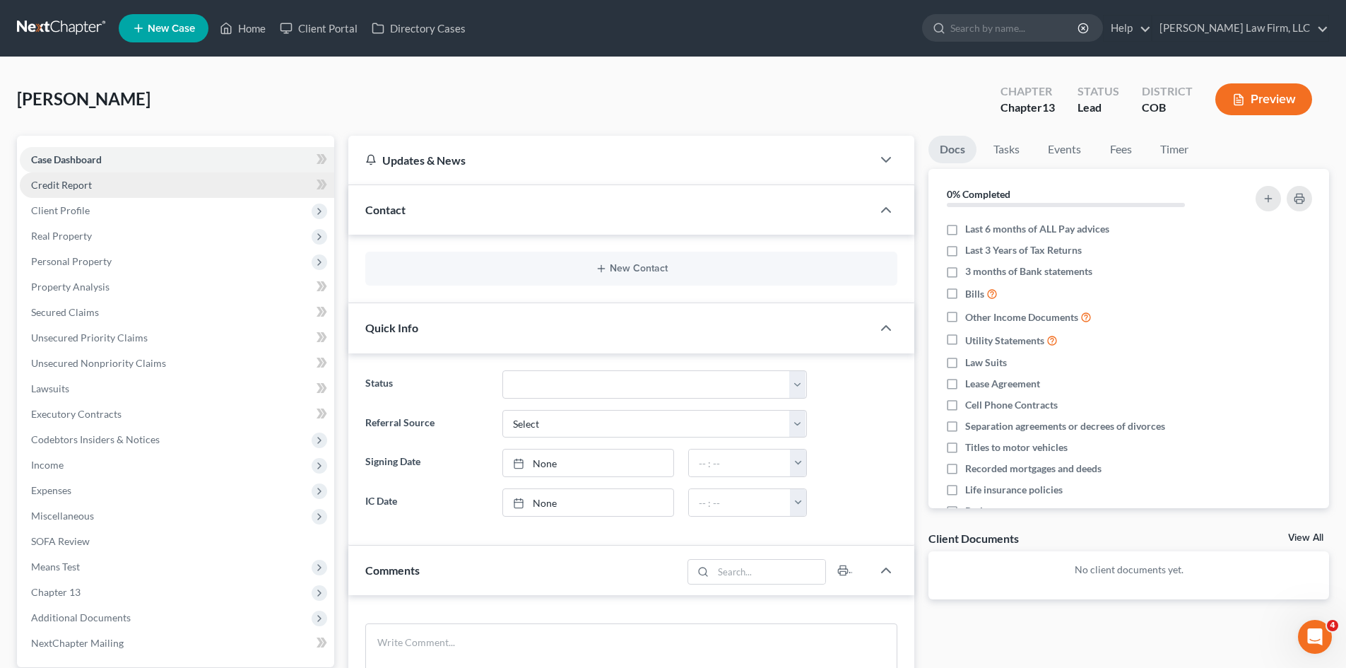
click at [117, 192] on link "Credit Report" at bounding box center [177, 184] width 314 height 25
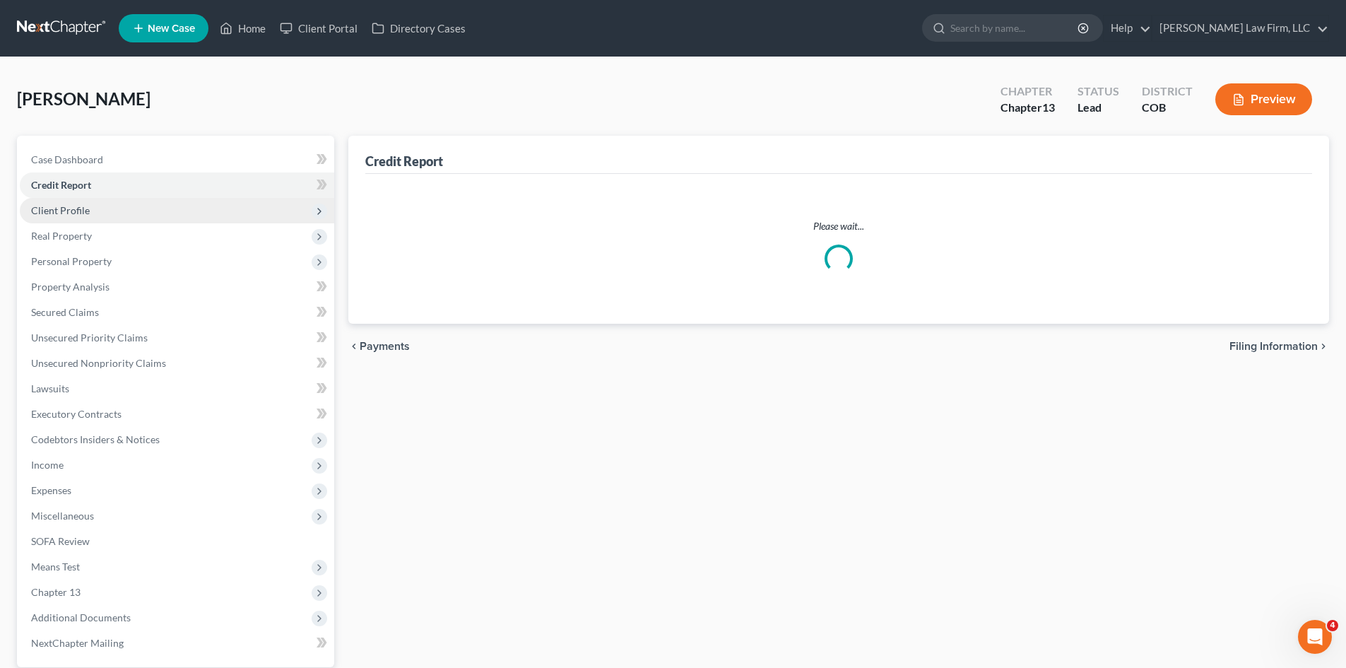
click at [104, 211] on span "Client Profile" at bounding box center [177, 210] width 314 height 25
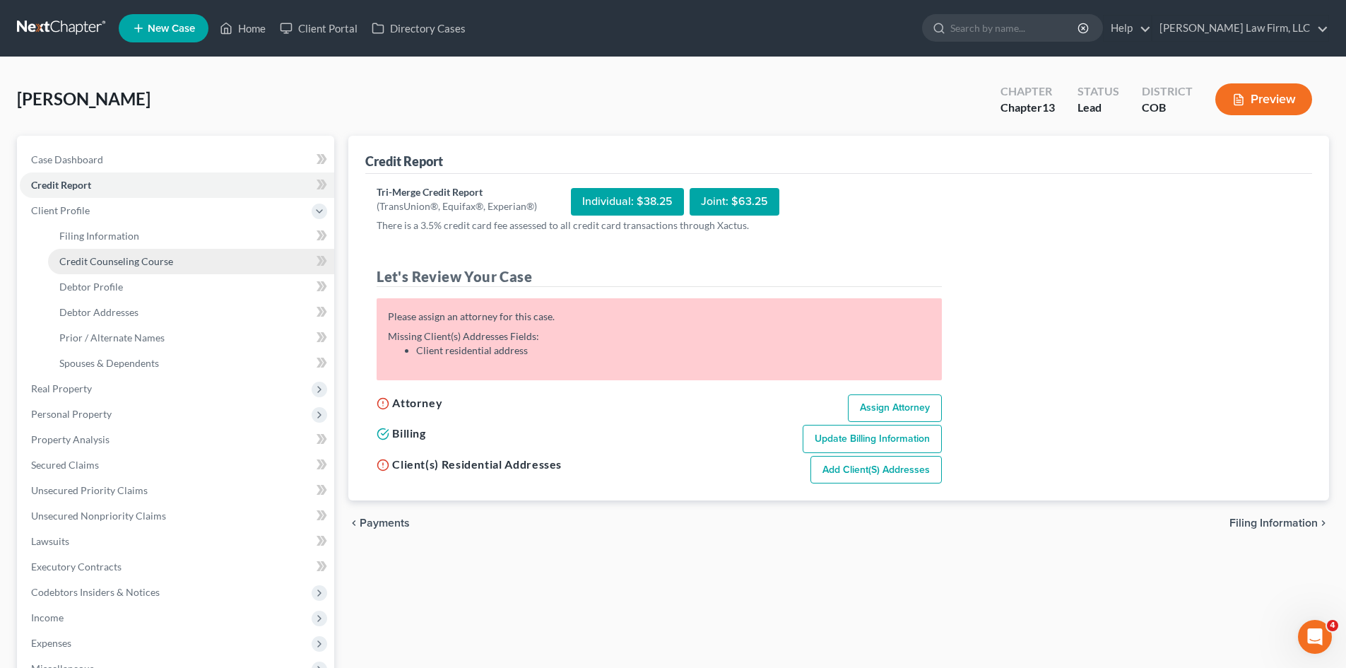
click at [141, 259] on span "Credit Counseling Course" at bounding box center [116, 261] width 114 height 12
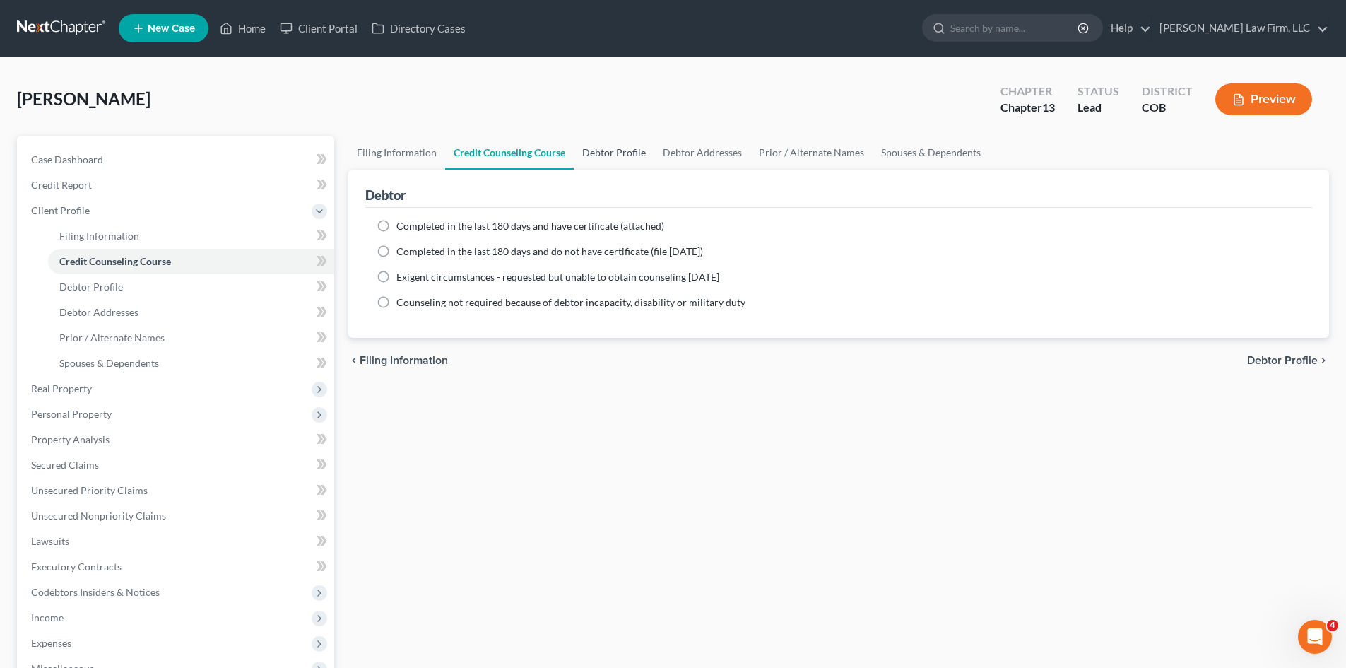
click at [618, 150] on link "Debtor Profile" at bounding box center [614, 153] width 81 height 34
select select "0"
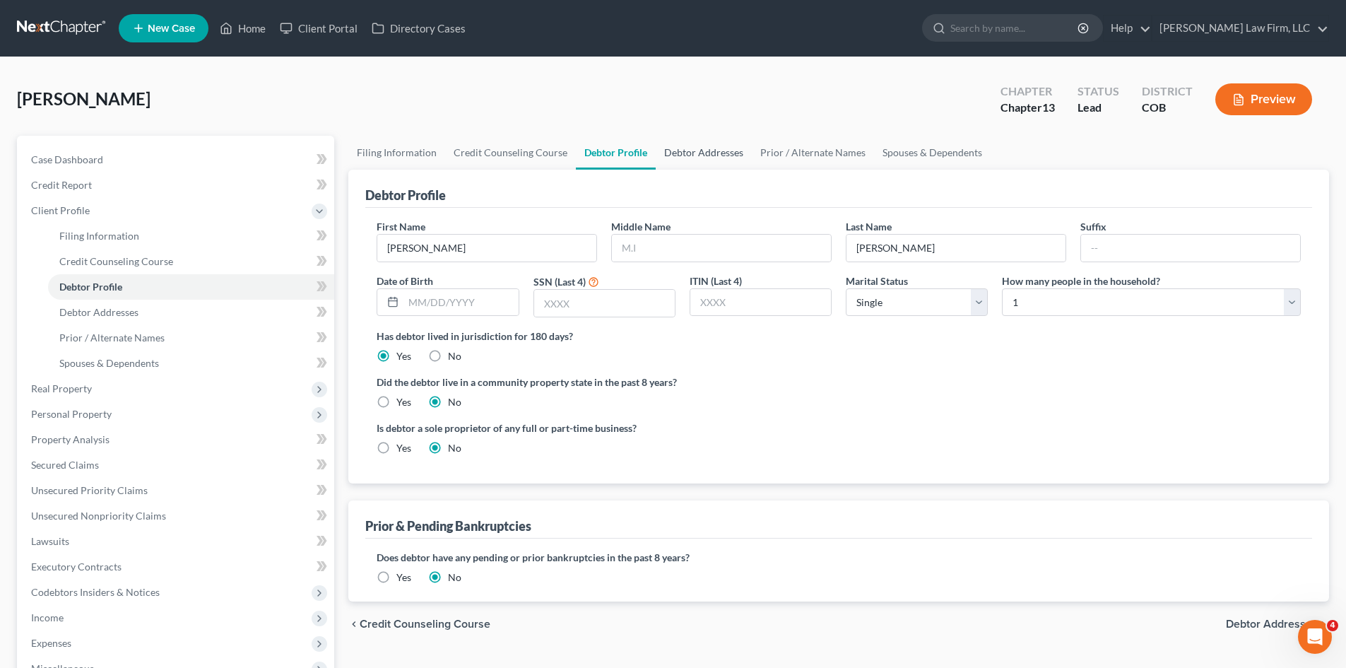
click at [665, 148] on link "Debtor Addresses" at bounding box center [704, 153] width 96 height 34
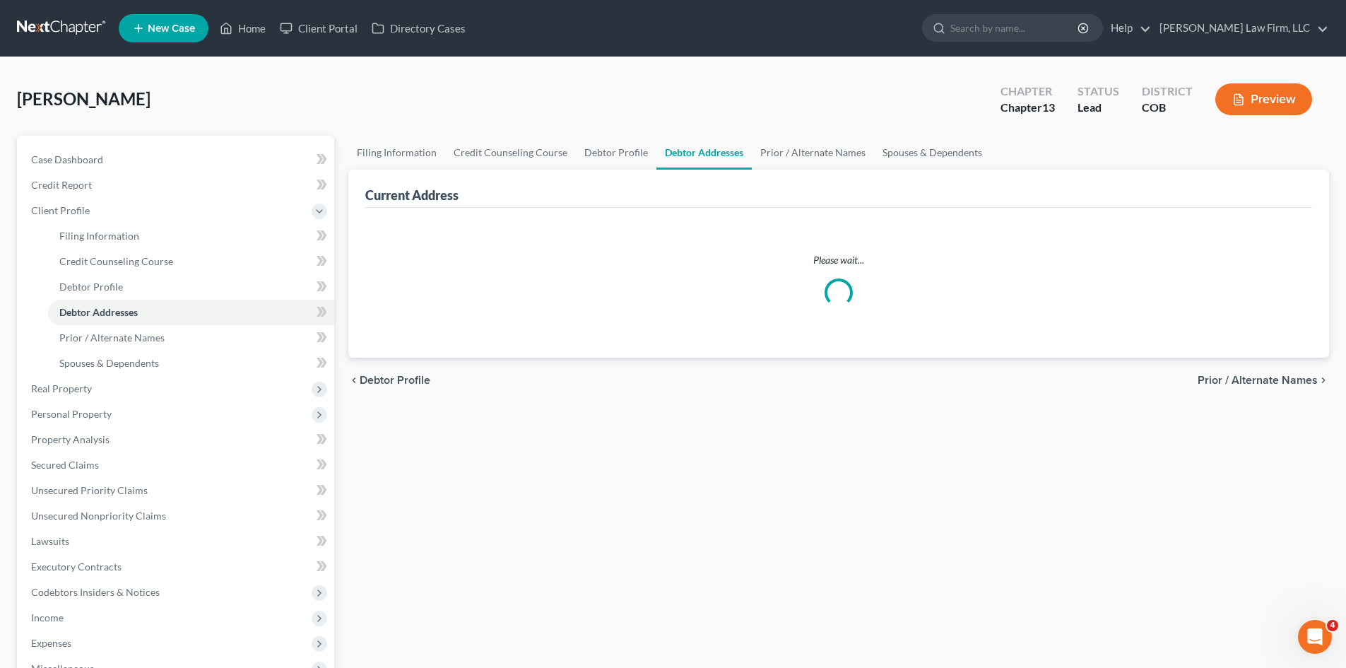
select select "0"
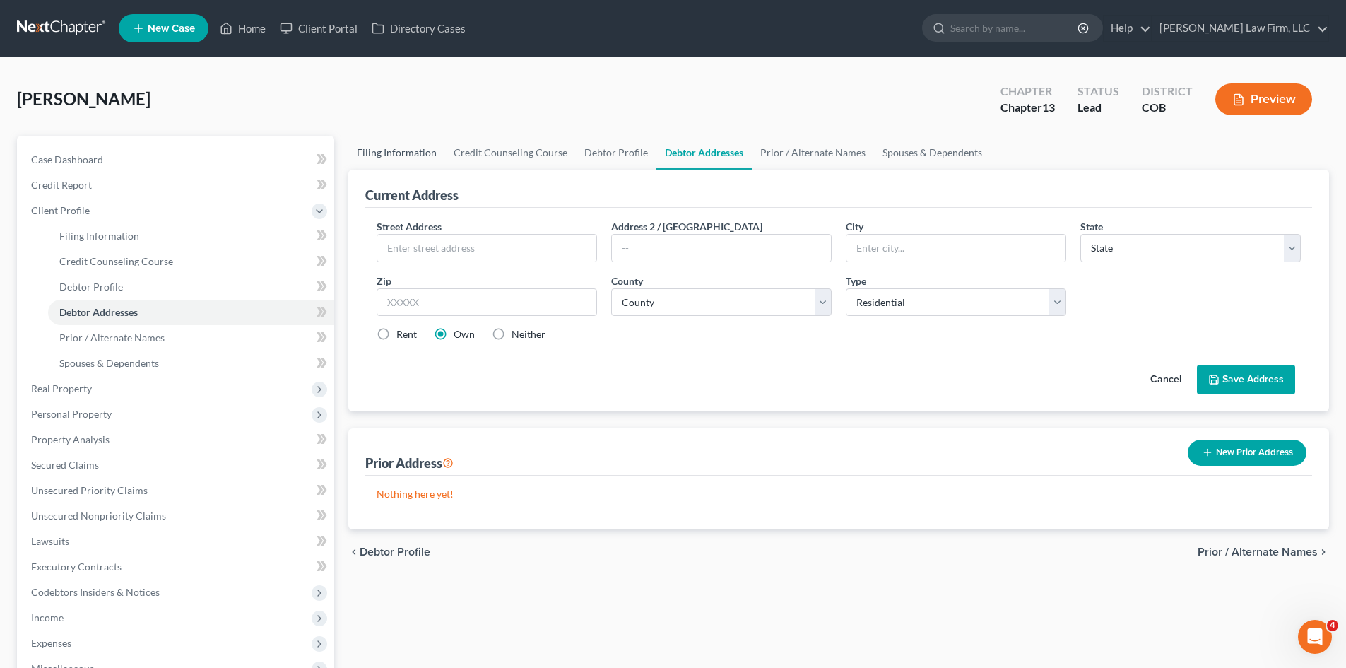
click at [406, 146] on link "Filing Information" at bounding box center [396, 153] width 97 height 34
select select "1"
select select "0"
select select "3"
select select "5"
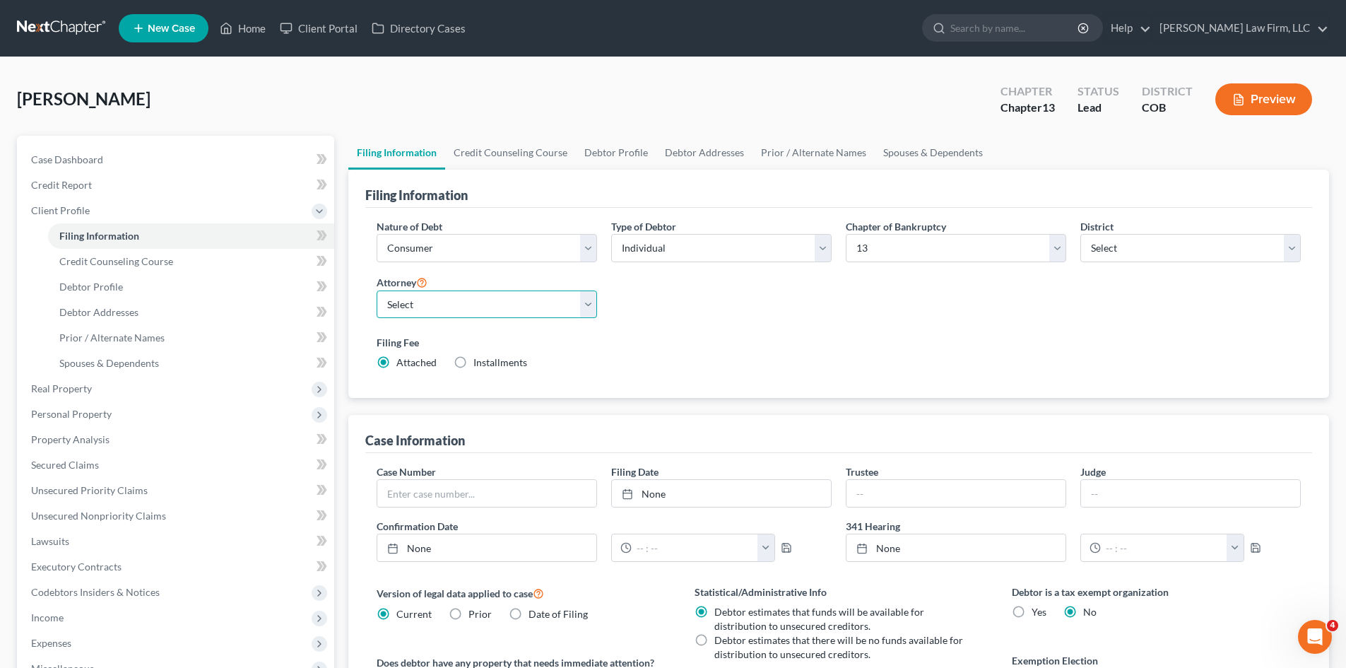
click at [545, 311] on select "Select Cory Curtis - COB David Volk - COB Robert Salter - COB" at bounding box center [487, 304] width 220 height 28
select select "2"
click at [377, 290] on select "Select Cory Curtis - COB David Volk - COB Robert Salter - COB" at bounding box center [487, 304] width 220 height 28
click at [707, 358] on div "Filing Fee Attached Installments Installments" at bounding box center [839, 352] width 924 height 35
click at [632, 153] on link "Debtor Profile" at bounding box center [616, 153] width 81 height 34
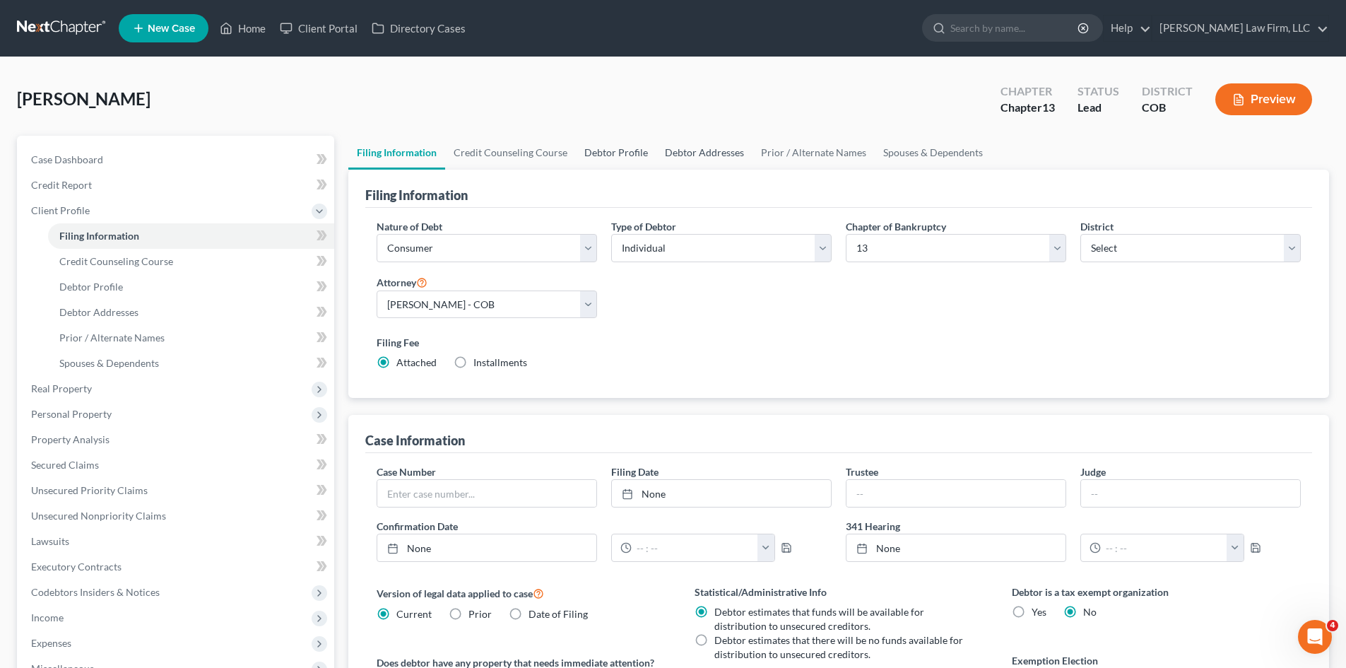
select select "0"
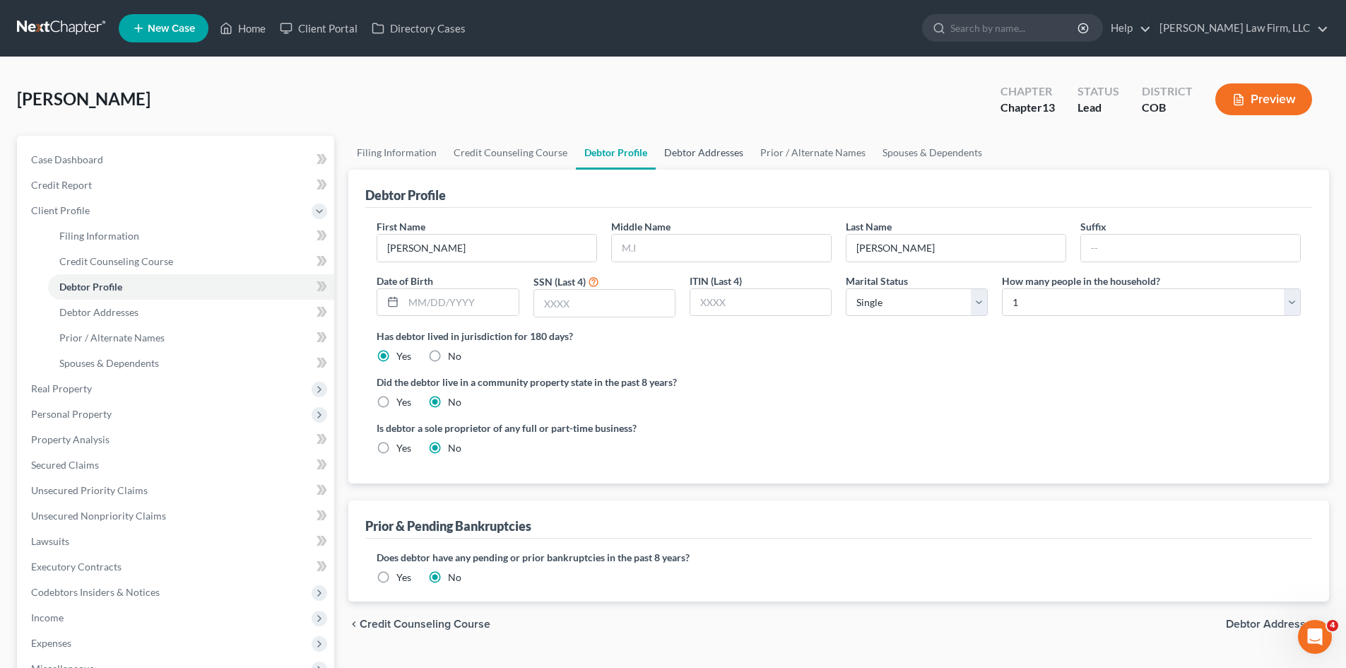
click at [693, 155] on link "Debtor Addresses" at bounding box center [704, 153] width 96 height 34
select select "0"
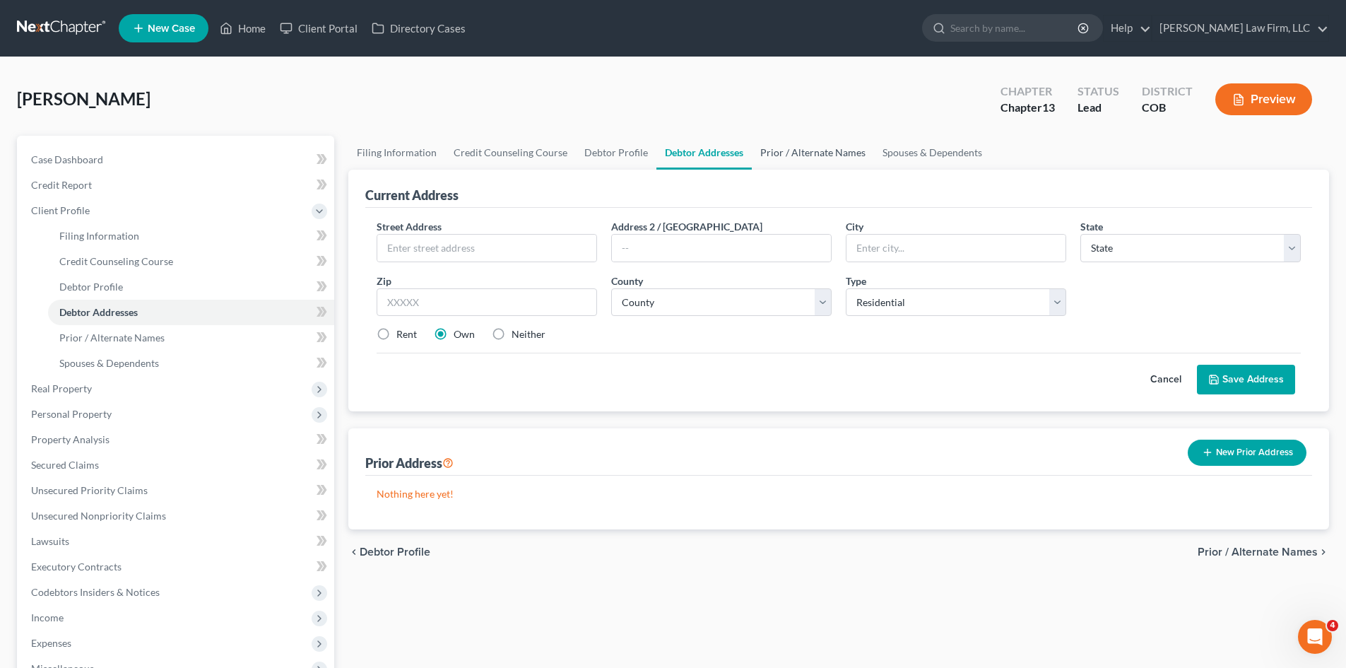
click at [781, 151] on link "Prior / Alternate Names" at bounding box center [813, 153] width 122 height 34
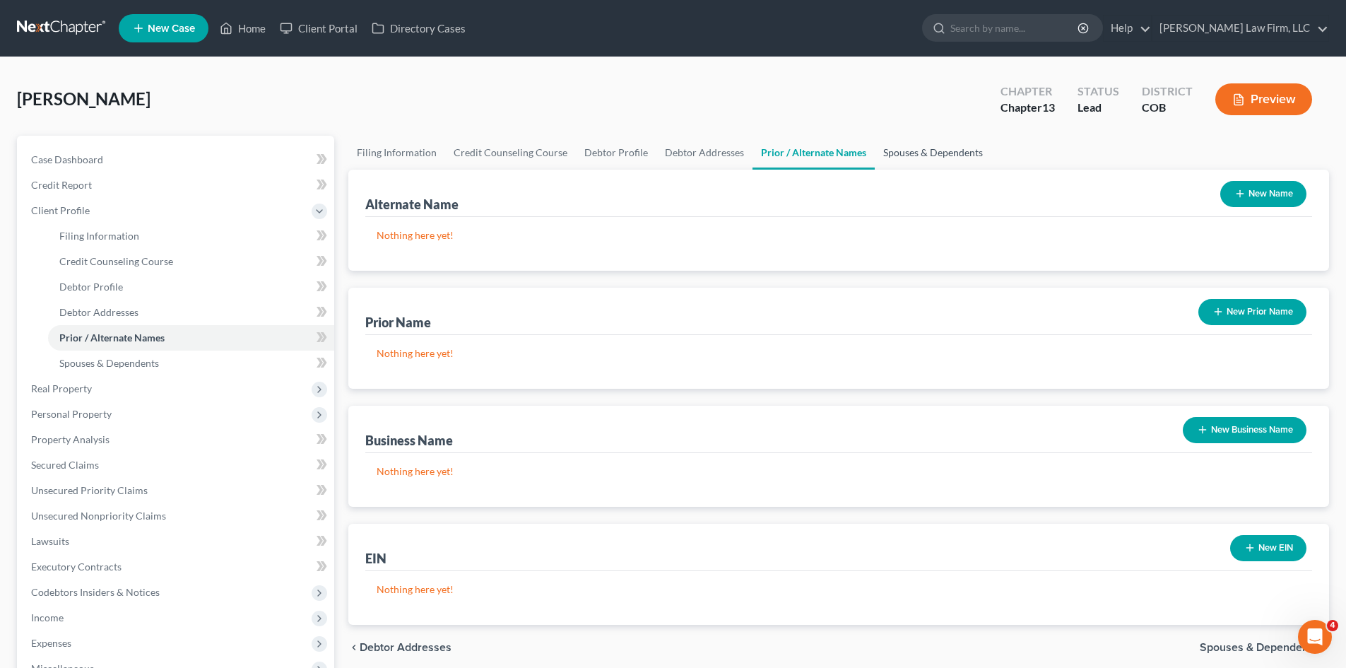
click at [918, 153] on link "Spouses & Dependents" at bounding box center [933, 153] width 117 height 34
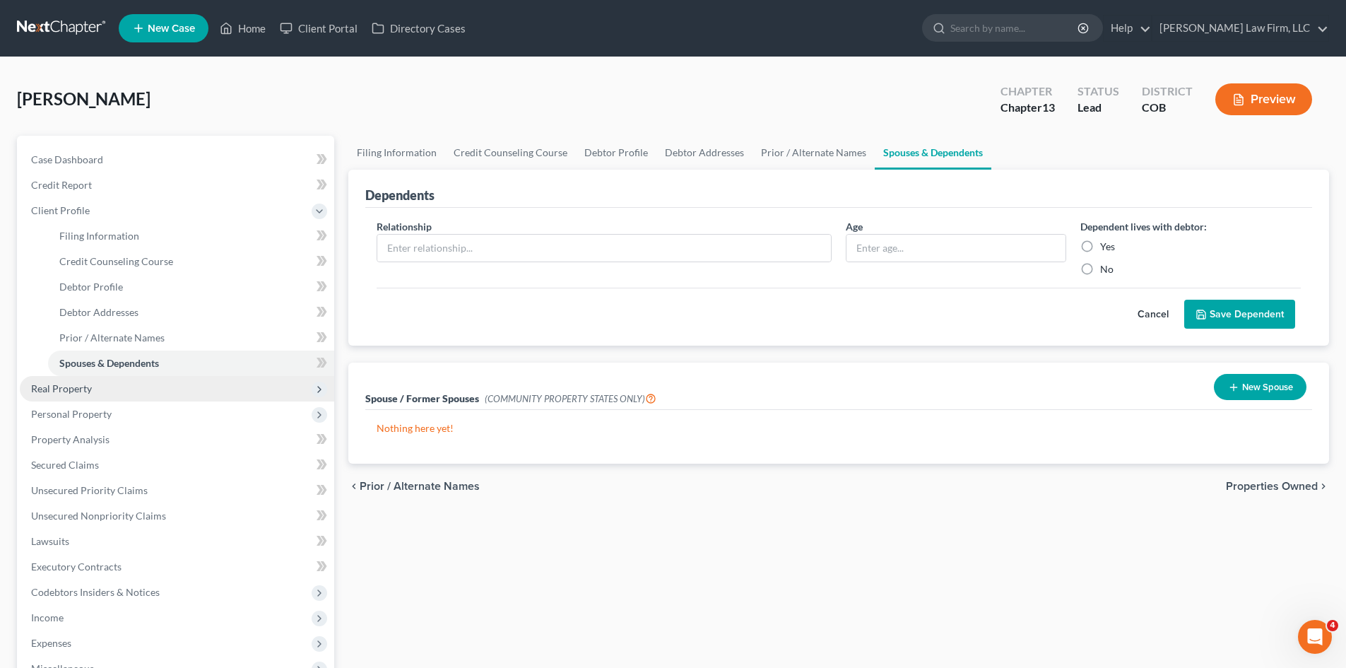
click at [119, 383] on span "Real Property" at bounding box center [177, 388] width 314 height 25
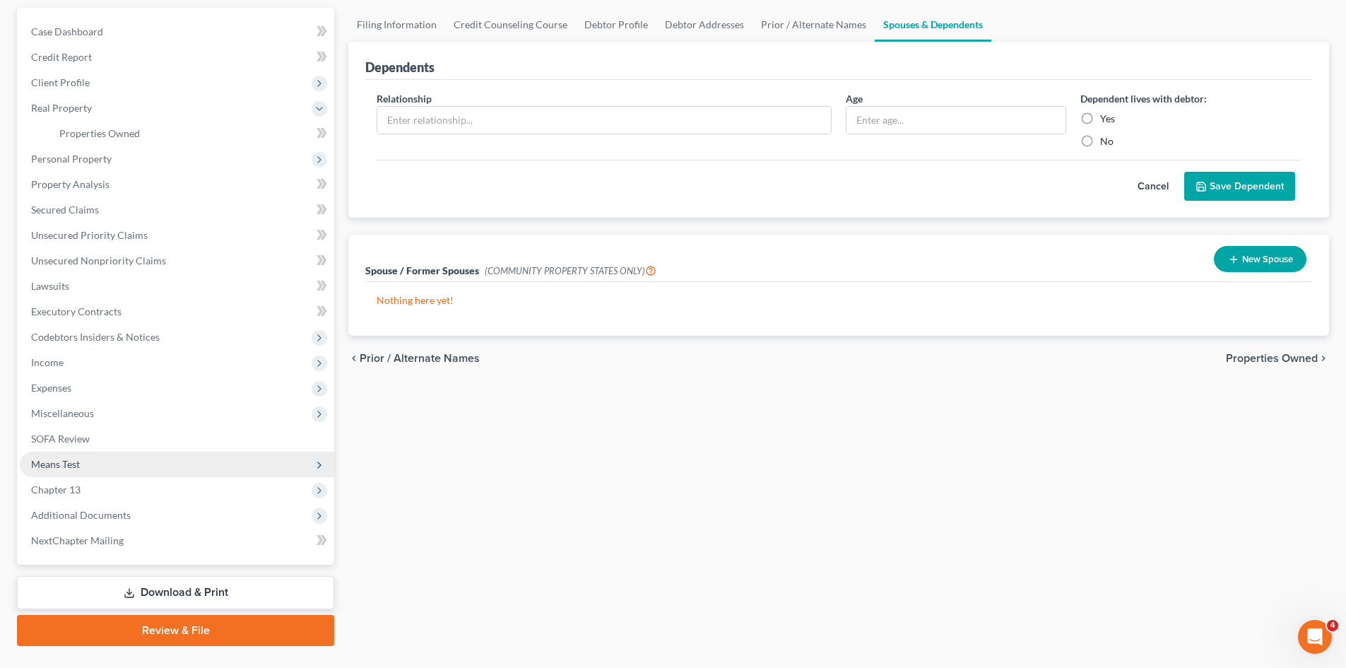
scroll to position [160, 0]
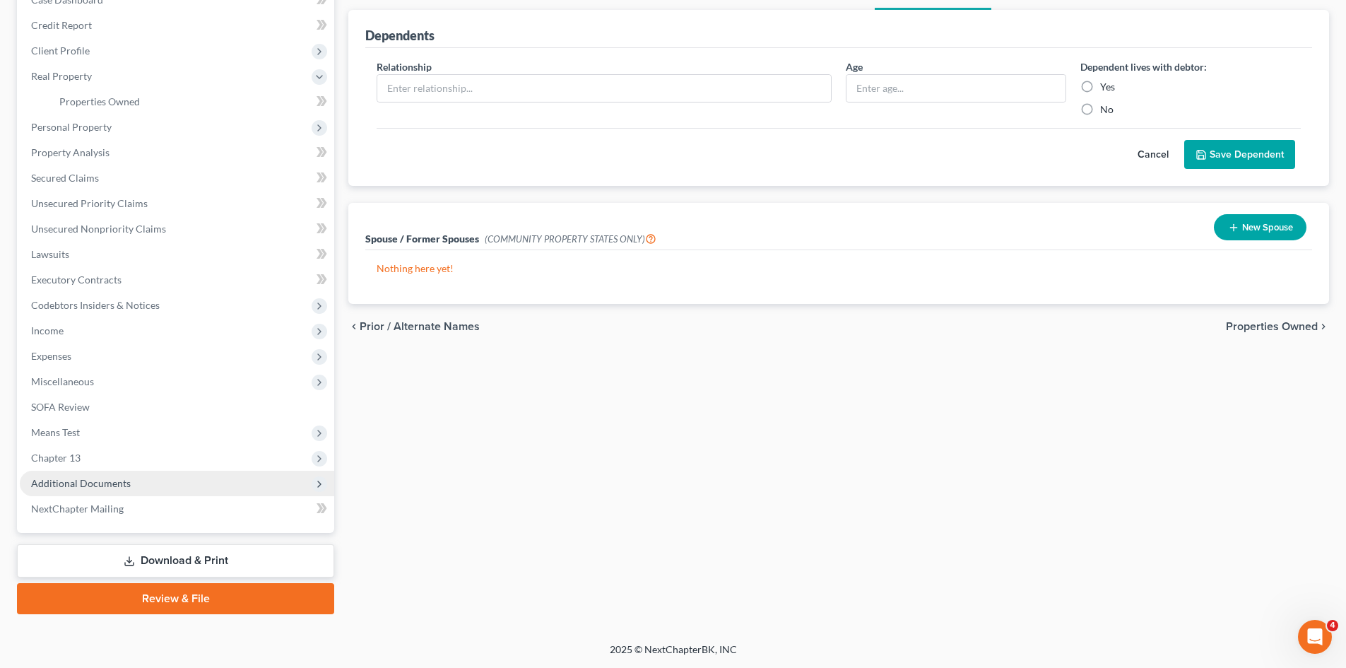
click at [77, 482] on span "Additional Documents" at bounding box center [81, 483] width 100 height 12
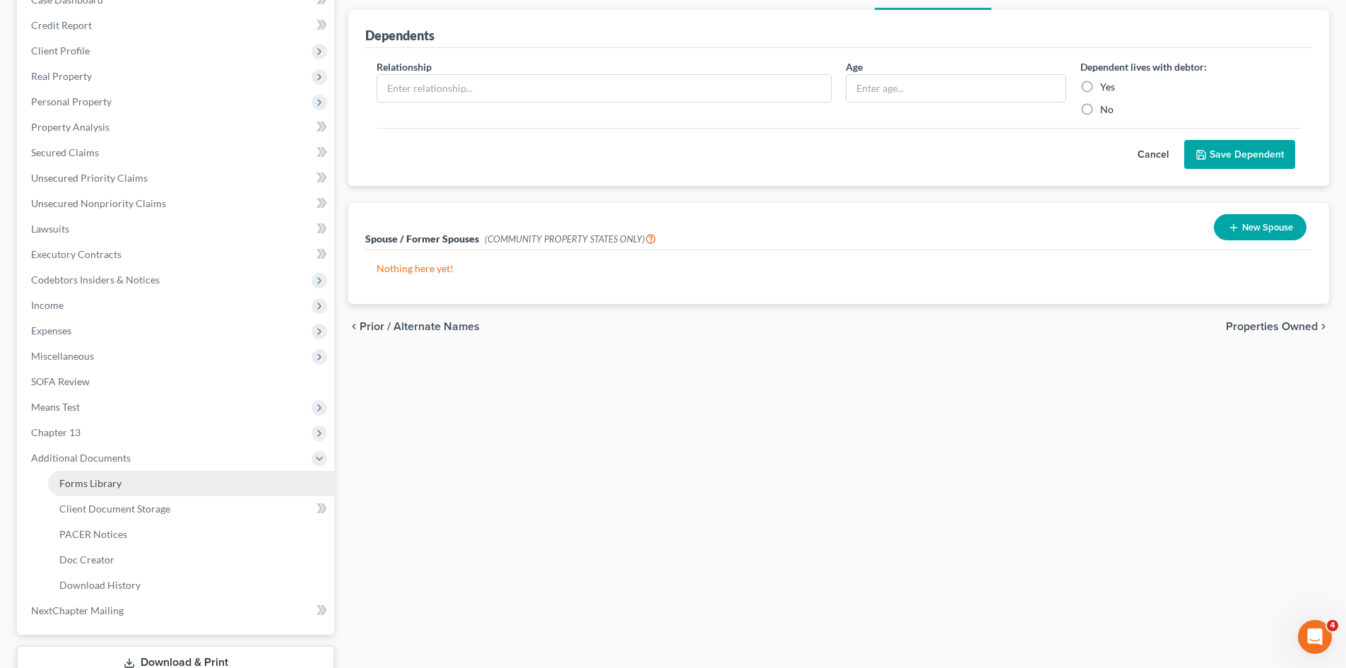
click at [102, 489] on link "Forms Library" at bounding box center [191, 483] width 286 height 25
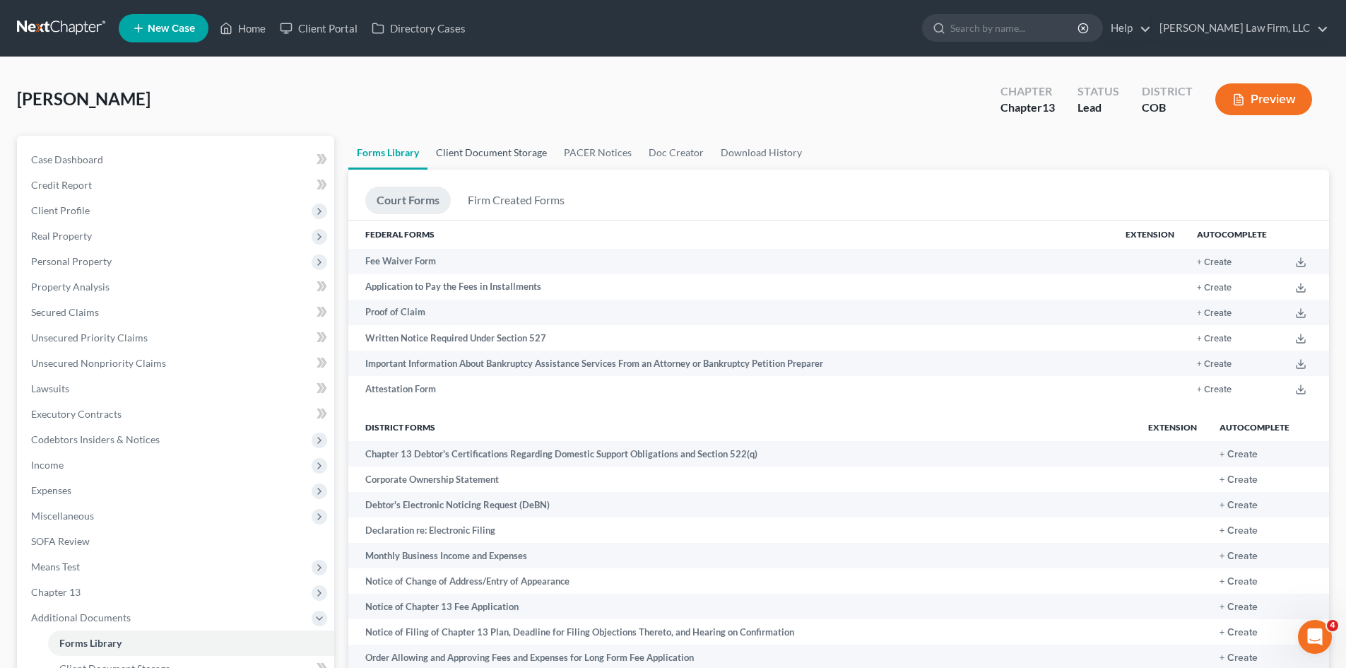
click at [505, 154] on link "Client Document Storage" at bounding box center [491, 153] width 128 height 34
